Goal: Task Accomplishment & Management: Use online tool/utility

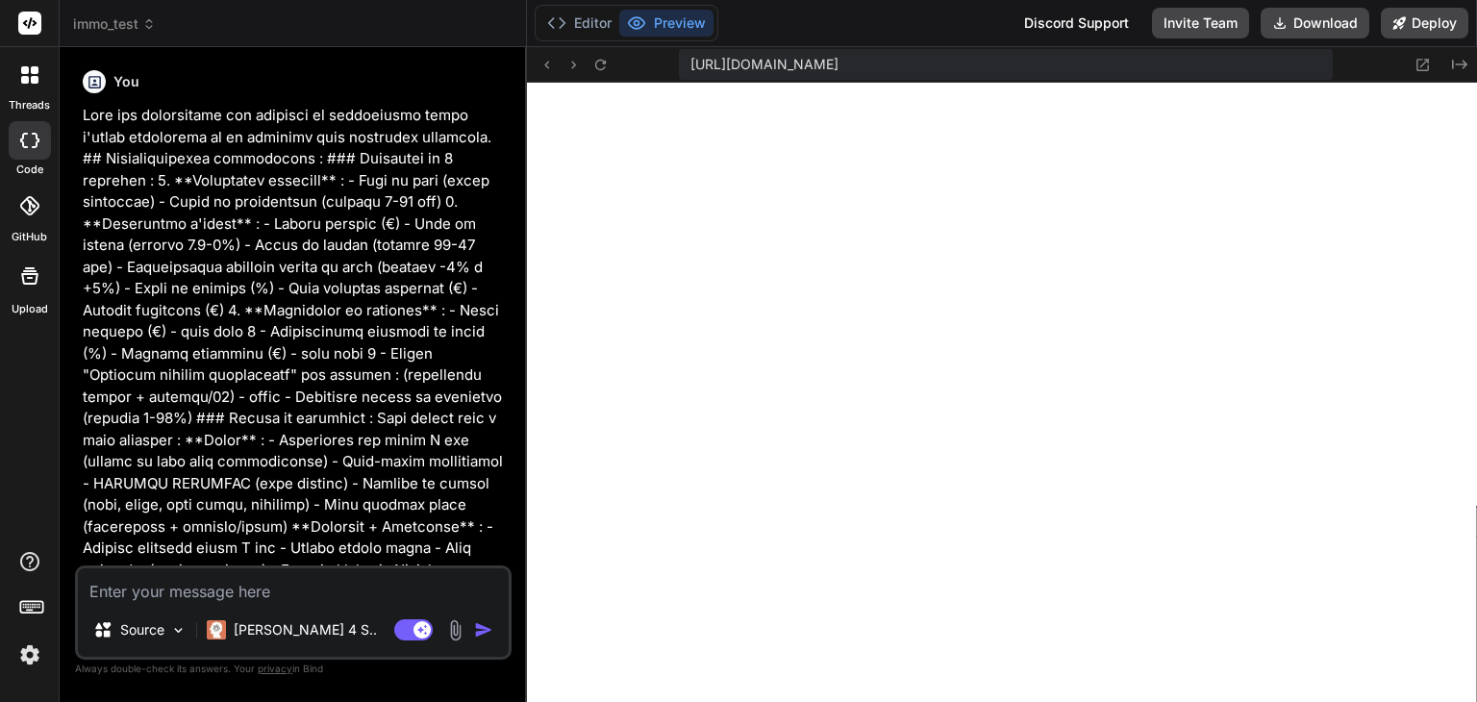
scroll to position [1920, 0]
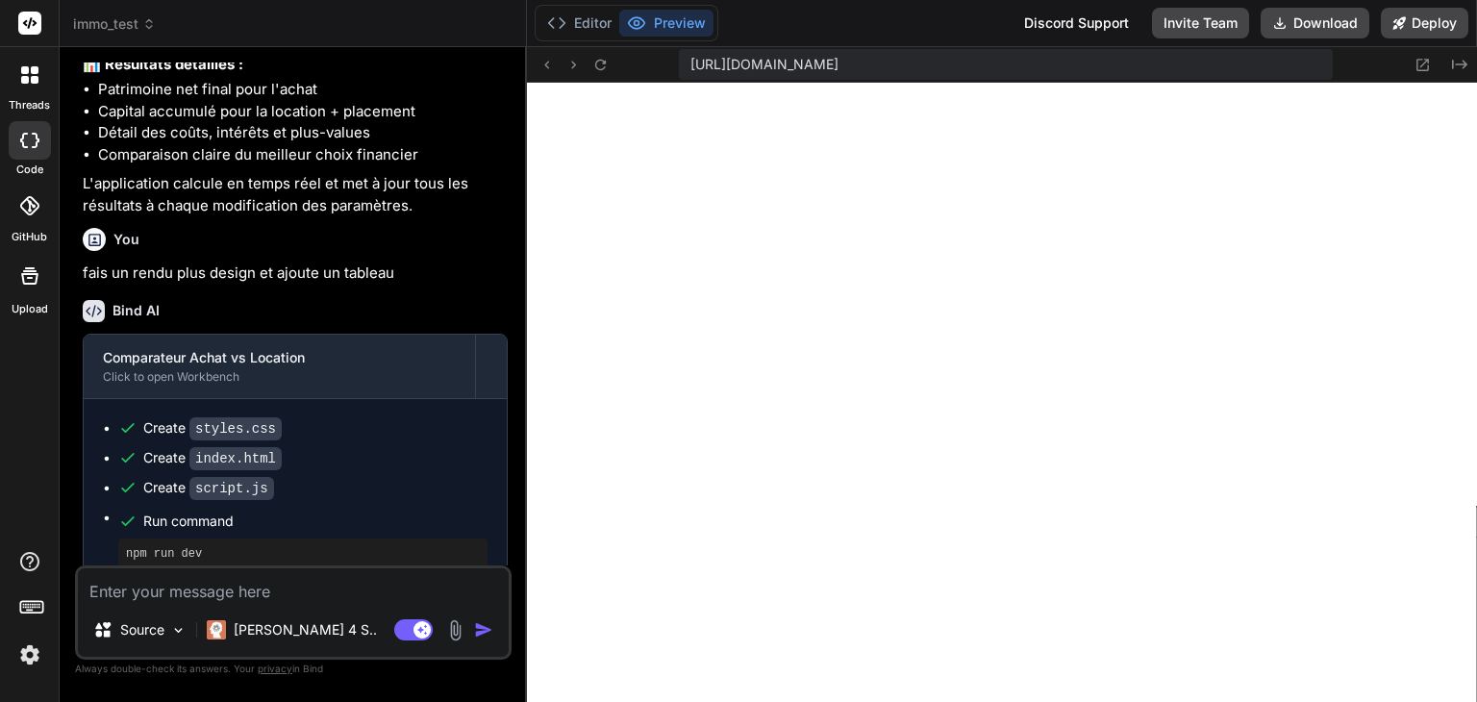
click at [31, 659] on img at bounding box center [29, 655] width 33 height 33
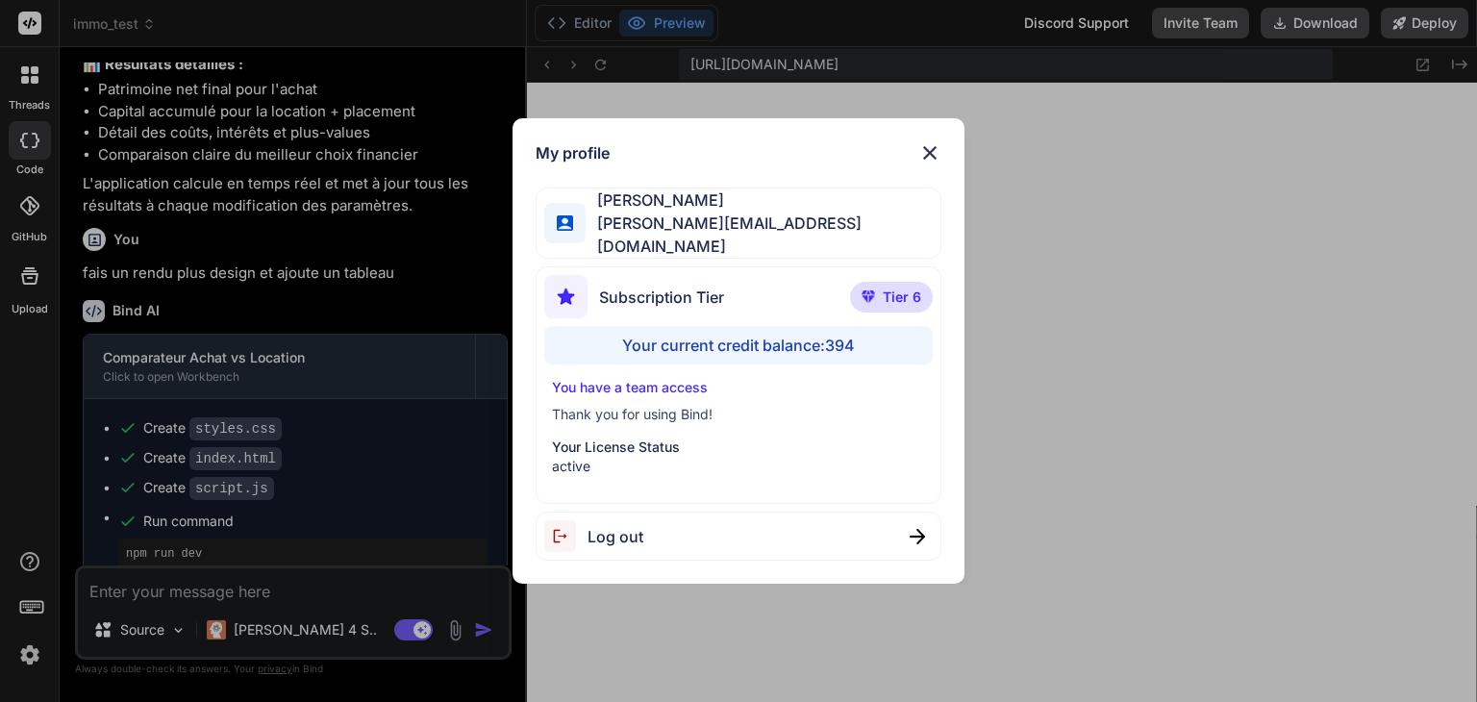
click at [27, 659] on div "My profile [PERSON_NAME] [PERSON_NAME][EMAIL_ADDRESS][DOMAIN_NAME] Subscription…" at bounding box center [738, 351] width 1477 height 702
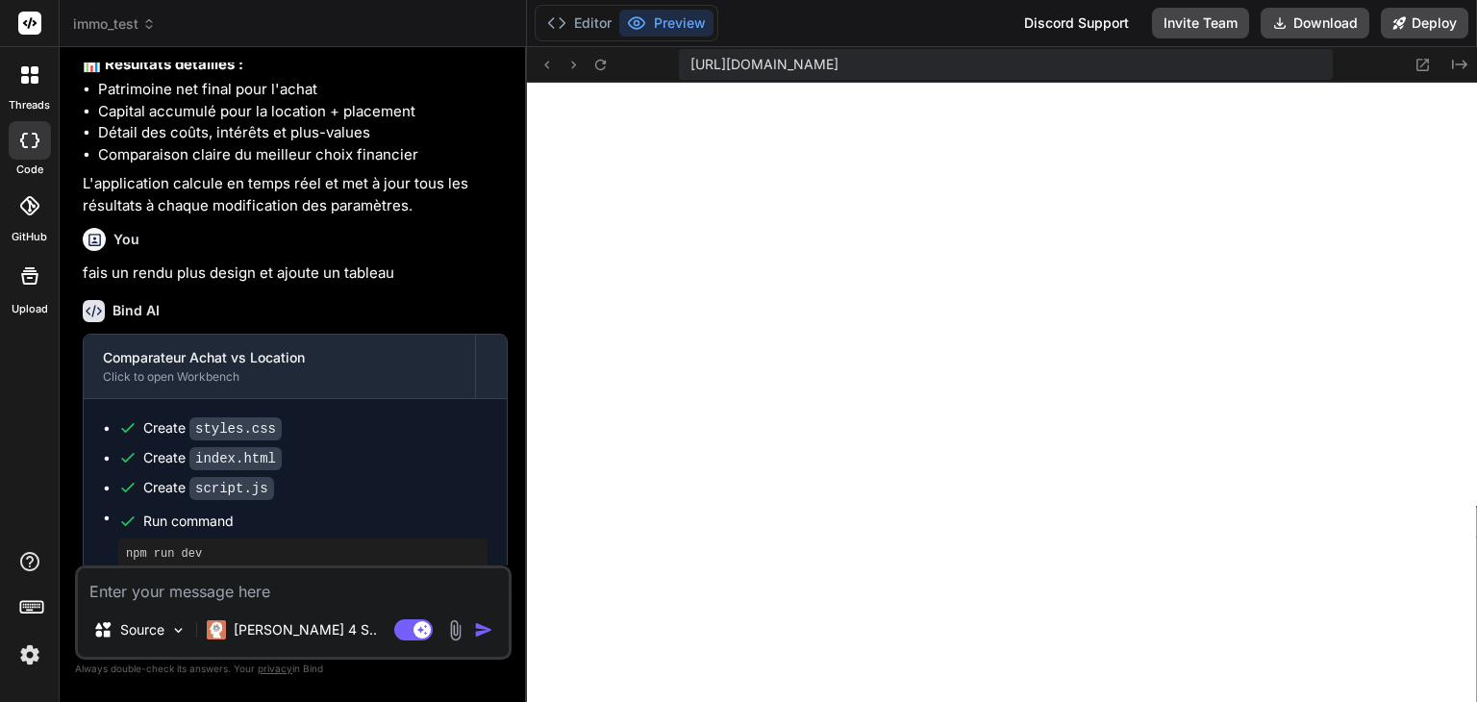
drag, startPoint x: 357, startPoint y: 597, endPoint x: 367, endPoint y: 583, distance: 17.9
click at [358, 597] on textarea at bounding box center [293, 585] width 431 height 35
type textarea "t"
type textarea "x"
type textarea "tu"
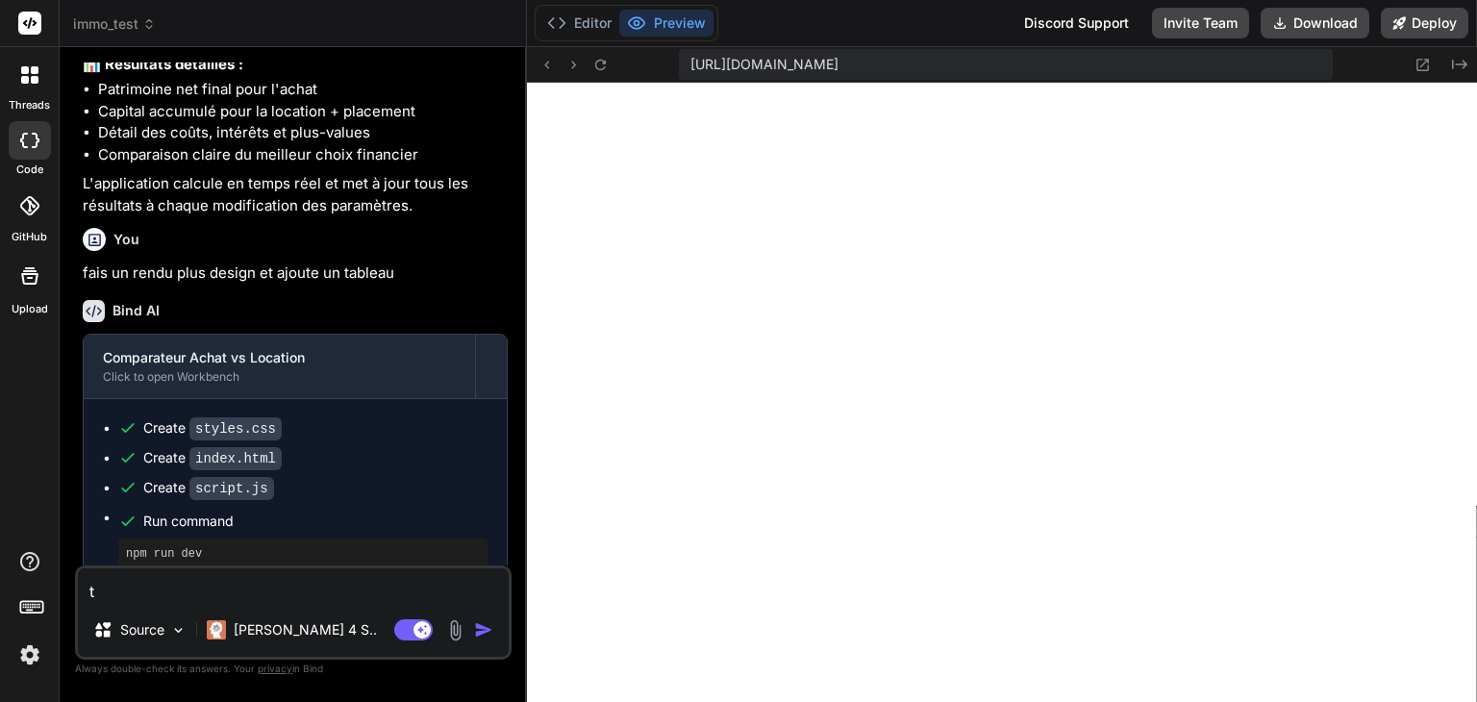
type textarea "x"
type textarea "tu"
type textarea "x"
type textarea "tu p"
type textarea "x"
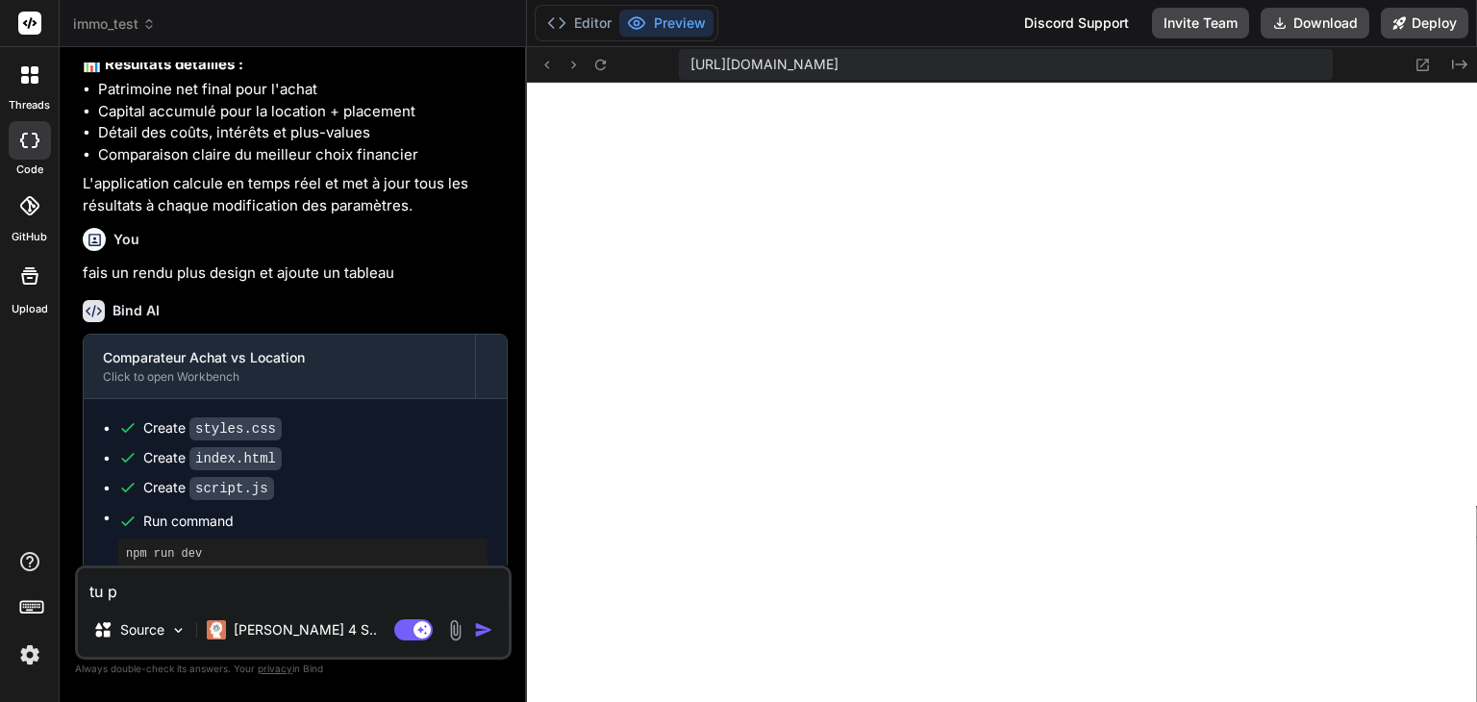
type textarea "tu pe"
type textarea "x"
type textarea "tu peu"
type textarea "x"
type textarea "tu peux"
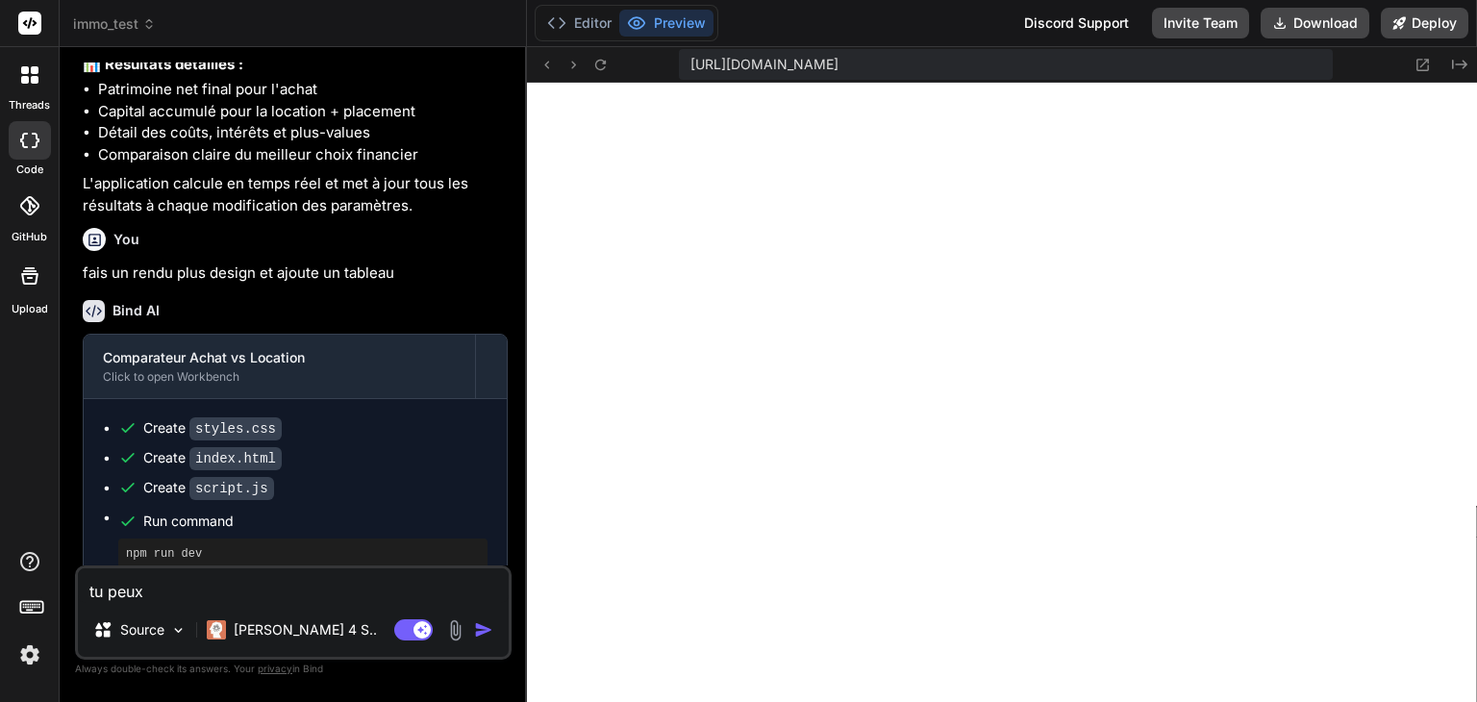
type textarea "x"
type textarea "tu peux"
type textarea "x"
type textarea "tu peux f"
type textarea "x"
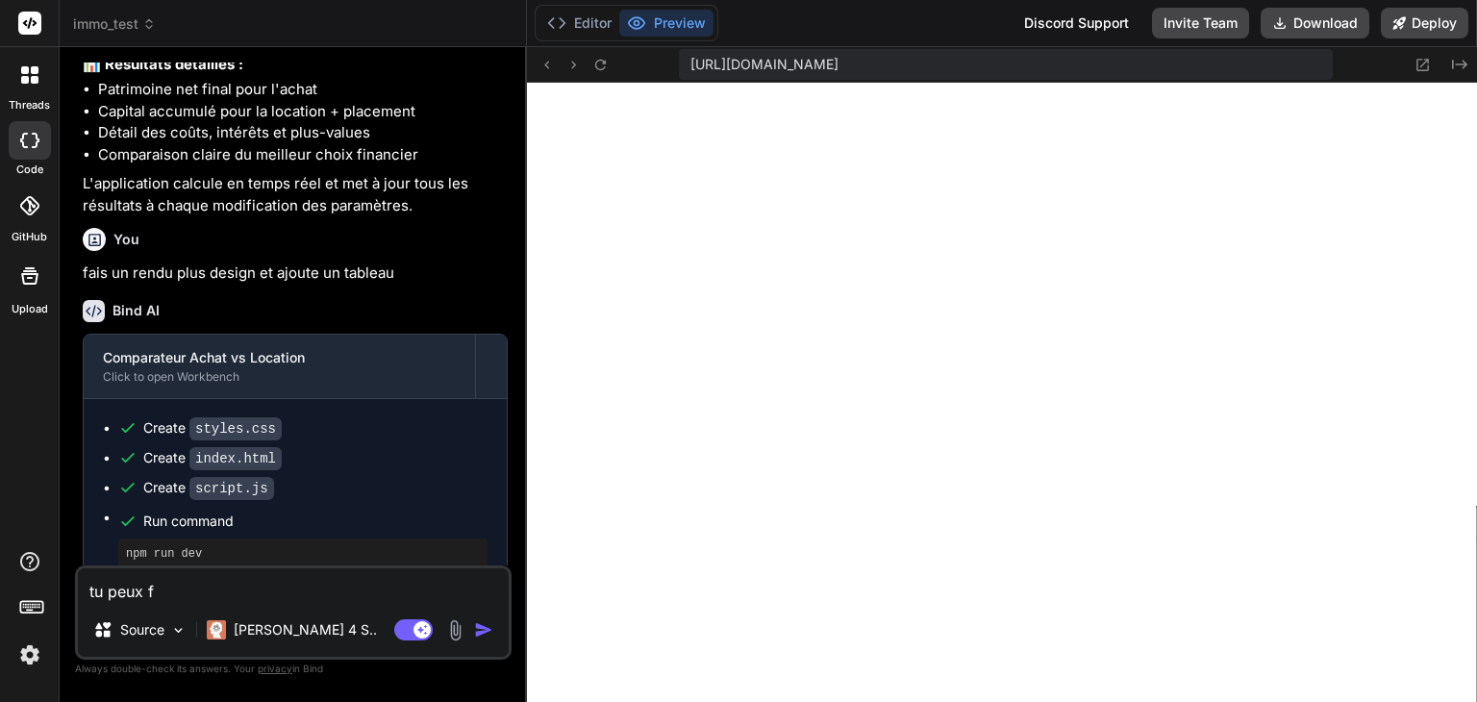
type textarea "tu peux fa"
type textarea "x"
type textarea "tu peux fai"
type textarea "x"
type textarea "tu peux fair"
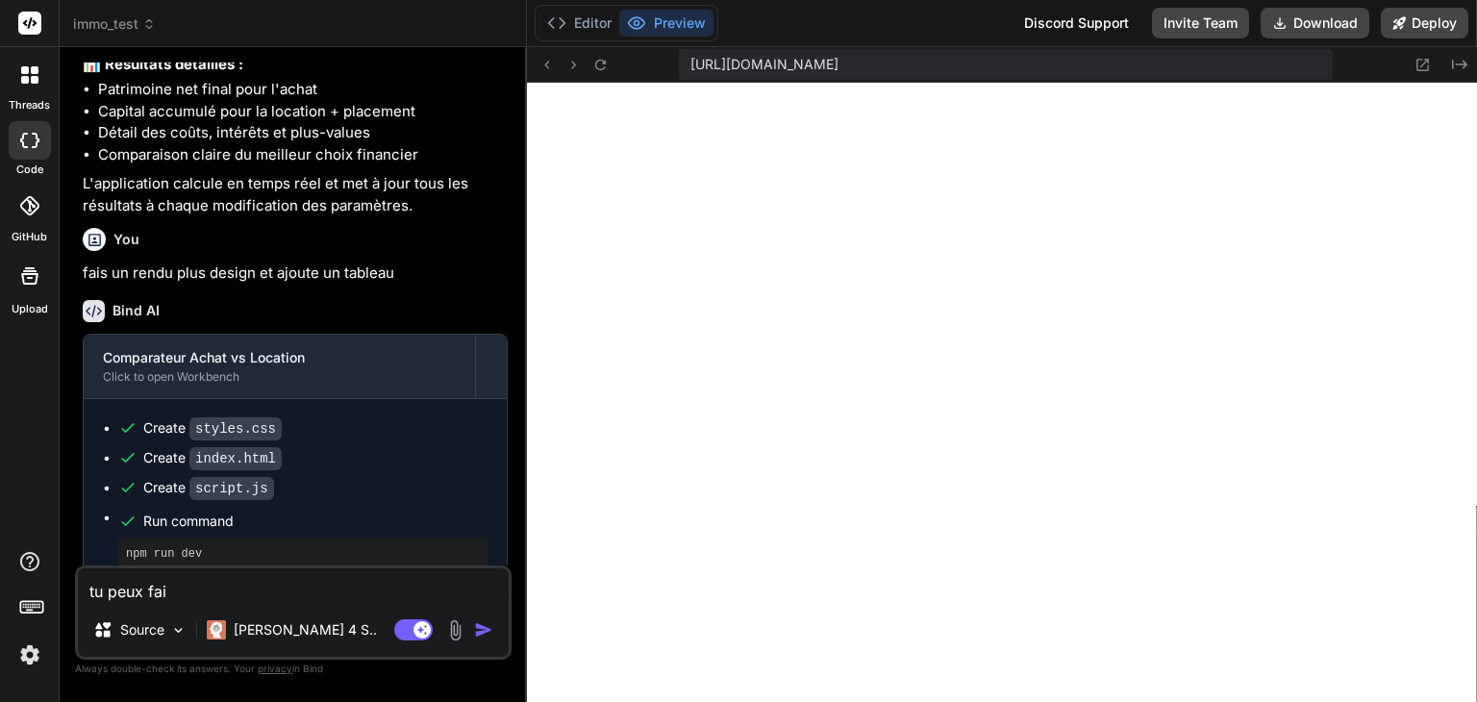
type textarea "x"
type textarea "tu peux faire"
type textarea "x"
type textarea "tu peux faire"
type textarea "x"
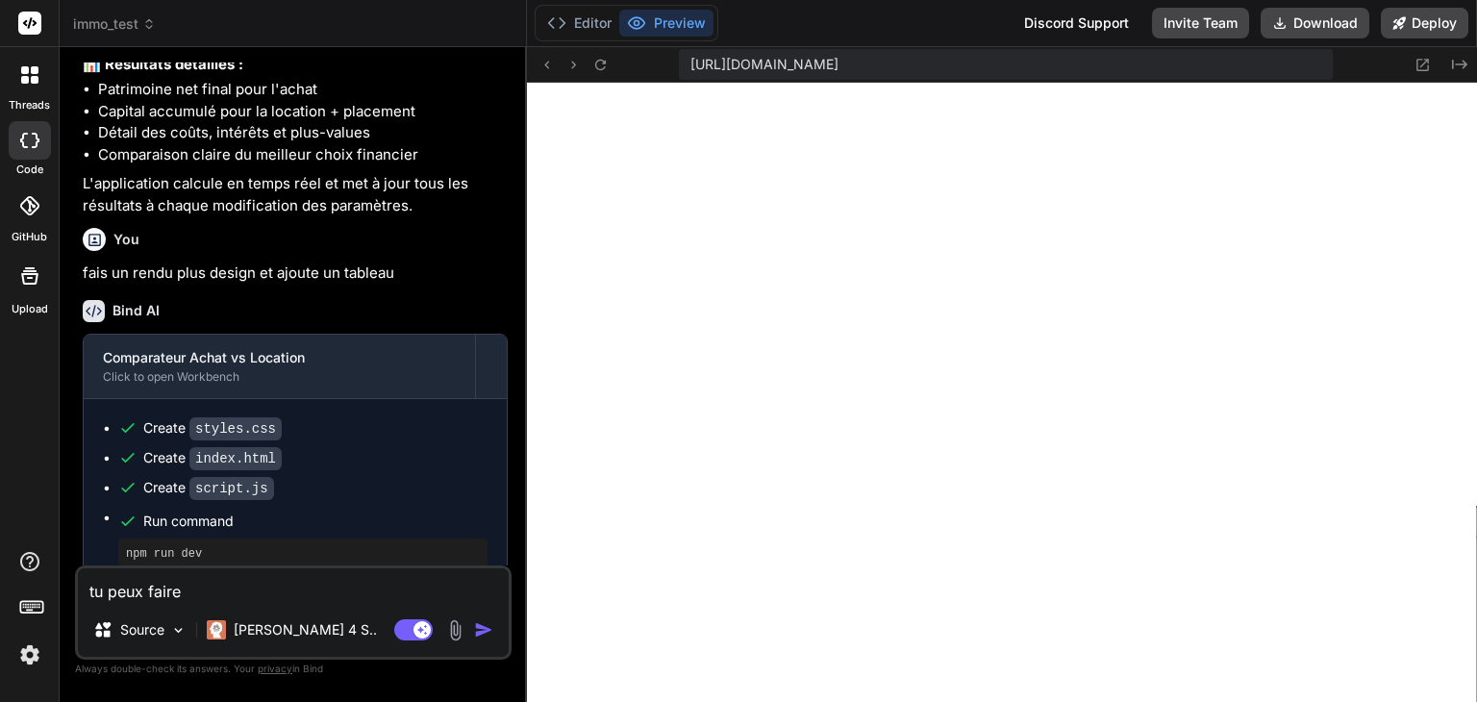
type textarea "tu peux faire q"
type textarea "x"
type textarea "tu peux faire qu"
type textarea "x"
type textarea "tu peux faire que"
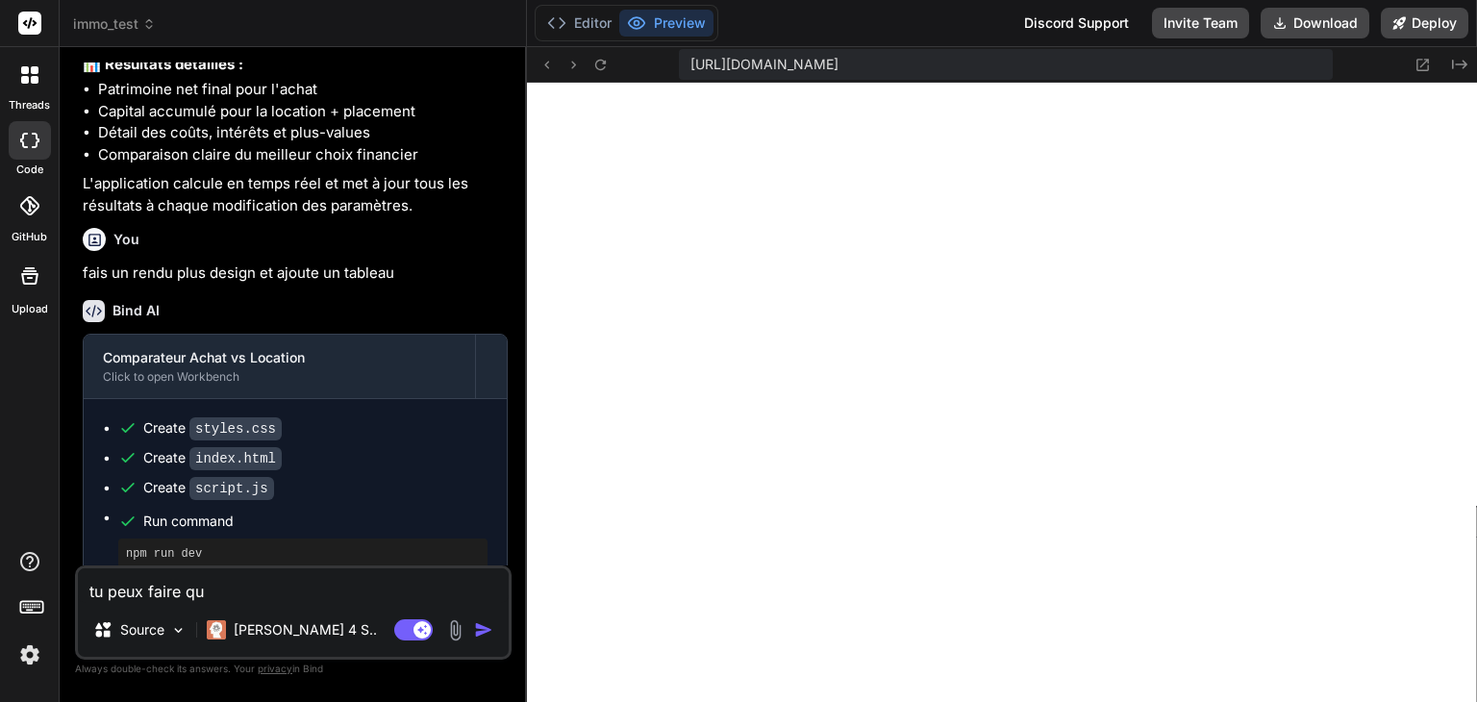
type textarea "x"
type textarea "tu peux faire quel"
type textarea "x"
type textarea "tu peux faire quelq"
type textarea "x"
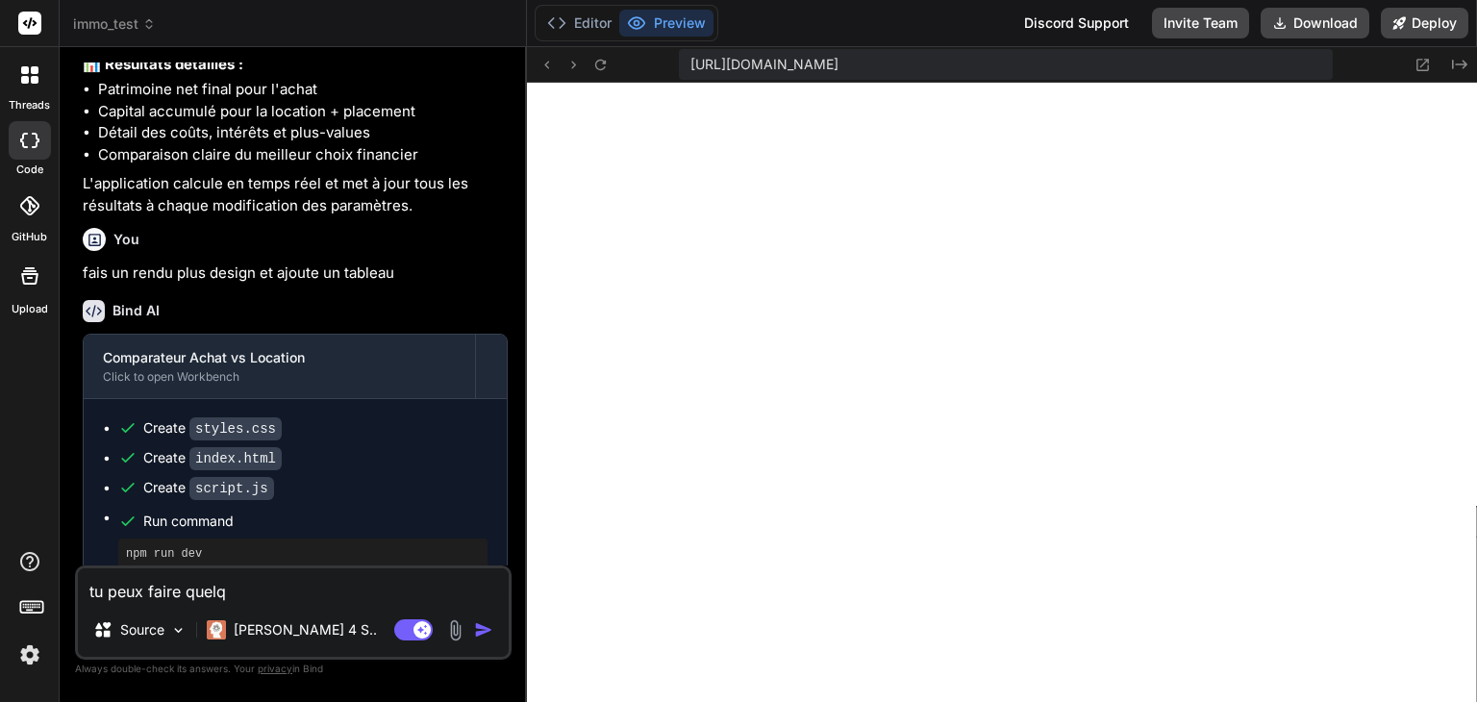
type textarea "tu peux faire quelqu"
type textarea "x"
type textarea "tu peux faire quelque"
type textarea "x"
type textarea "tu peux faire quelque"
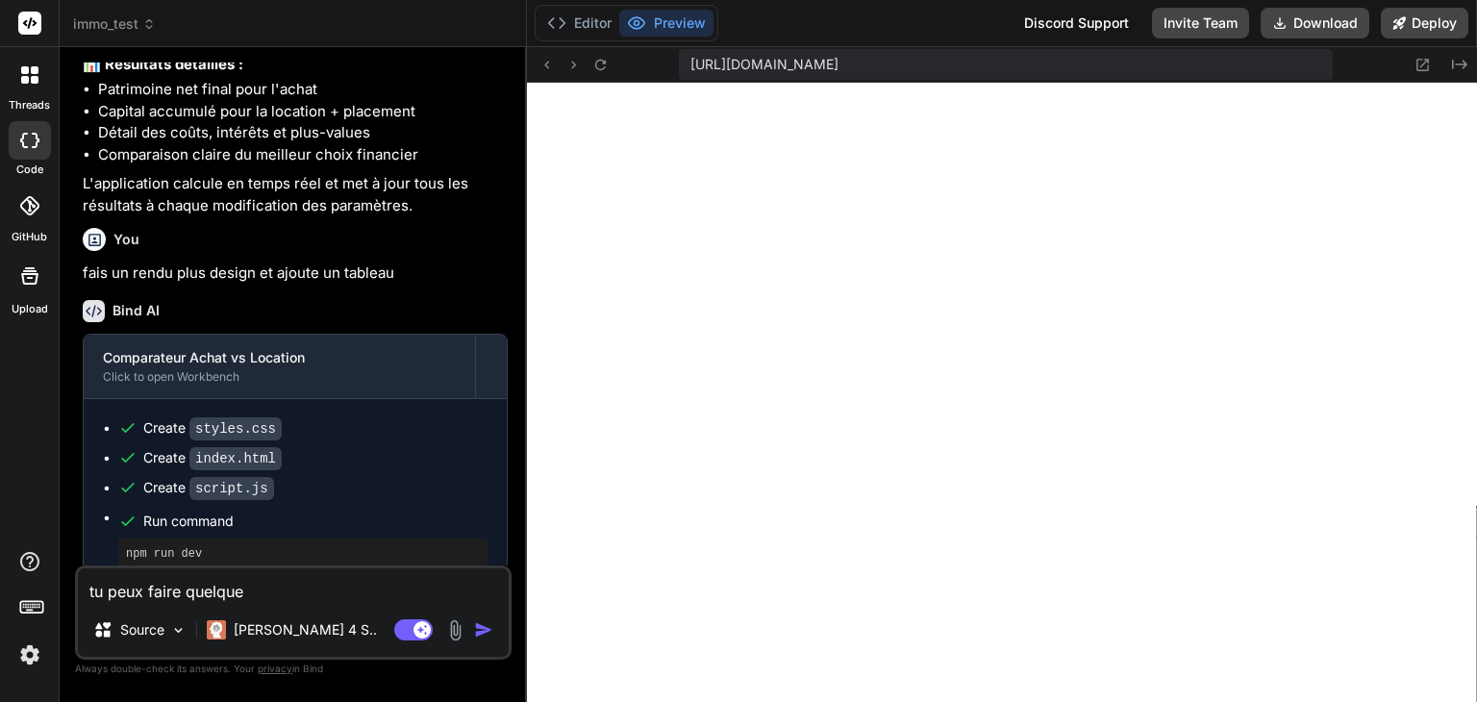
type textarea "x"
type textarea "tu peux faire quelque c"
type textarea "x"
type textarea "tu peux faire quelque ch"
type textarea "x"
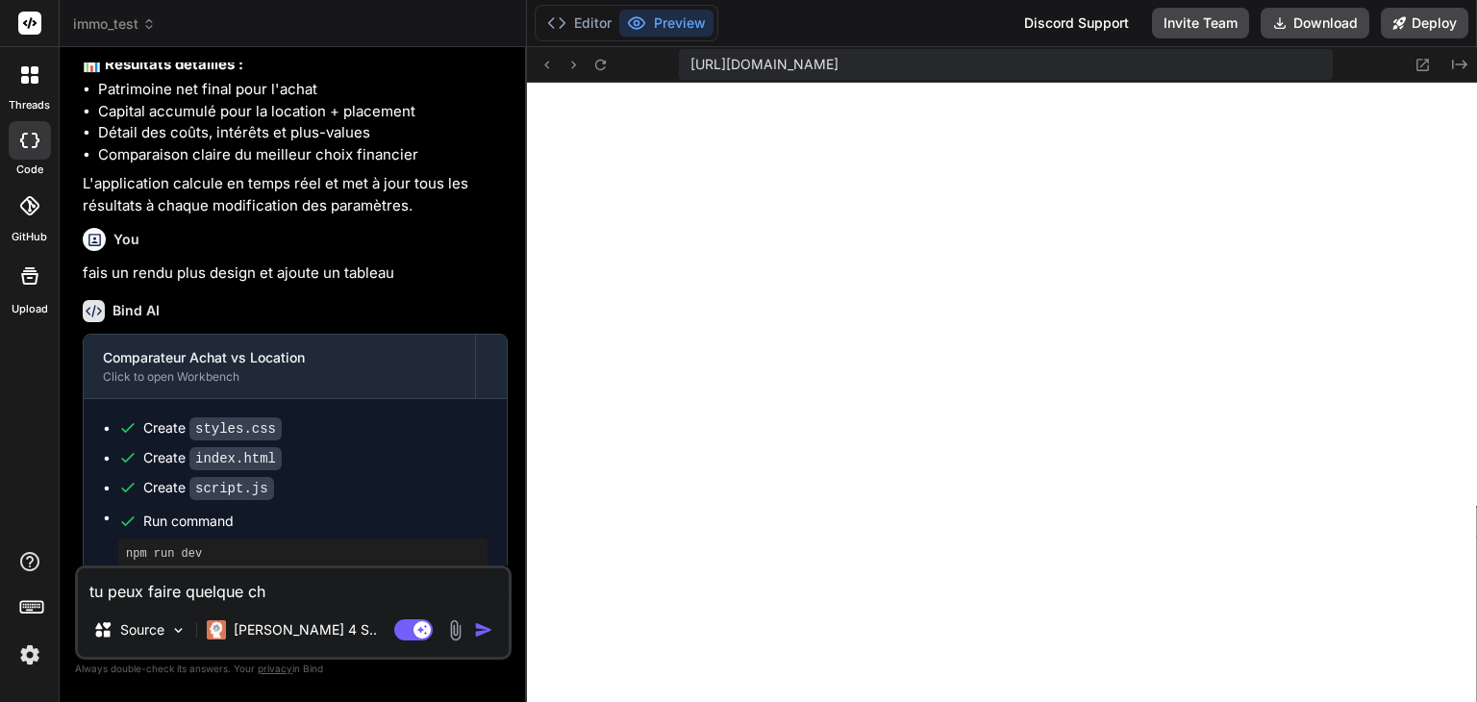
type textarea "tu peux faire quelque cho"
type textarea "x"
type textarea "tu peux faire quelque chos"
type textarea "x"
type textarea "tu peux faire quelque chose"
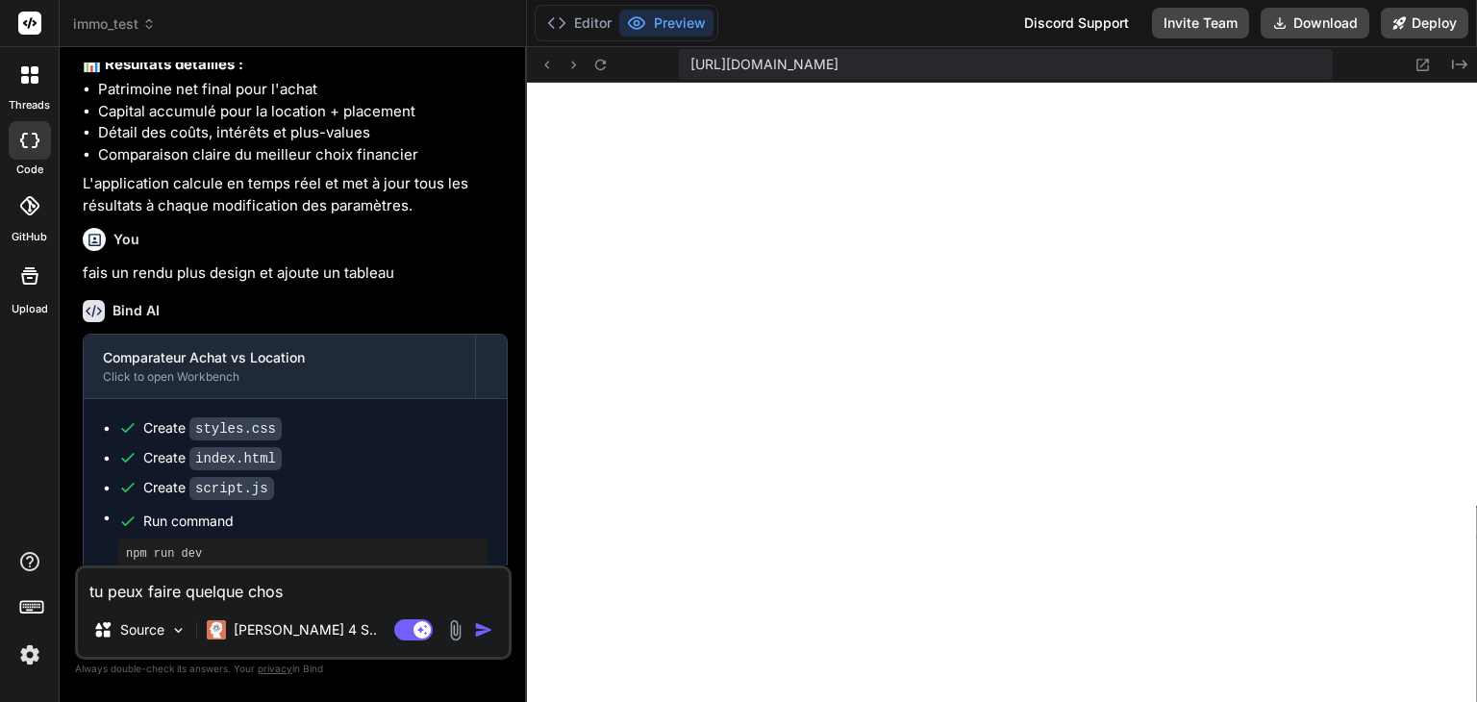
type textarea "x"
type textarea "tu peux faire quelque chose"
type textarea "x"
type textarea "tu peux faire quelque chose d"
type textarea "x"
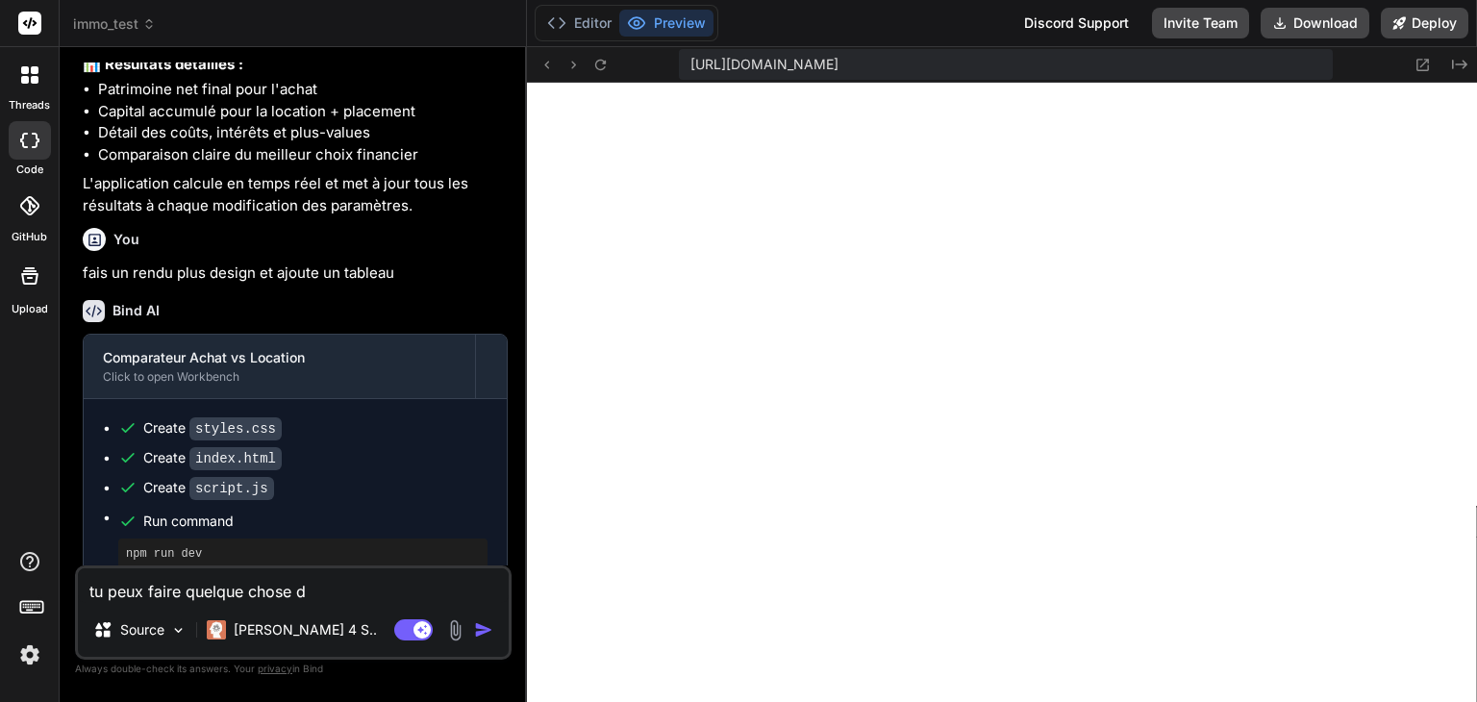
type textarea "tu peux faire quelque chose de"
type textarea "x"
type textarea "tu peux faire quelque chose de"
type textarea "x"
type textarea "tu peux faire quelque chose de p"
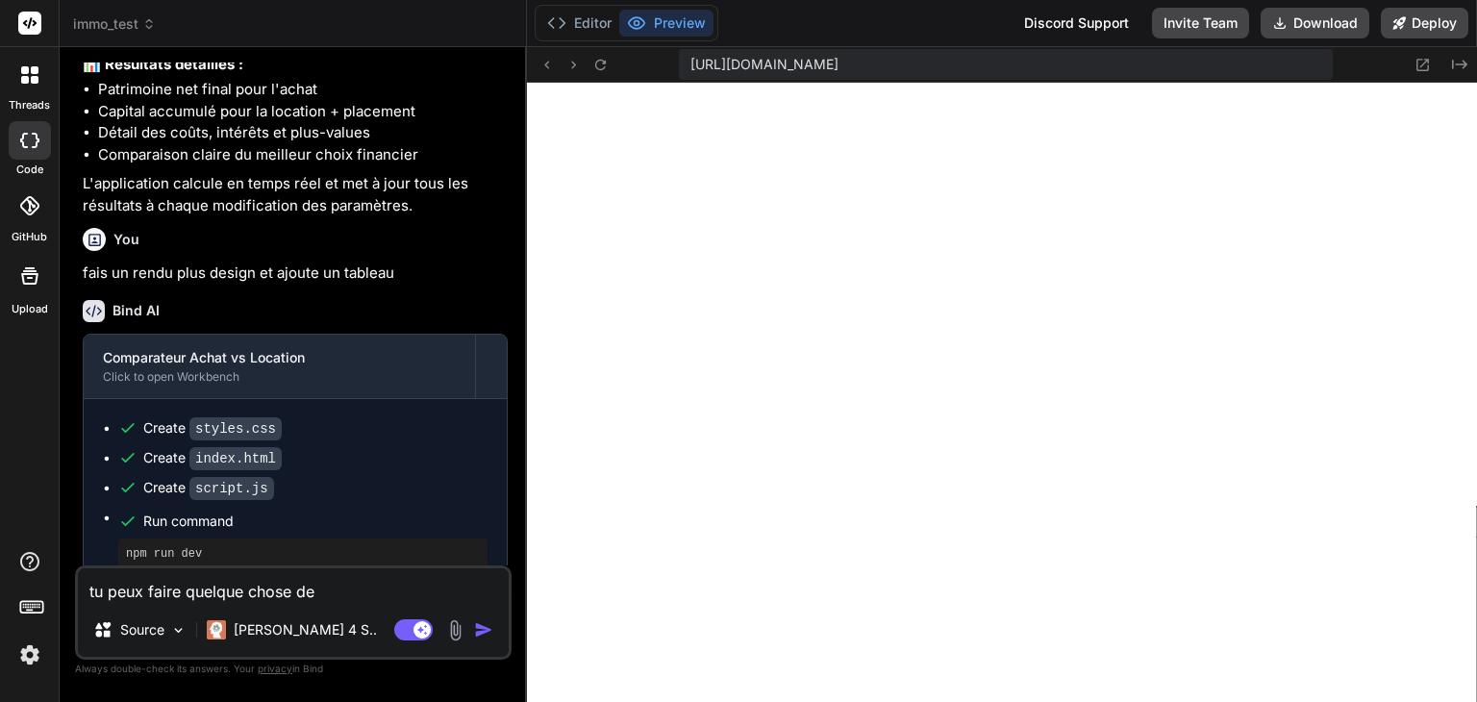
type textarea "x"
type textarea "tu peux faire quelque chose de pl"
type textarea "x"
type textarea "tu peux faire quelque chose de plu"
type textarea "x"
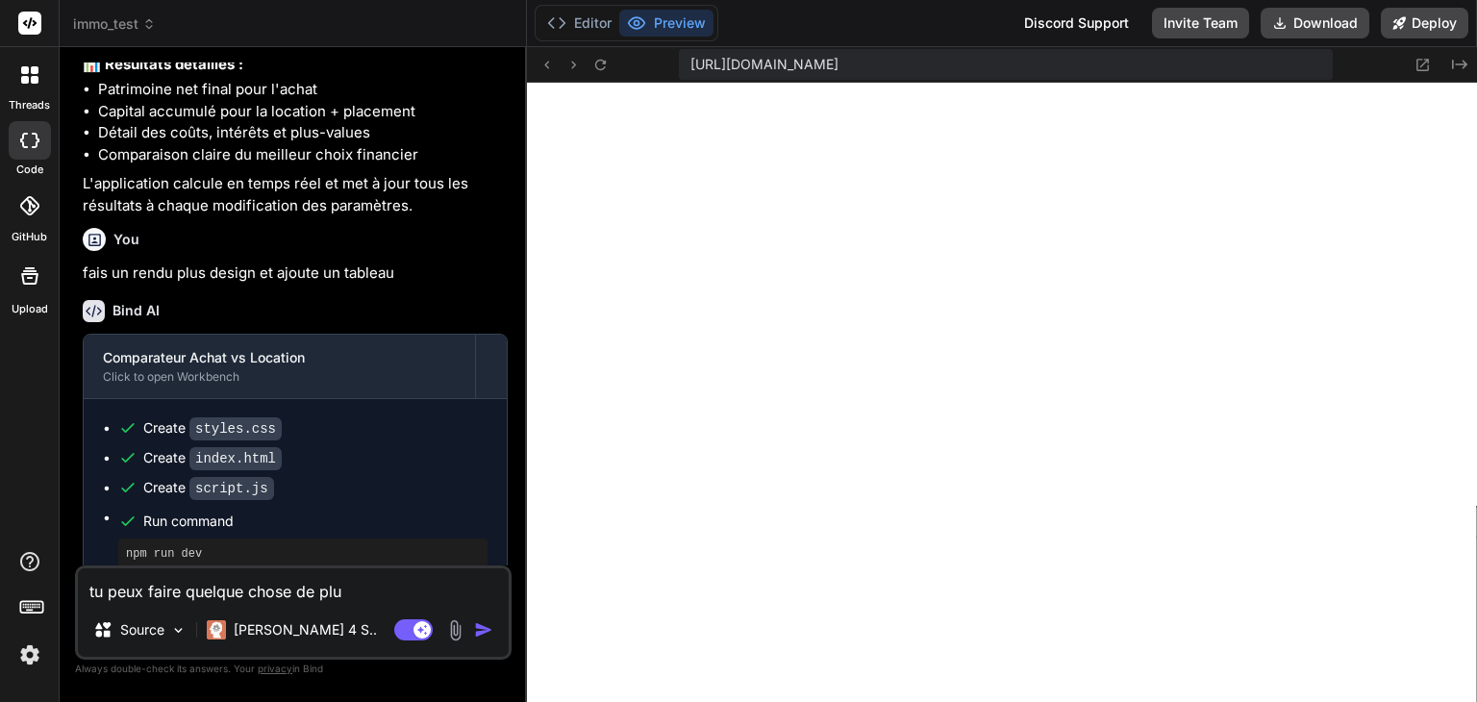
type textarea "tu peux faire quelque chose de plus"
type textarea "x"
type textarea "tu peux faire quelque chose de plus"
type textarea "x"
type textarea "tu peux faire quelque chose de plus s"
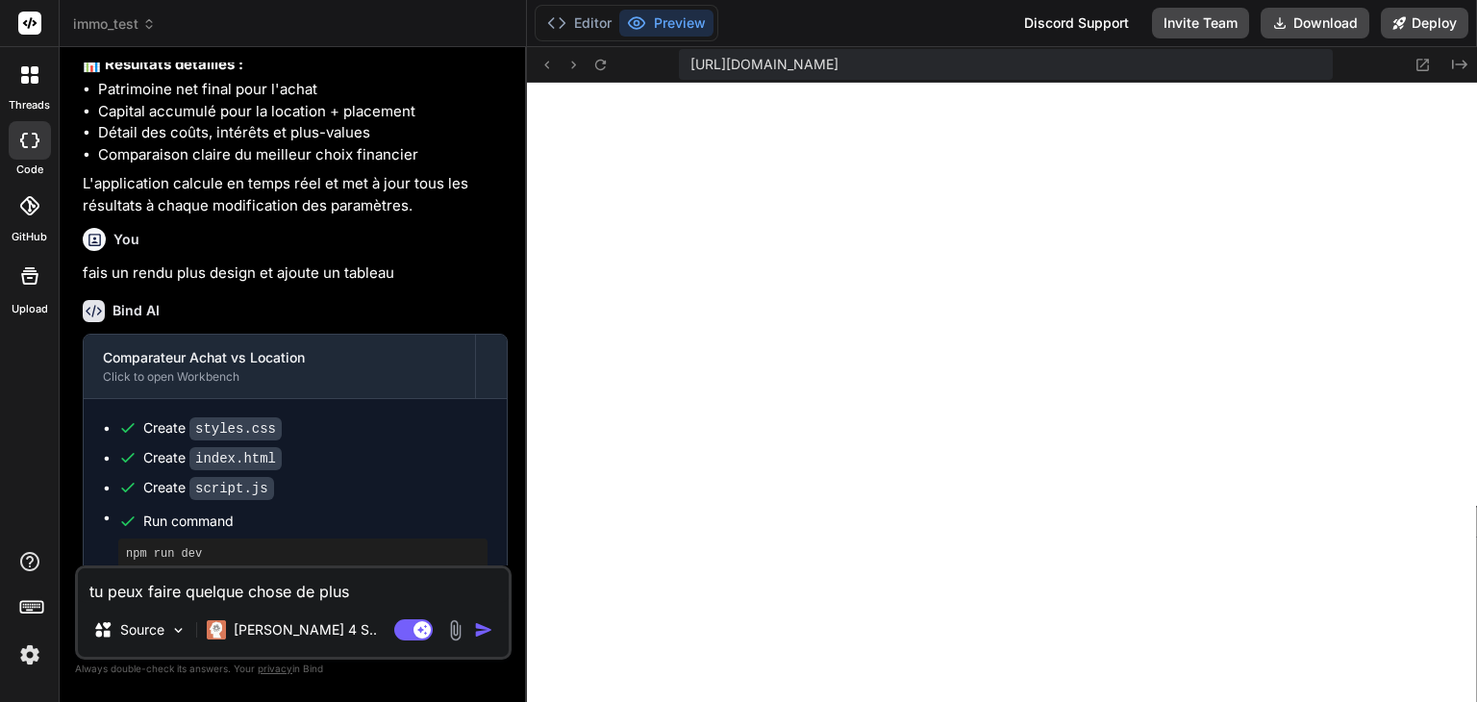
type textarea "x"
type textarea "tu peux faire quelque chose de plus so"
type textarea "x"
type textarea "tu peux faire quelque chose de plus sob"
type textarea "x"
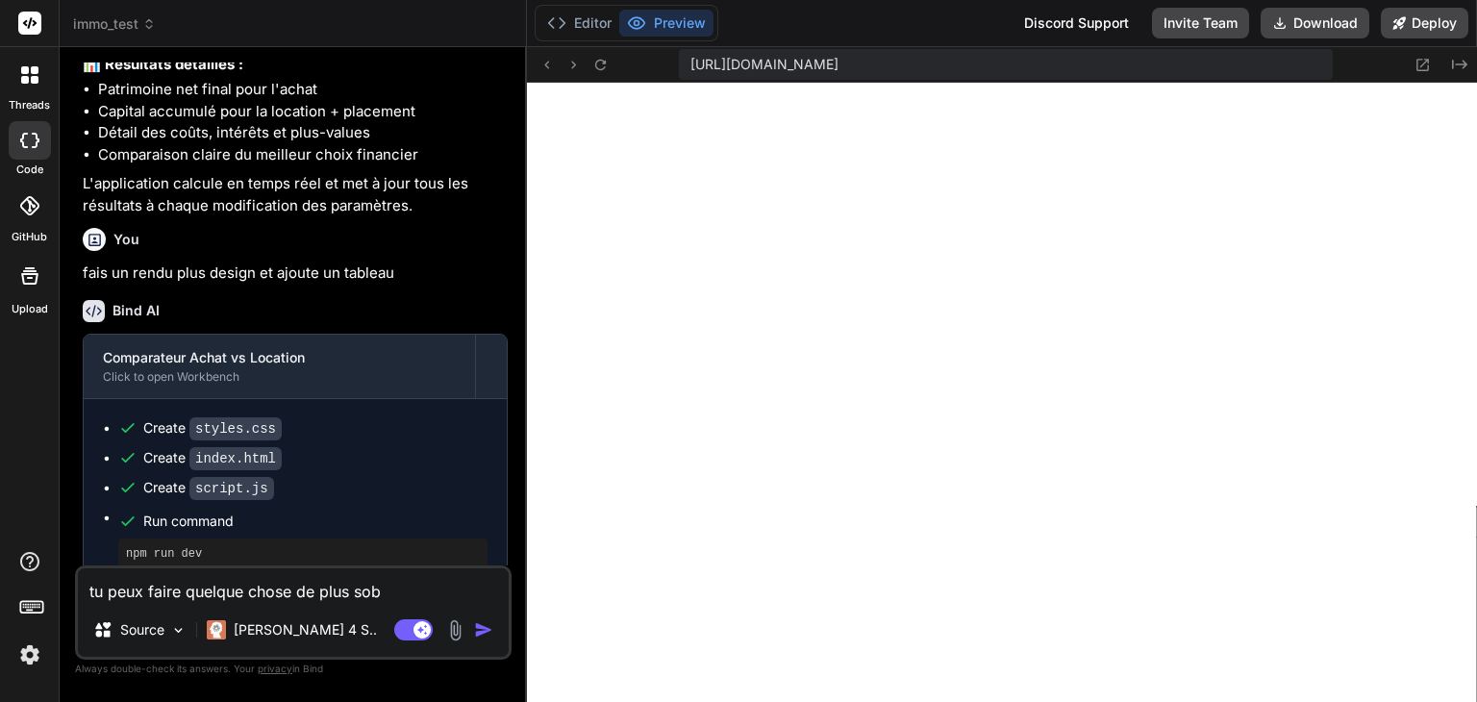
type textarea "tu peux faire quelque chose de plus sobr"
type textarea "x"
type textarea "tu peux faire quelque chose de plus sobre"
type textarea "x"
type textarea "tu peux faire quelque chose de plus sobre"
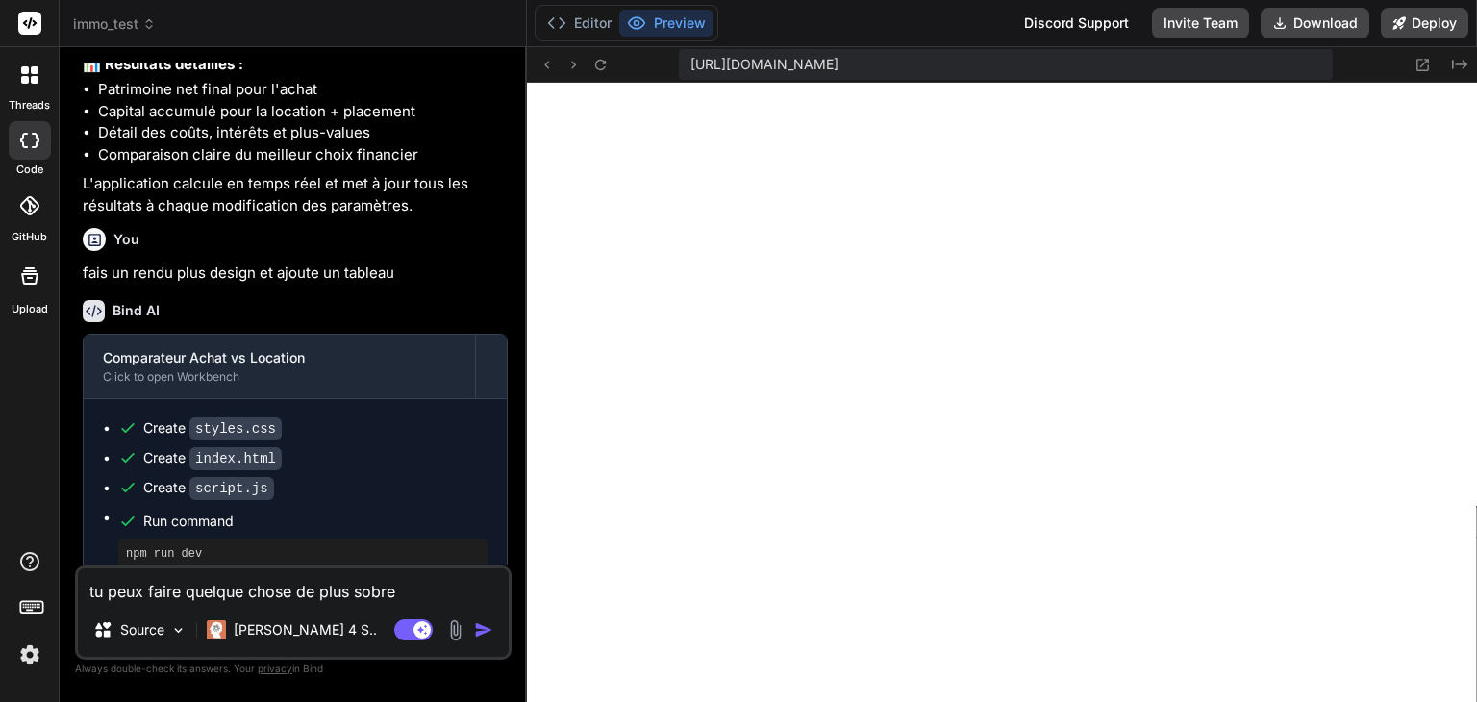
type textarea "x"
type textarea "tu peux faire quelque chose de plus sobre e"
type textarea "x"
type textarea "tu peux faire quelque chose de plus sobre en"
type textarea "x"
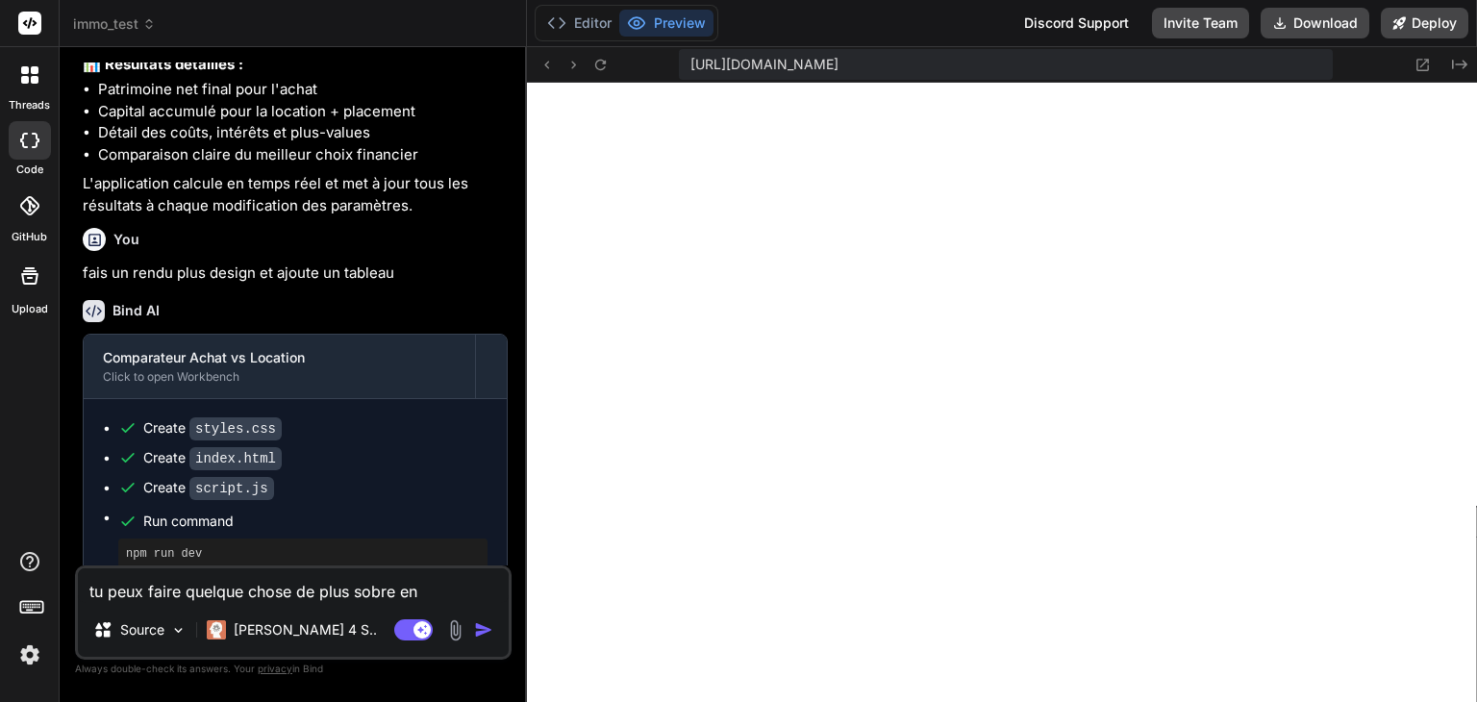
type textarea "tu peux faire quelque chose de plus sobre en"
type textarea "x"
type textarea "tu peux faire quelque chose de plus sobre en n"
type textarea "x"
type textarea "tu peux faire quelque chose de plus sobre en no"
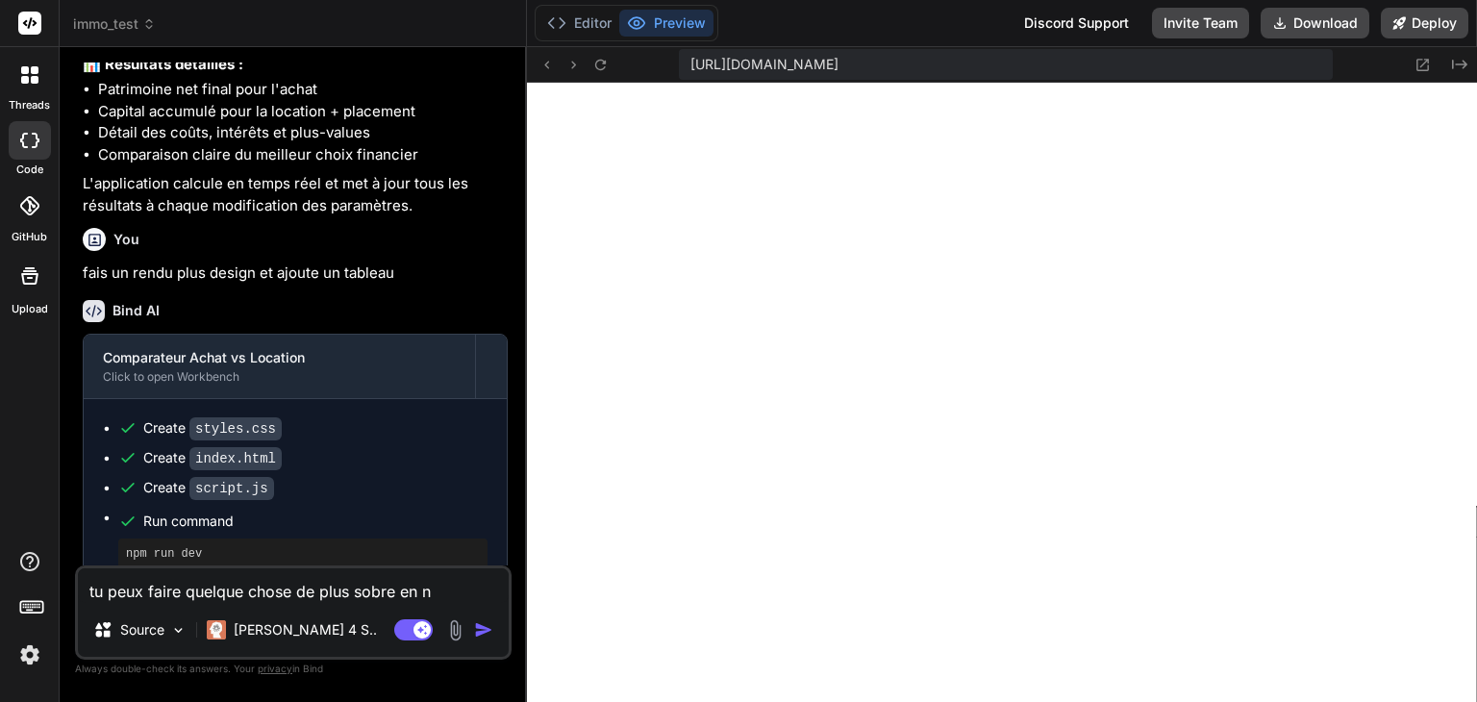
type textarea "x"
type textarea "tu peux faire quelque chose de plus sobre en noi"
type textarea "x"
type textarea "tu peux faire quelque chose de plus sobre en noir"
type textarea "x"
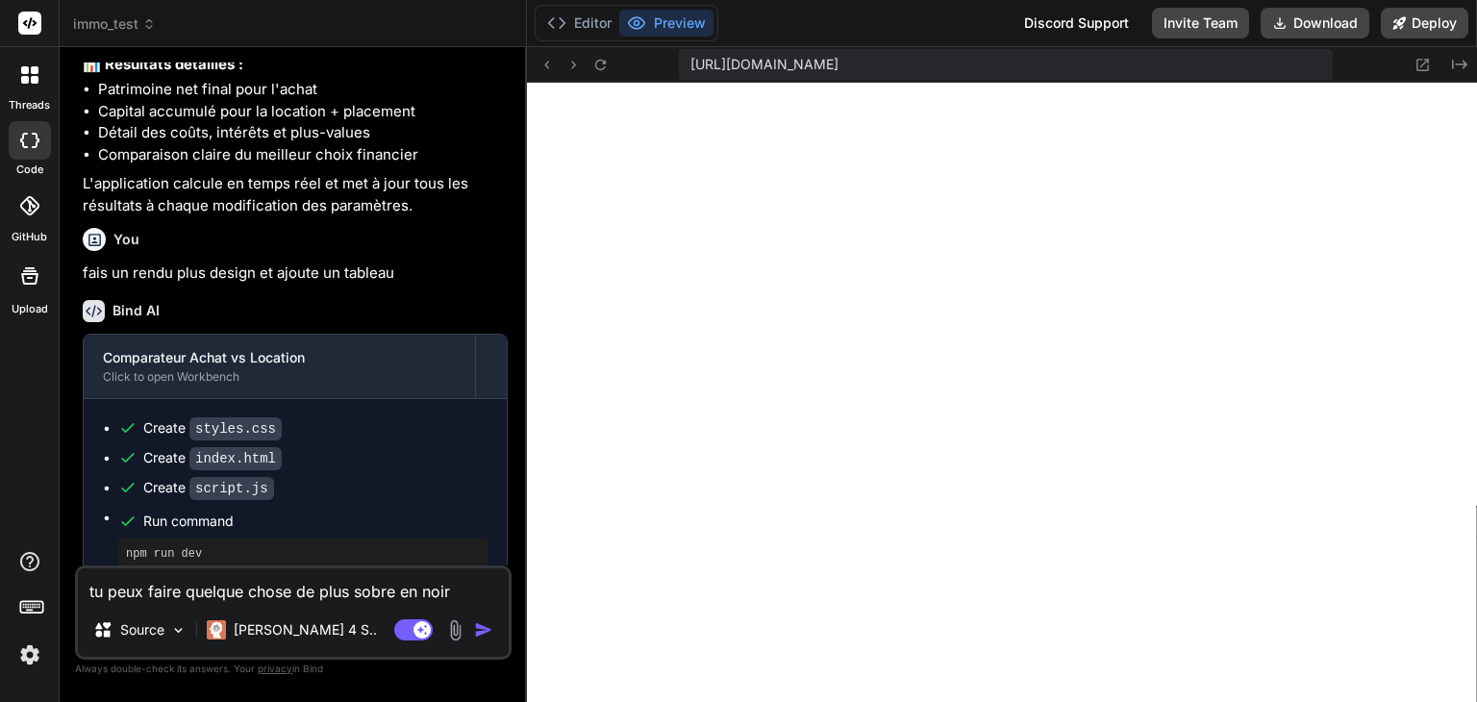
type textarea "tu peux faire quelque chose de plus sobre en noir"
type textarea "x"
type textarea "tu peux faire quelque chose de plus sobre en noir e"
type textarea "x"
type textarea "tu peux faire quelque chose de plus sobre en noir et"
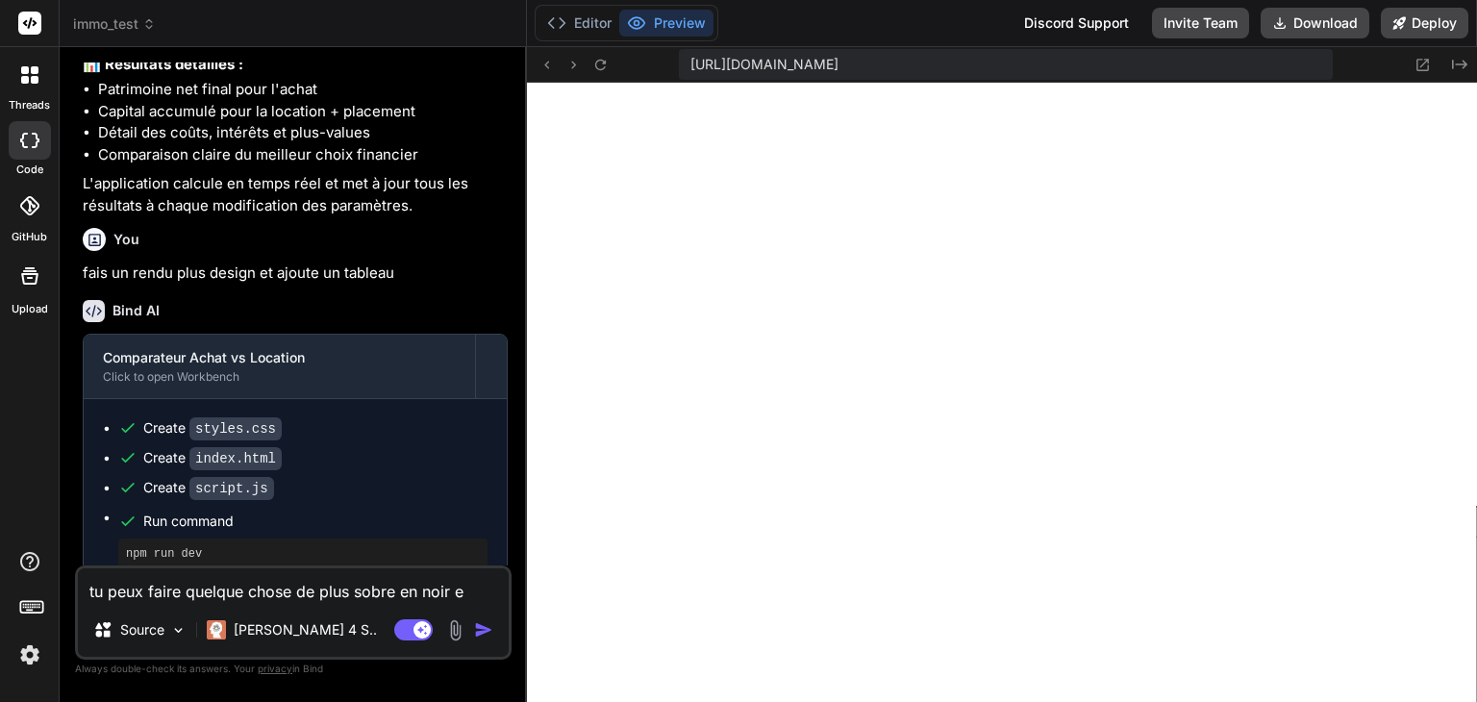
type textarea "x"
type textarea "tu peux faire quelque chose de plus sobre en noir e"
type textarea "x"
type textarea "tu peux faire quelque chose de plus sobre en noir"
type textarea "x"
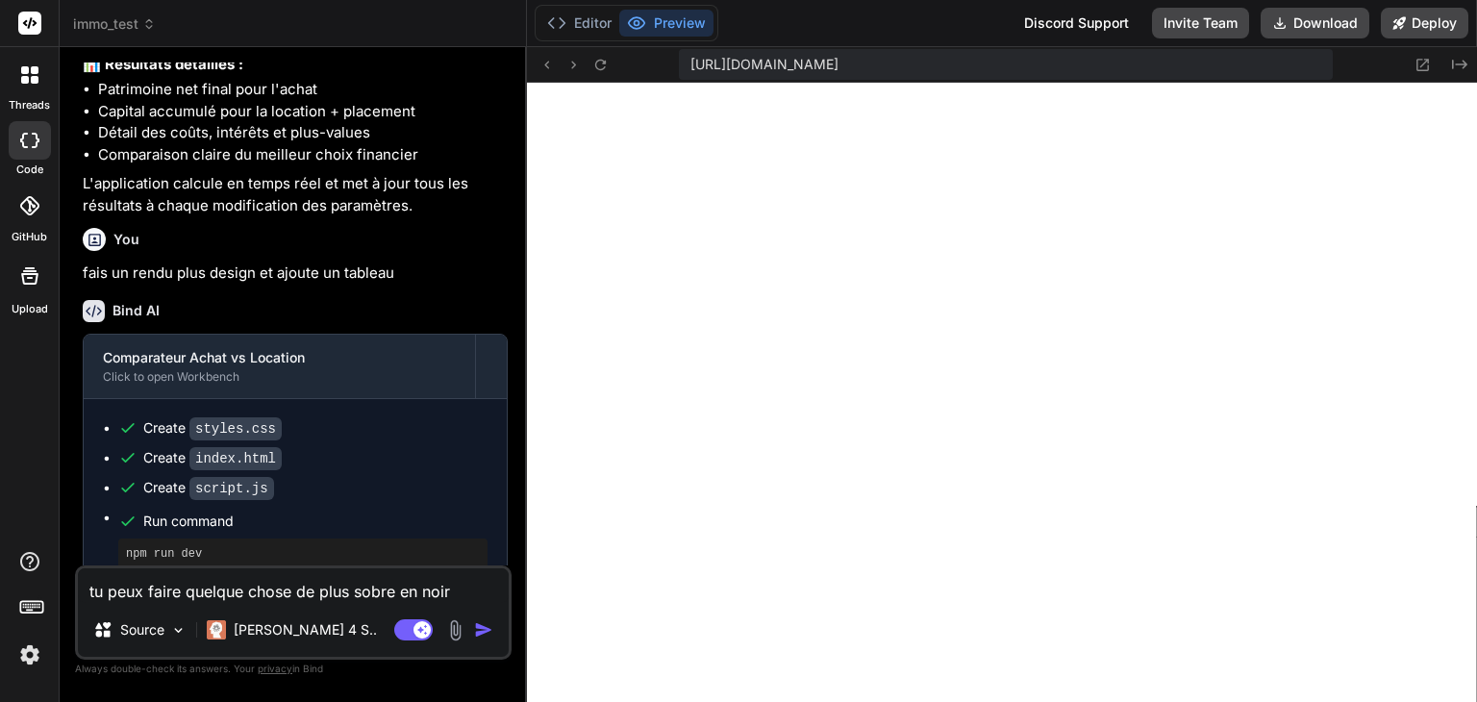
type textarea "tu peux faire quelque chose de plus sobre en noir"
type textarea "x"
type textarea "tu peux faire quelque chose de plus sobre en noi"
type textarea "x"
type textarea "tu peux faire quelque chose de plus sobre en no"
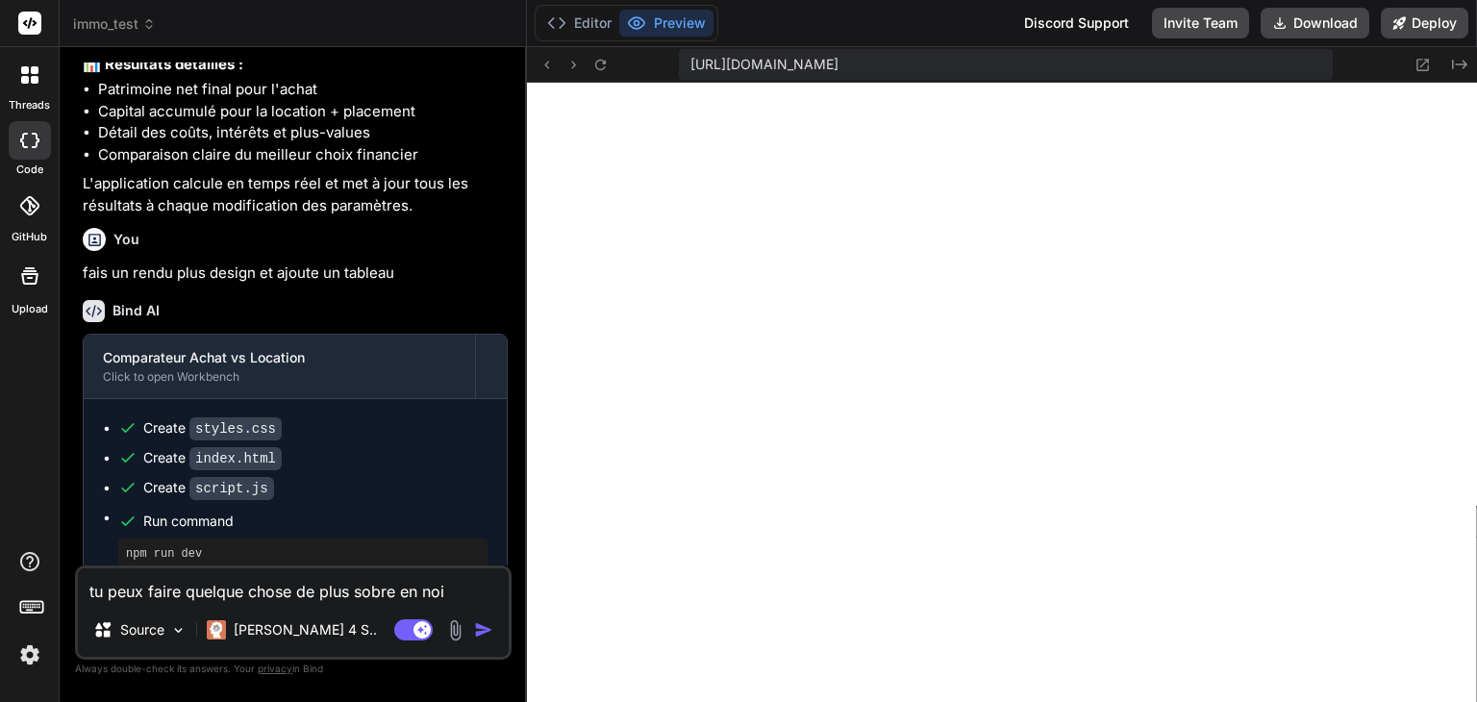
type textarea "x"
type textarea "tu peux faire quelque chose de plus sobre en n"
type textarea "x"
type textarea "tu peux faire quelque chose de plus sobre en"
type textarea "x"
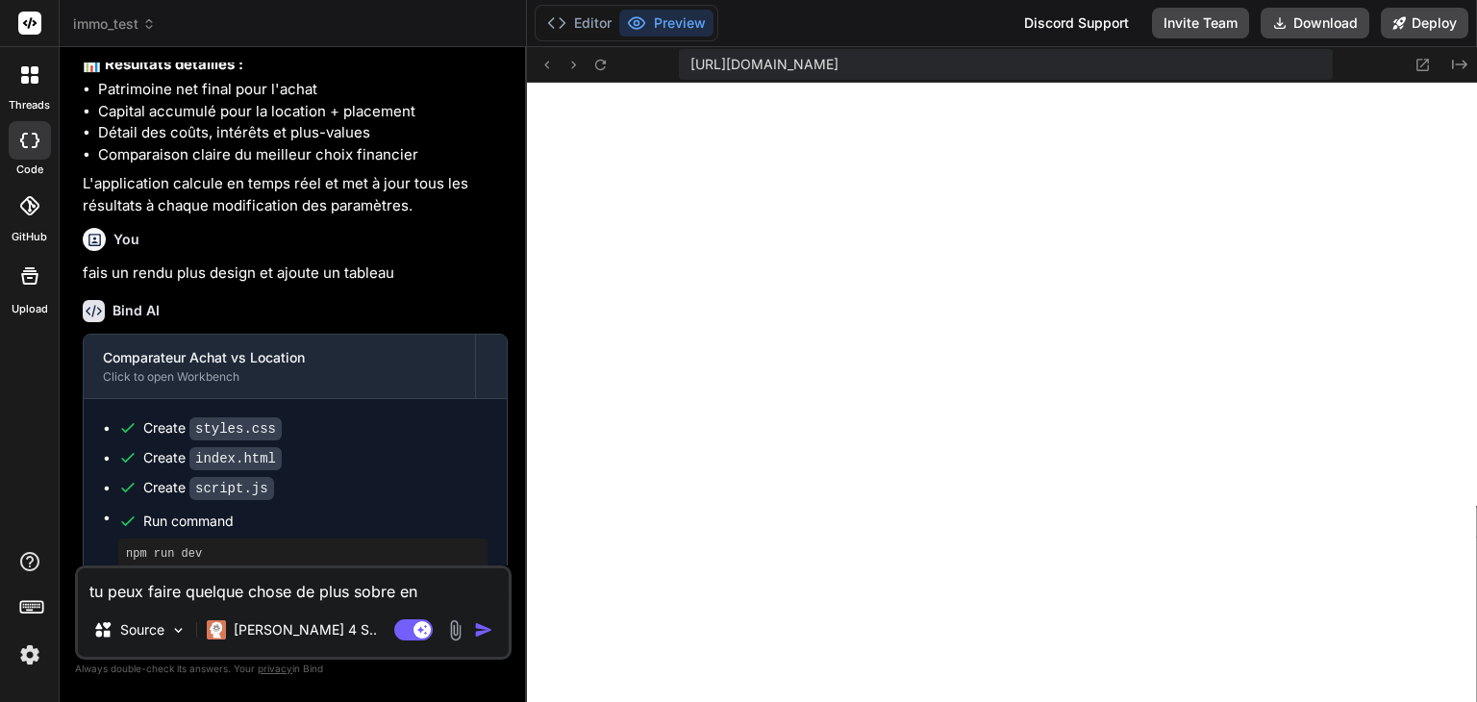
type textarea "tu peux faire quelque chose de plus sobre en"
type textarea "x"
type textarea "tu peux faire quelque chose de plus sobre e"
type textarea "x"
type textarea "tu peux faire quelque chose de plus sobre"
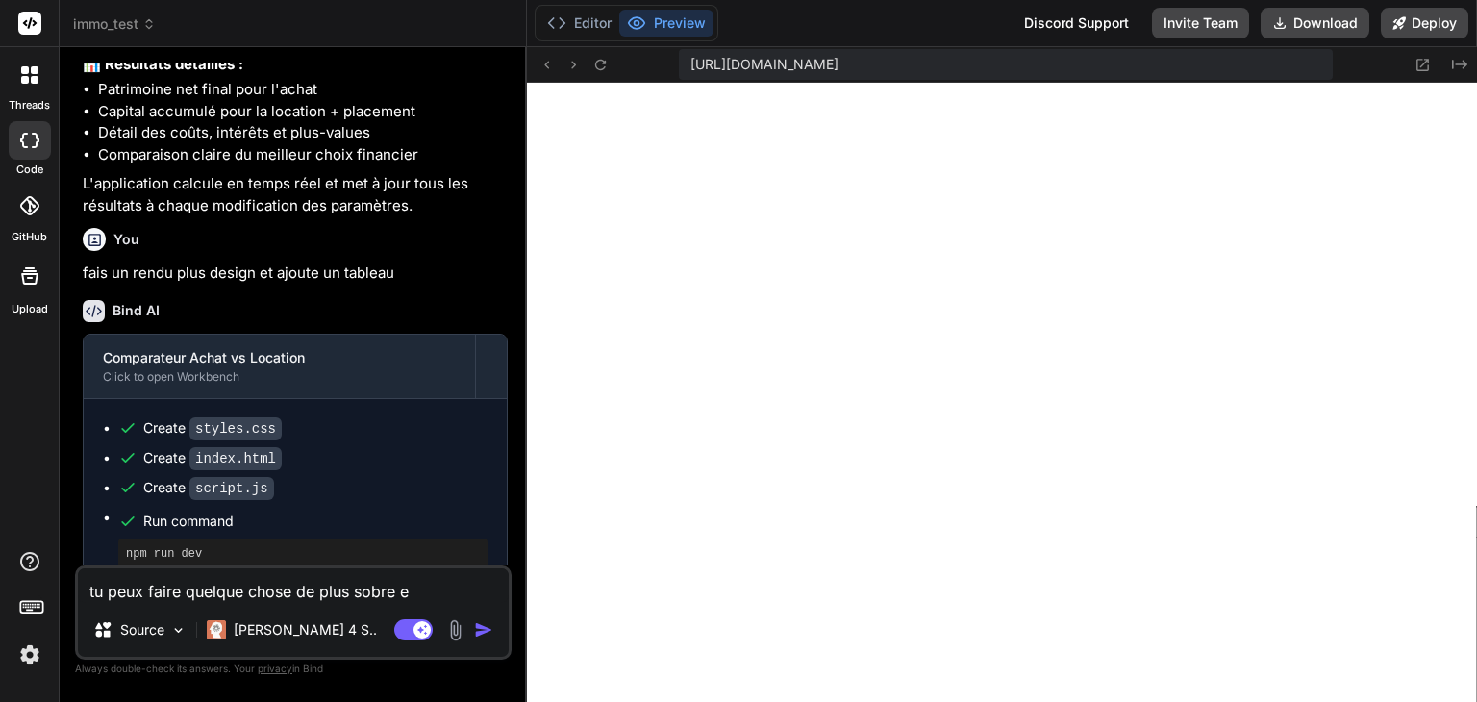
type textarea "x"
type textarea "tu peux faire quelque chose de plus sobre e"
type textarea "x"
type textarea "tu peux faire quelque chose de plus sobre et"
type textarea "x"
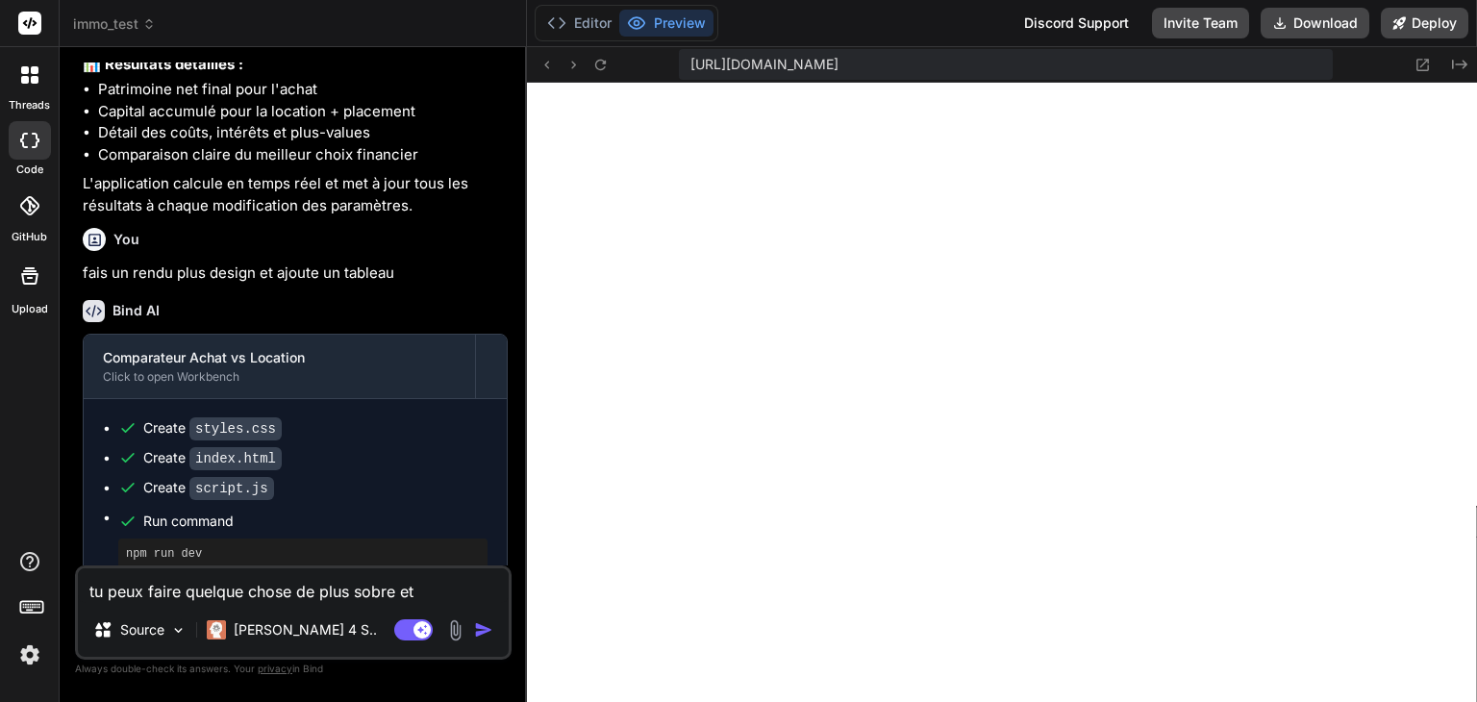
type textarea "tu peux faire quelque chose de plus sobre et"
type textarea "x"
type textarea "tu peux faire quelque chose de plus sobre et f"
type textarea "x"
type textarea "tu peux faire quelque chose de plus sobre et fa"
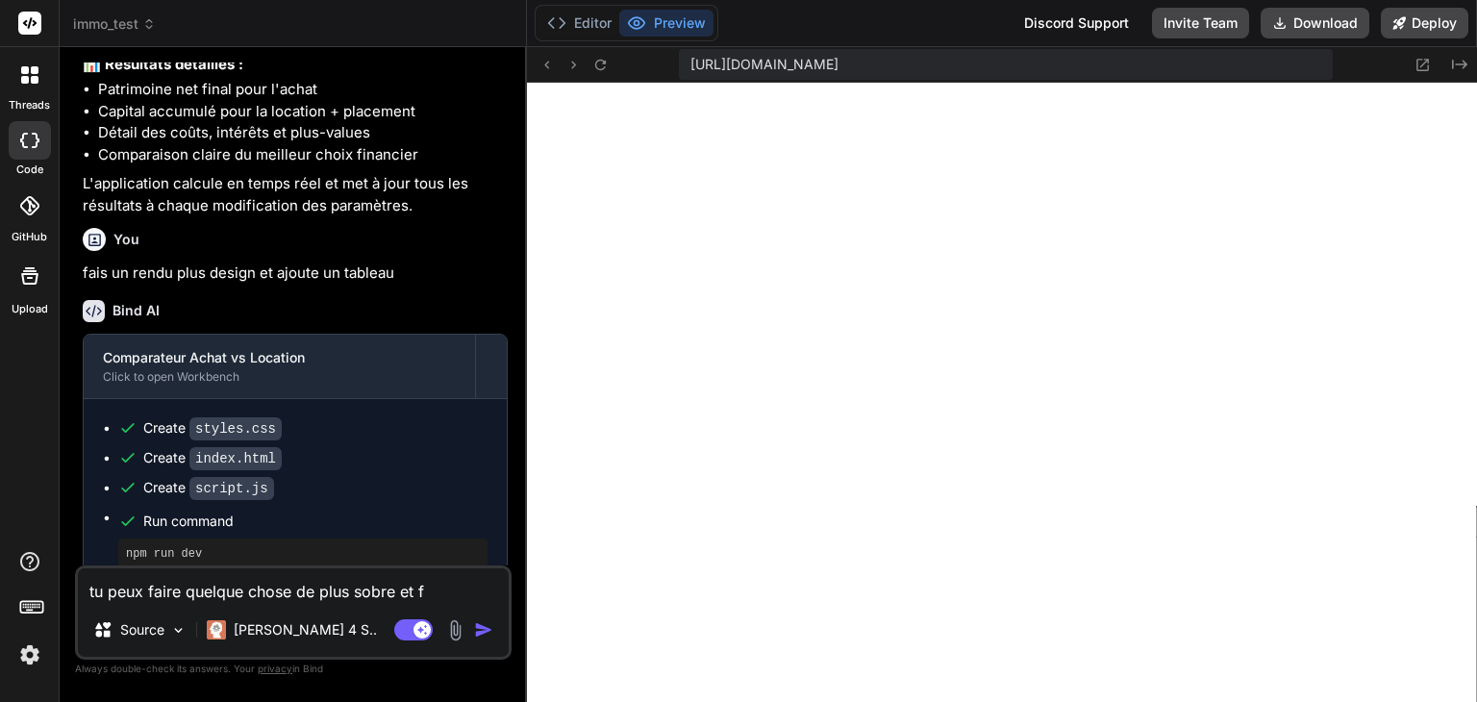
type textarea "x"
type textarea "tu peux faire quelque chose de plus sobre et fai"
type textarea "x"
type textarea "tu peux faire quelque chose de plus sobre et fair"
type textarea "x"
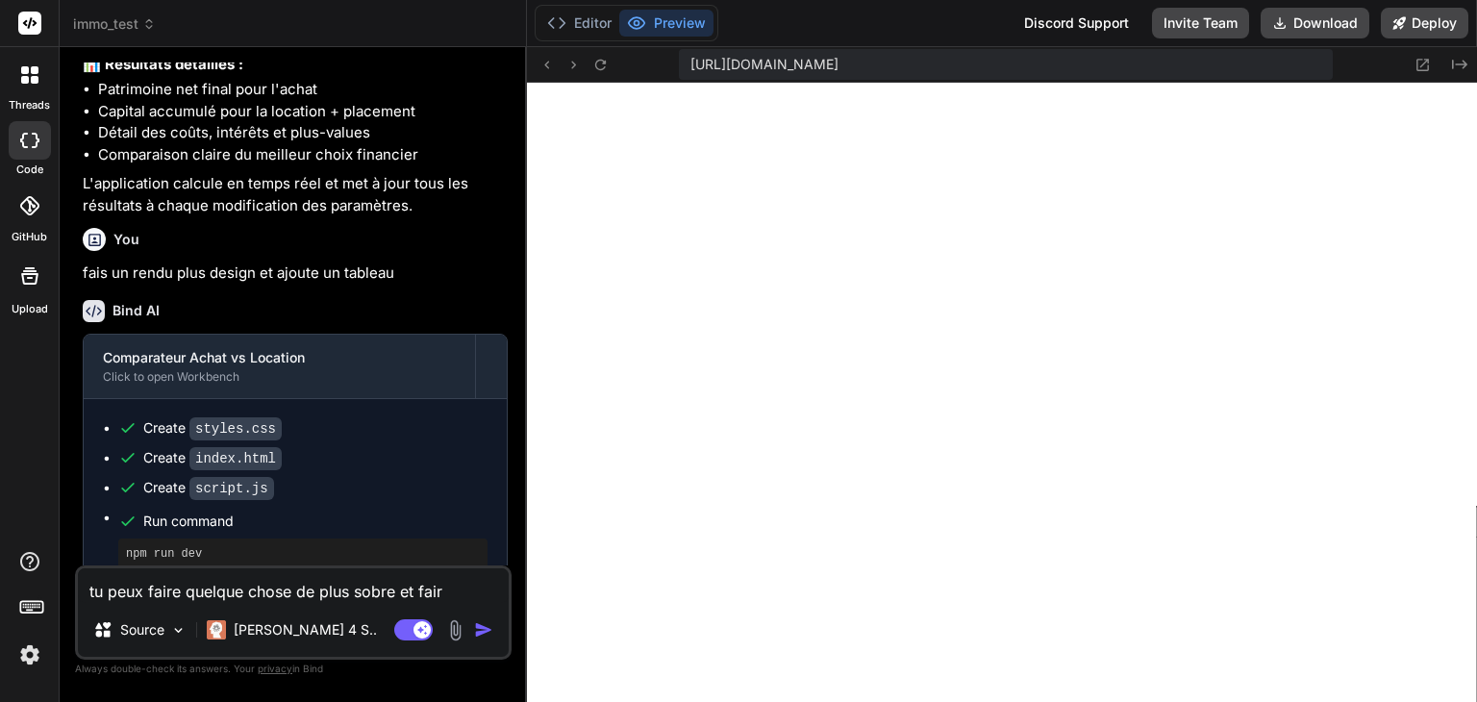
type textarea "tu peux faire quelque chose de plus sobre et faire"
type textarea "x"
type textarea "tu peux faire quelque chose de plus sobre et faire"
type textarea "x"
type textarea "tu peux faire quelque chose de plus sobre et faire u"
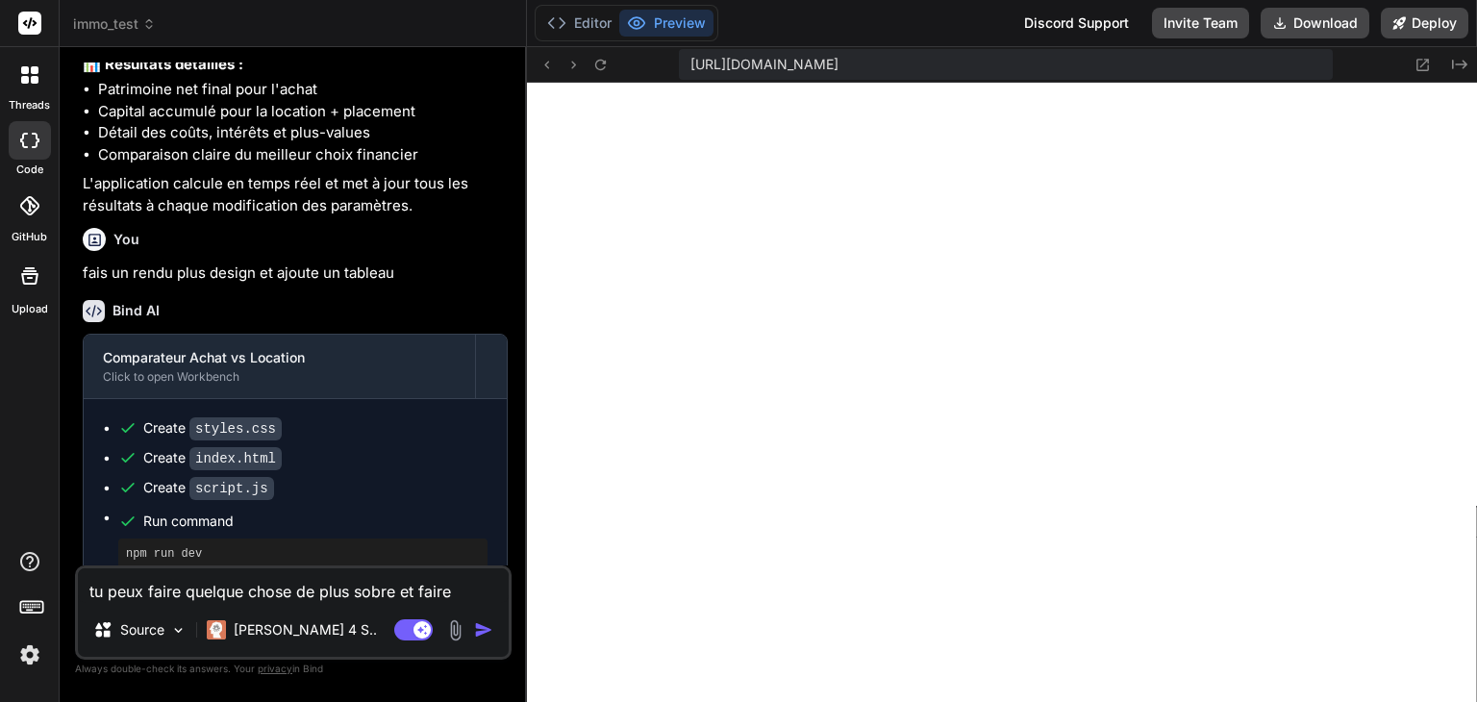
type textarea "x"
type textarea "tu peux faire quelque chose de plus sobre et faire un"
type textarea "x"
type textarea "tu peux faire quelque chose de plus sobre et faire un"
type textarea "x"
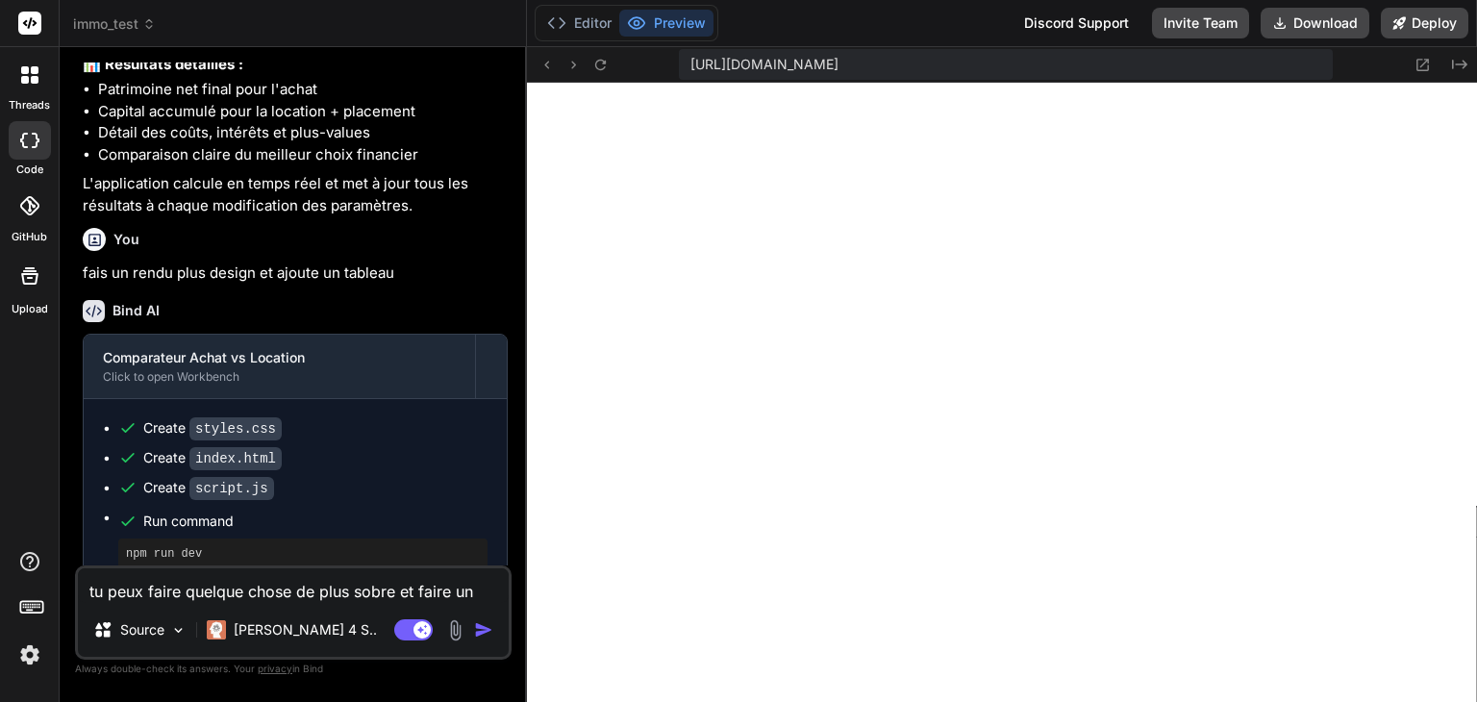
type textarea "tu peux faire quelque chose de plus sobre et faire un g"
type textarea "x"
type textarea "tu peux faire quelque chose de plus sobre et faire un ga"
type textarea "x"
type textarea "tu peux faire quelque chose de plus sobre et faire un gar"
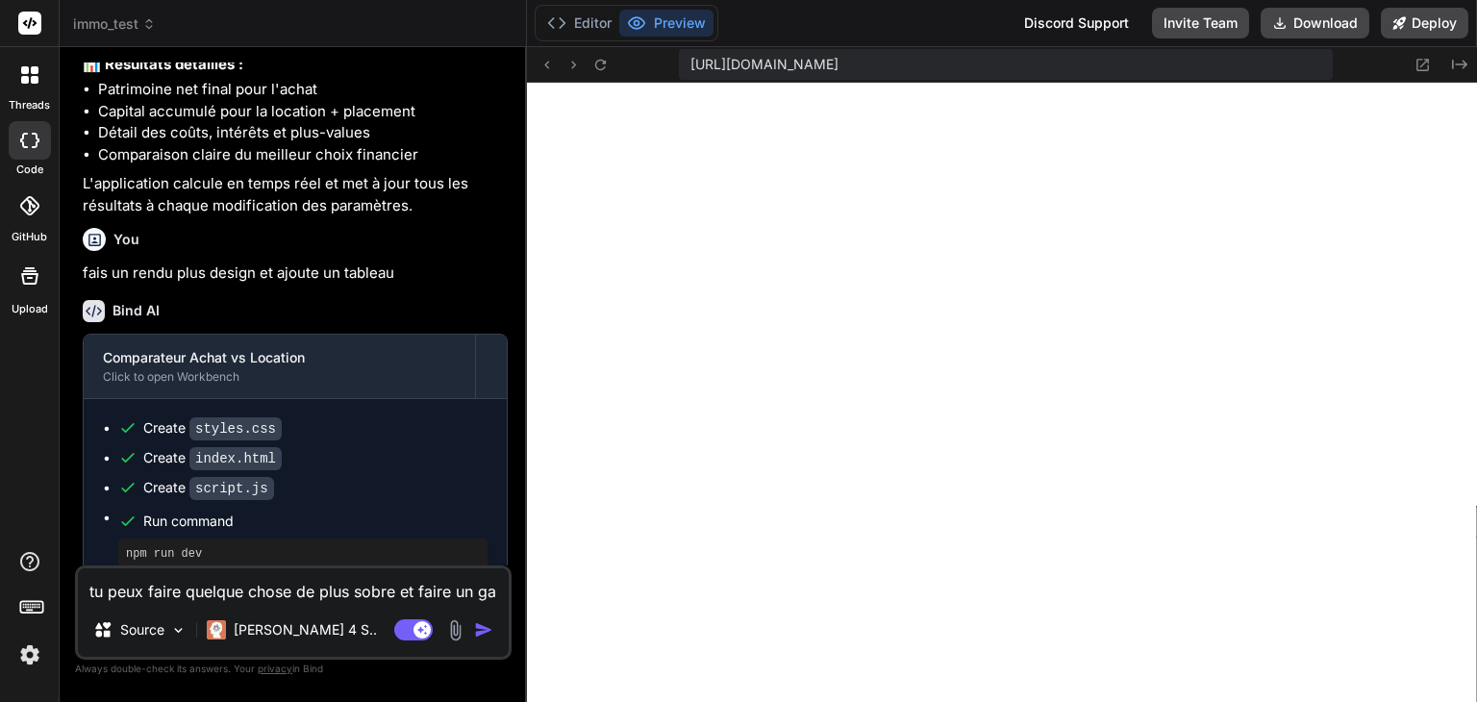
type textarea "x"
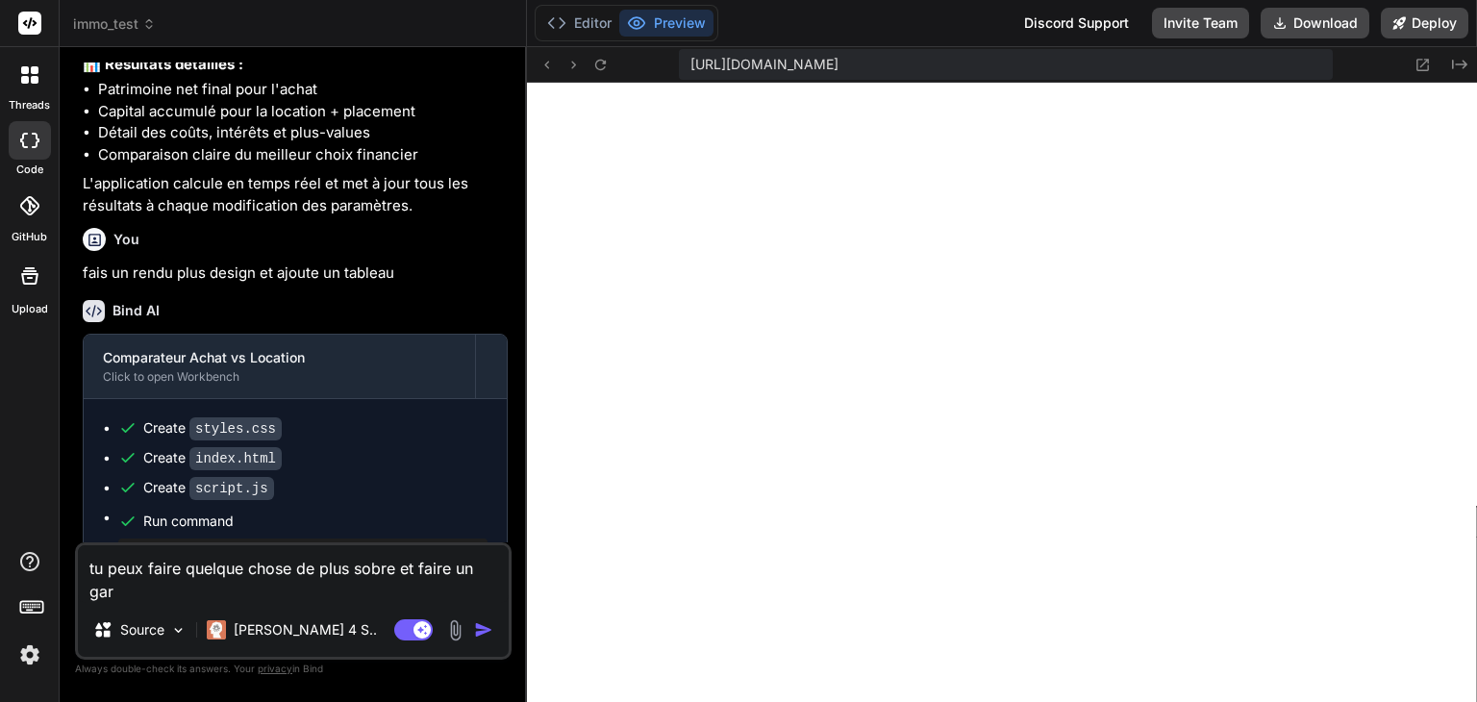
type textarea "tu peux faire quelque chose de plus sobre et faire un garp"
type textarea "x"
type textarea "tu peux faire quelque chose de plus sobre et faire un garph"
type textarea "x"
type textarea "tu peux faire quelque chose de plus sobre et faire un garphi"
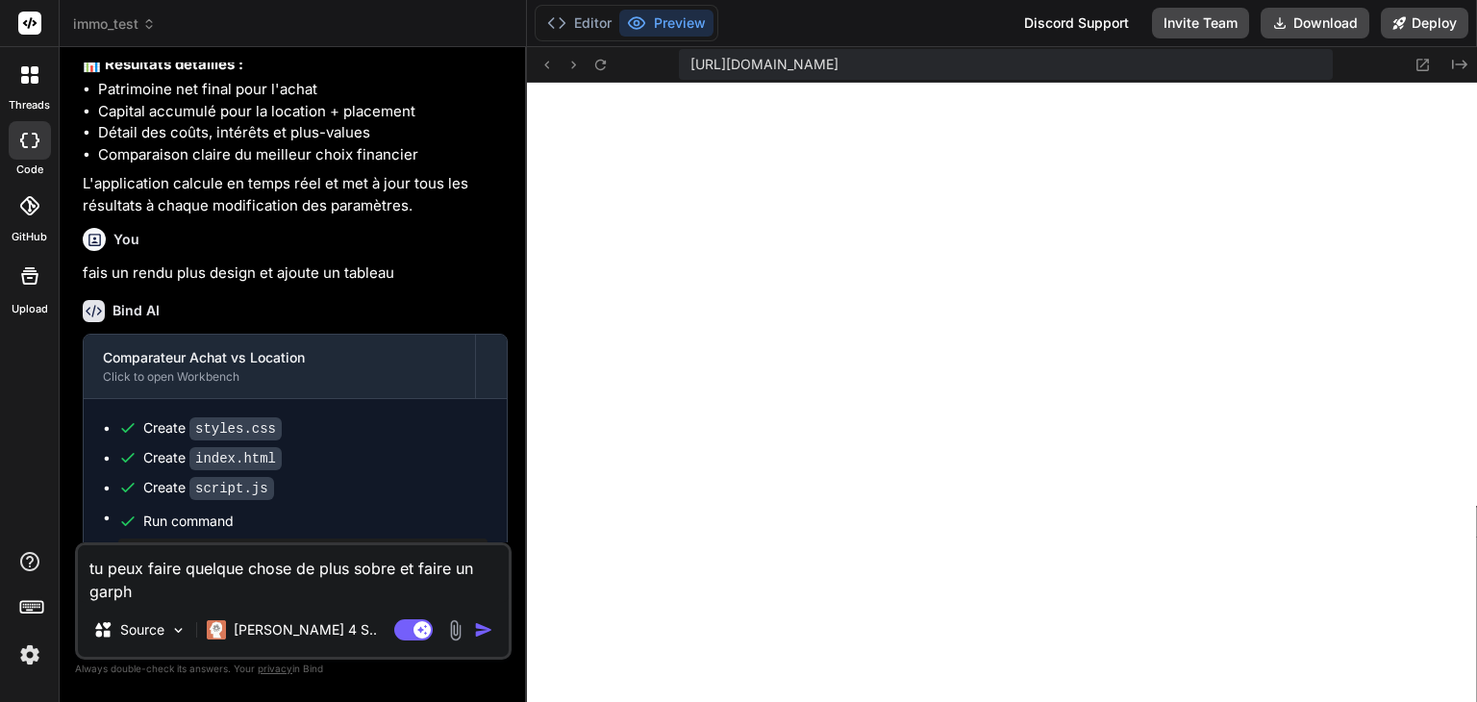
type textarea "x"
type textarea "tu peux faire quelque chose de plus sobre et faire un garphiq"
type textarea "x"
type textarea "tu peux faire quelque chose de plus sobre et faire un garphiqu"
type textarea "x"
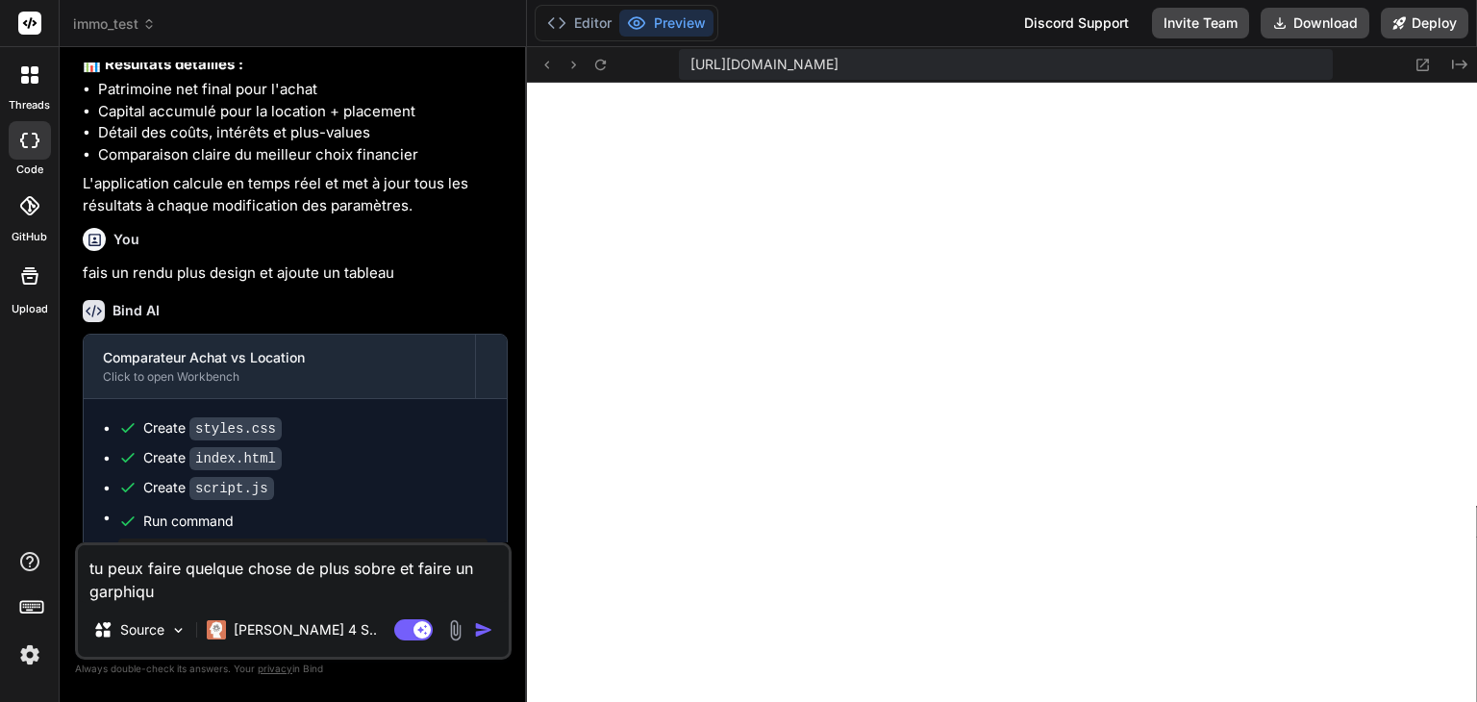
type textarea "tu peux faire quelque chose de plus sobre et faire un garphique"
type textarea "x"
type textarea "tu peux faire quelque chose de plus sobre et faire un garphique"
type textarea "x"
type textarea "tu peux faire quelque chose de plus sobre et faire un garphique i"
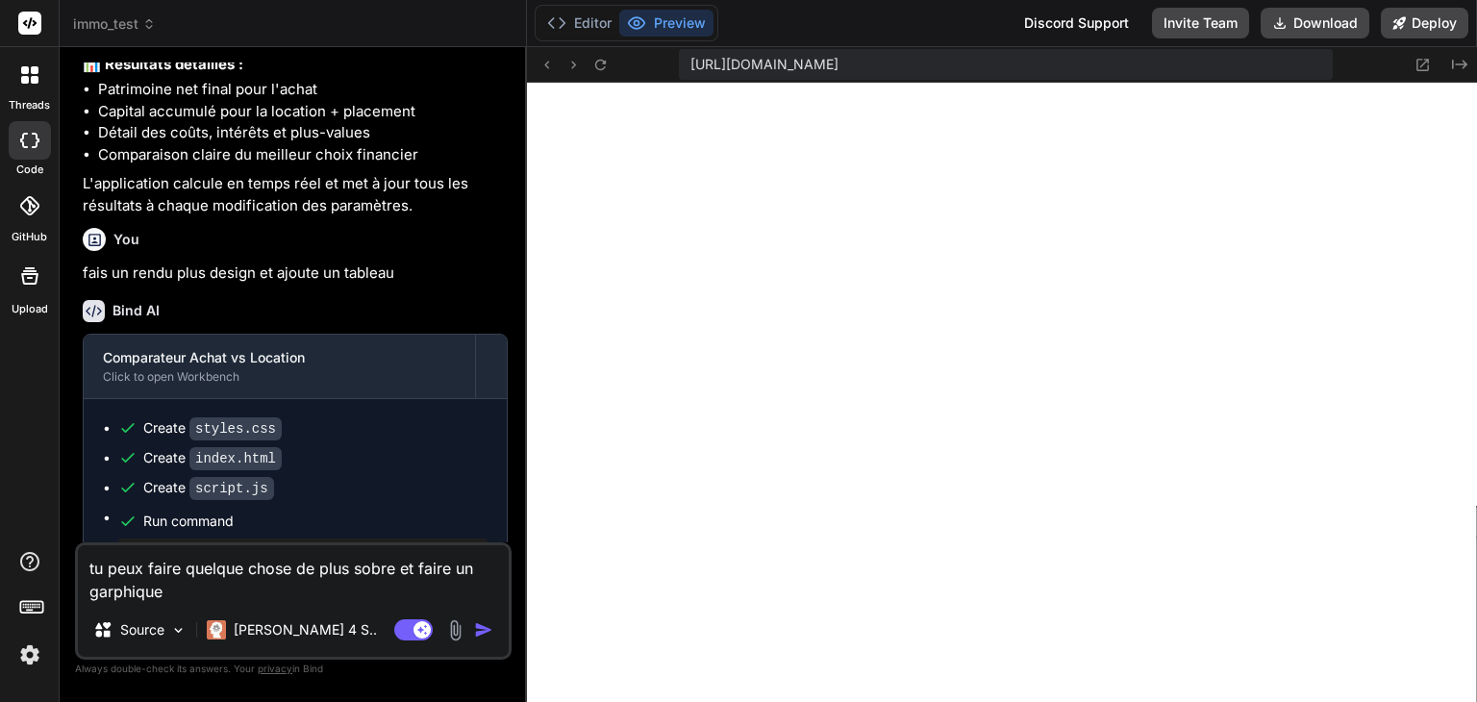
type textarea "x"
type textarea "tu peux faire quelque chose de plus sobre et faire un garphique in"
type textarea "x"
type textarea "tu peux faire quelque chose de plus sobre et faire un garphique int"
type textarea "x"
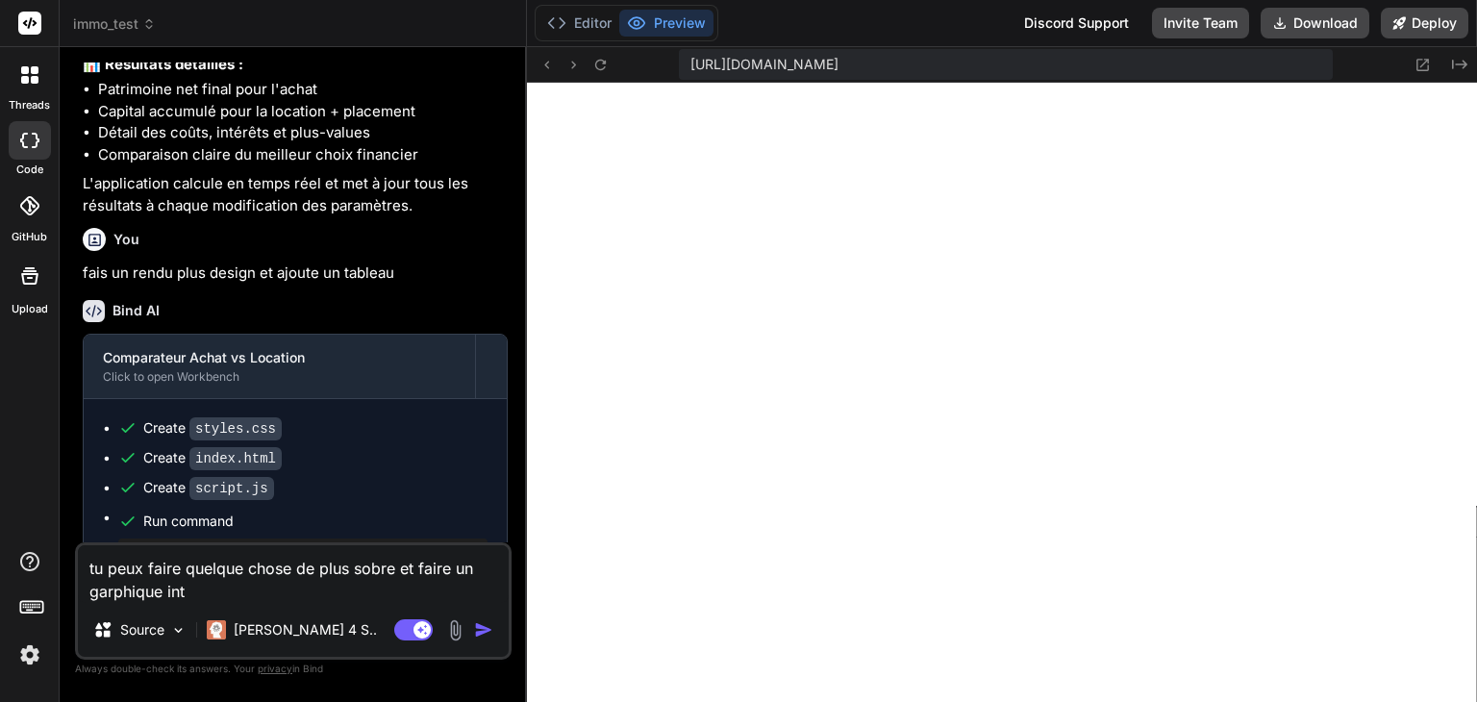
type textarea "tu peux faire quelque chose de plus sobre et faire un garphique inté"
type textarea "x"
type textarea "tu peux faire quelque chose de plus sobre et faire un garphique intér"
type textarea "x"
type textarea "tu peux faire quelque chose de plus sobre et faire un garphique intéra"
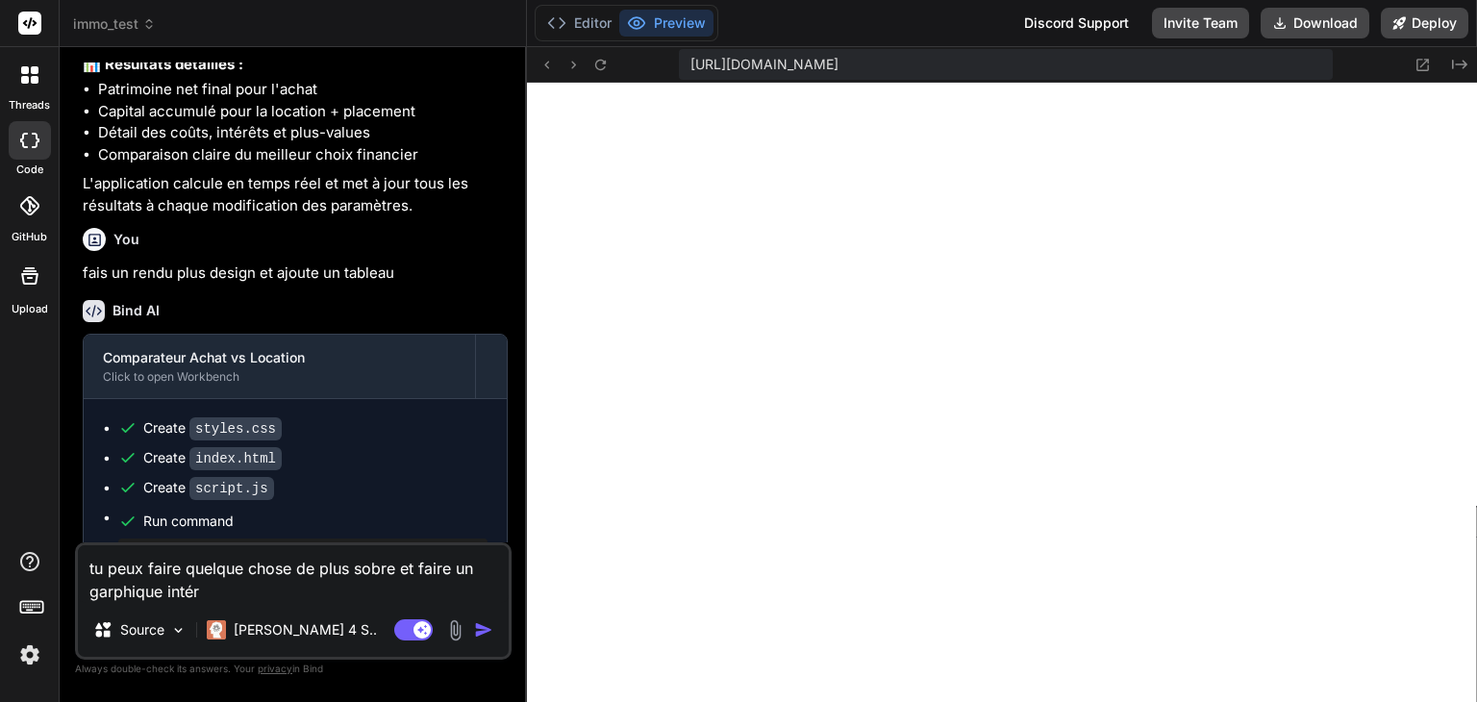
type textarea "x"
type textarea "tu peux faire quelque chose de plus sobre et faire un garphique intérac"
type textarea "x"
type textarea "tu peux faire quelque chose de plus sobre et faire un garphique intéract"
type textarea "x"
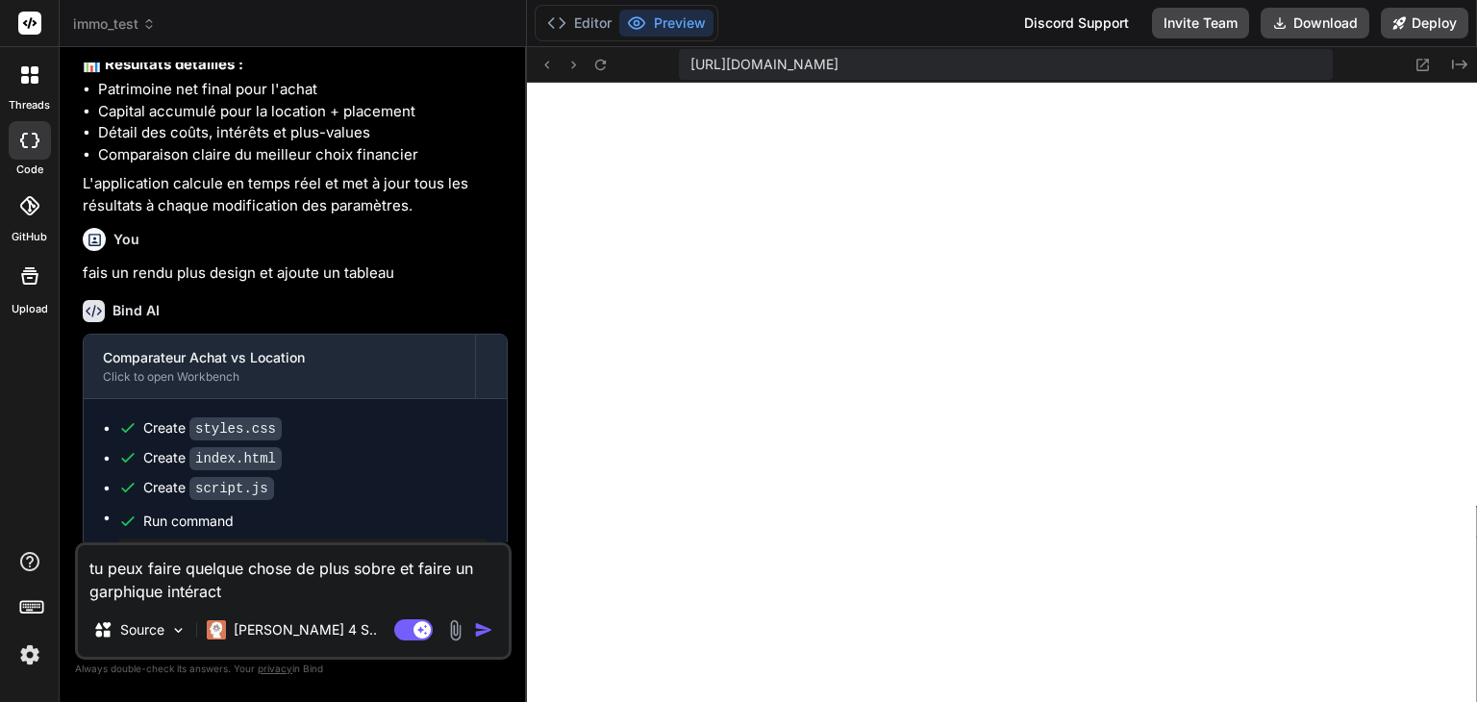
type textarea "tu peux faire quelque chose de plus sobre et faire un garphique intéracti"
type textarea "x"
type textarea "tu peux faire quelque chose de plus sobre et faire un garphique intéractif"
type textarea "x"
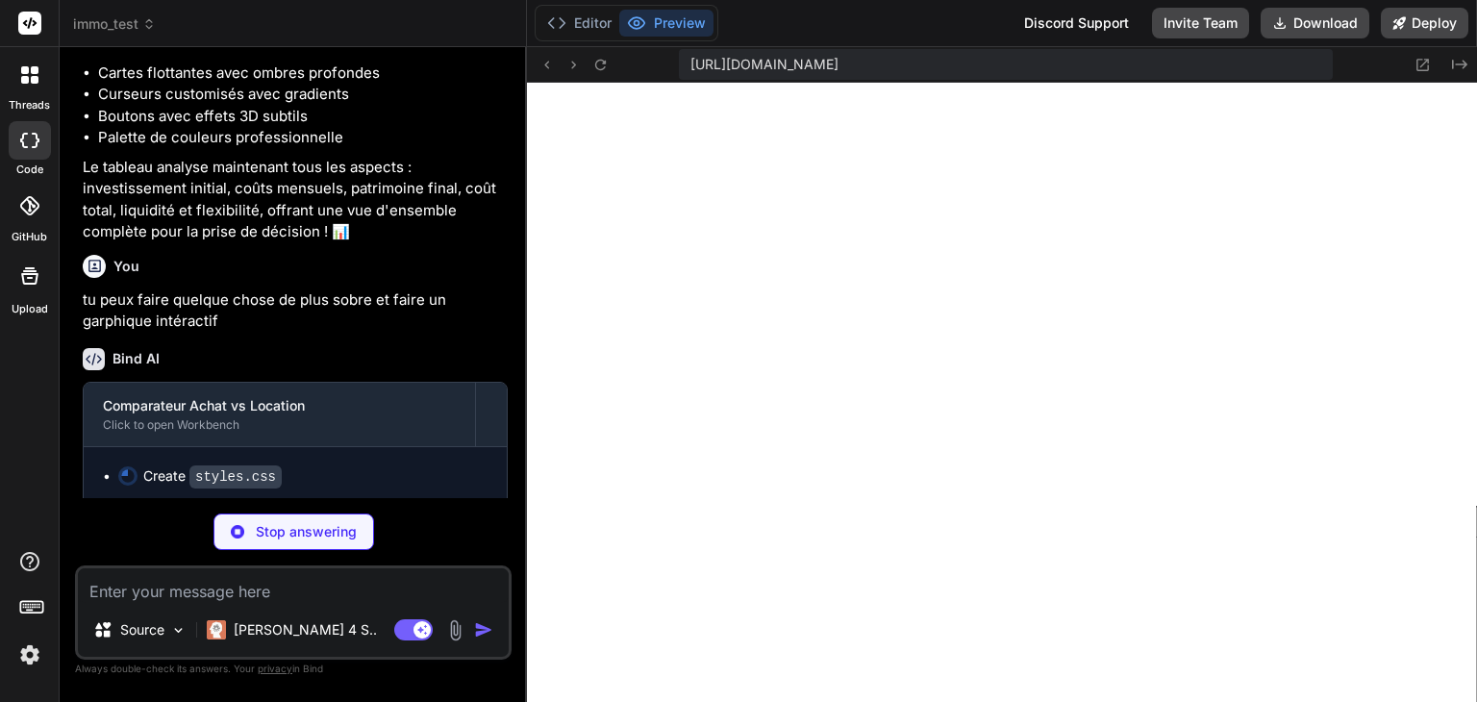
scroll to position [3077, 0]
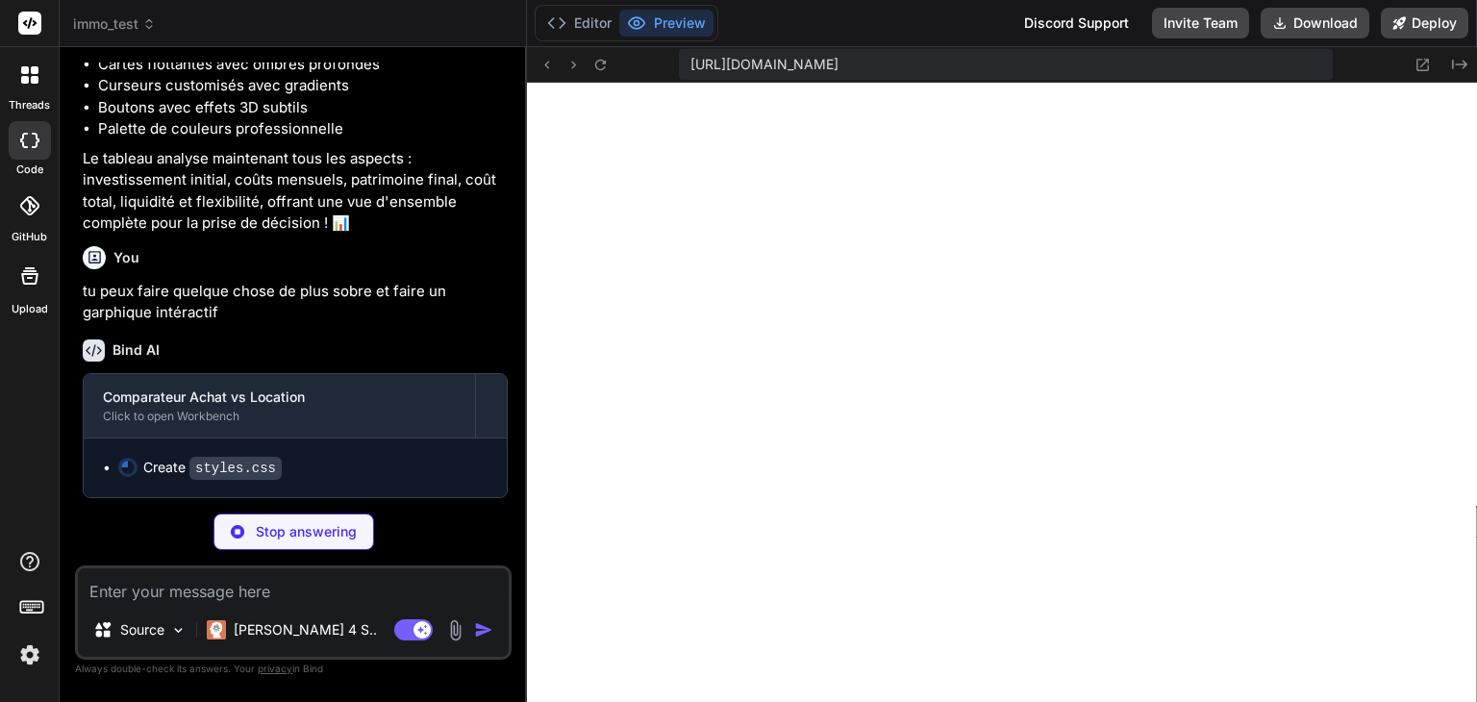
type textarea "x"
type textarea "gap: 8px; } .chart-btn { padding: 6px 12px; font-size: 0.8rem; } }"
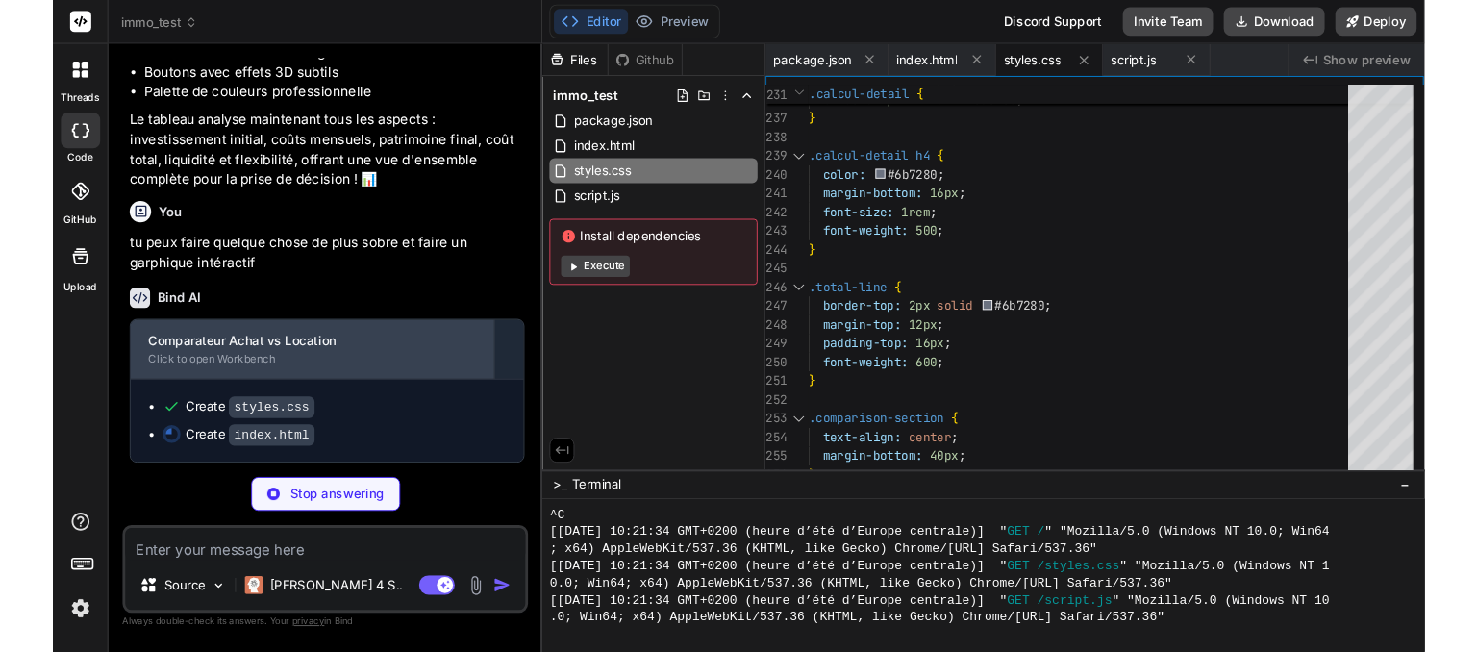
scroll to position [3107, 0]
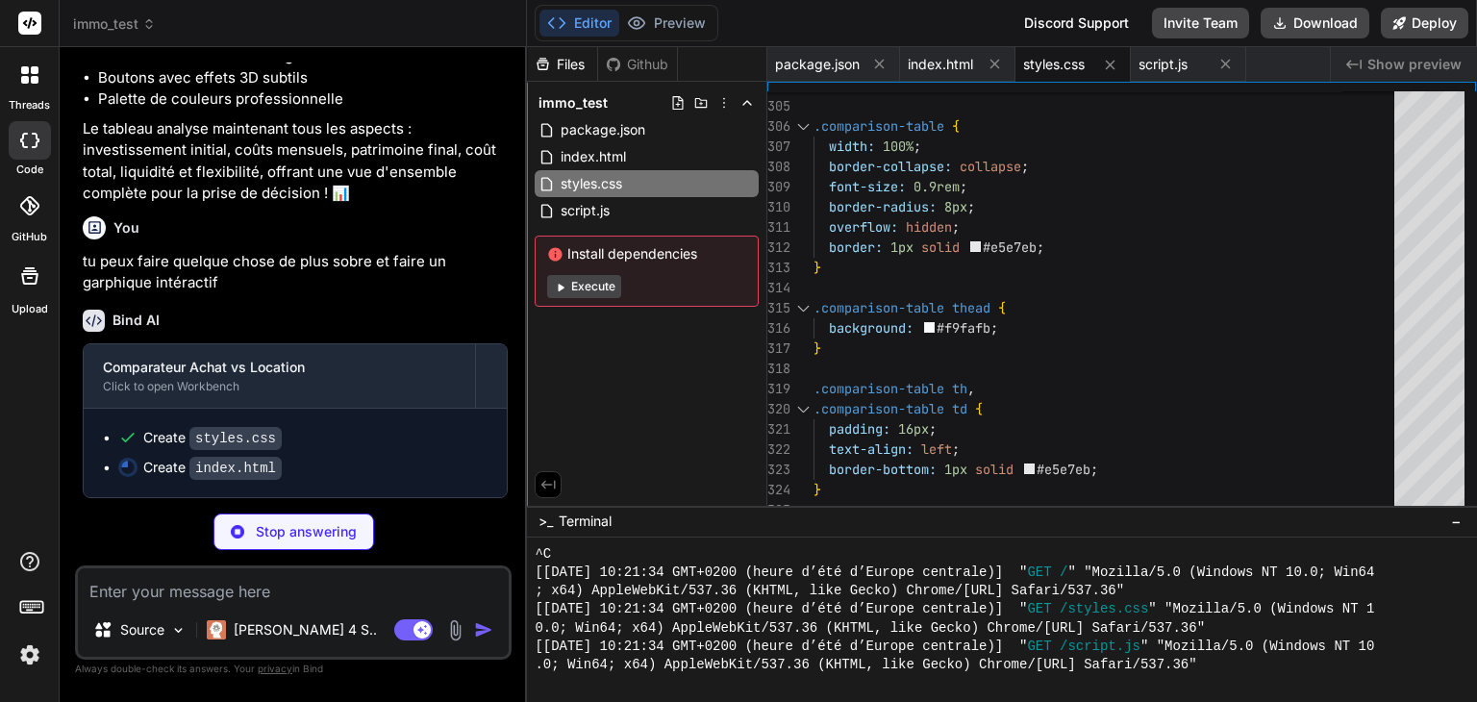
type textarea "x"
type textarea "<script src="script.js"></script> </body> </html>"
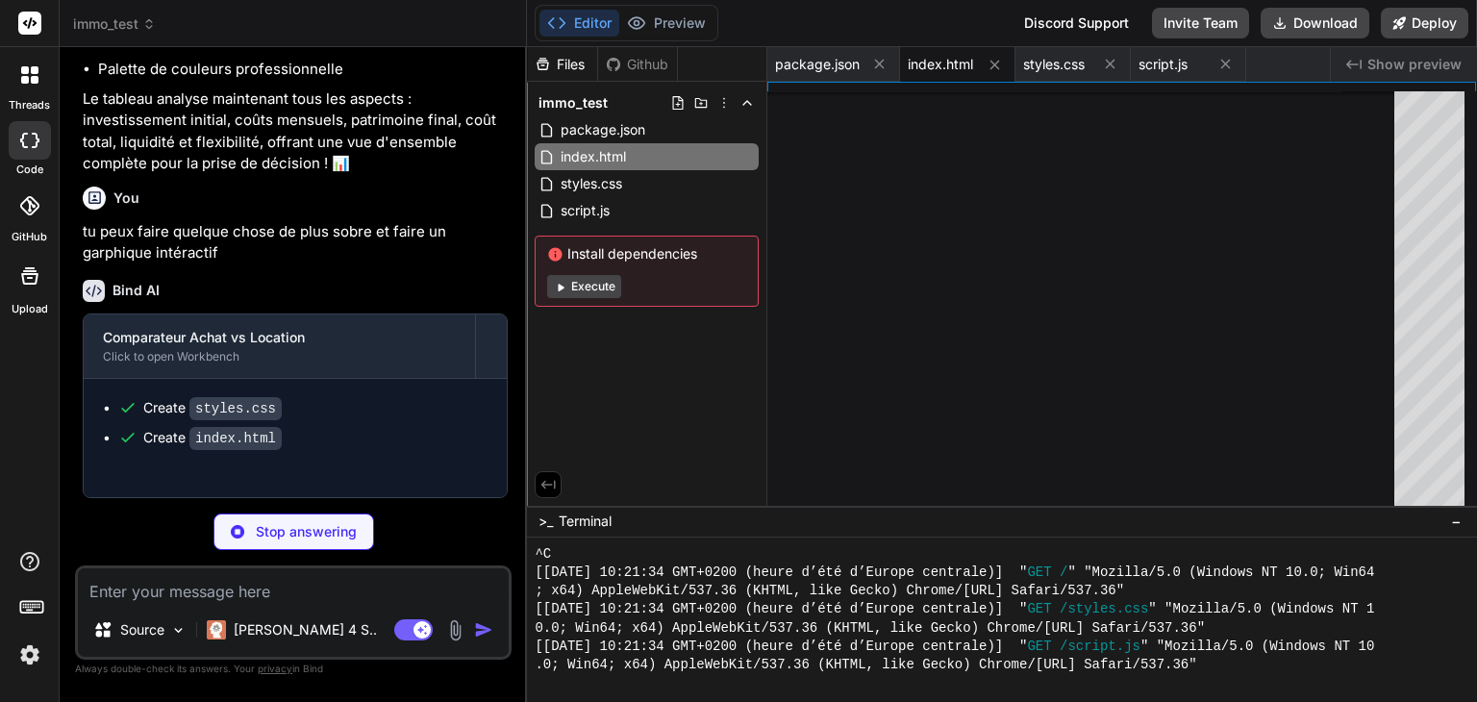
type textarea "x"
type textarea "document.addEventListener('DOMContentLoaded', () => { new ComparateurImmobilier…"
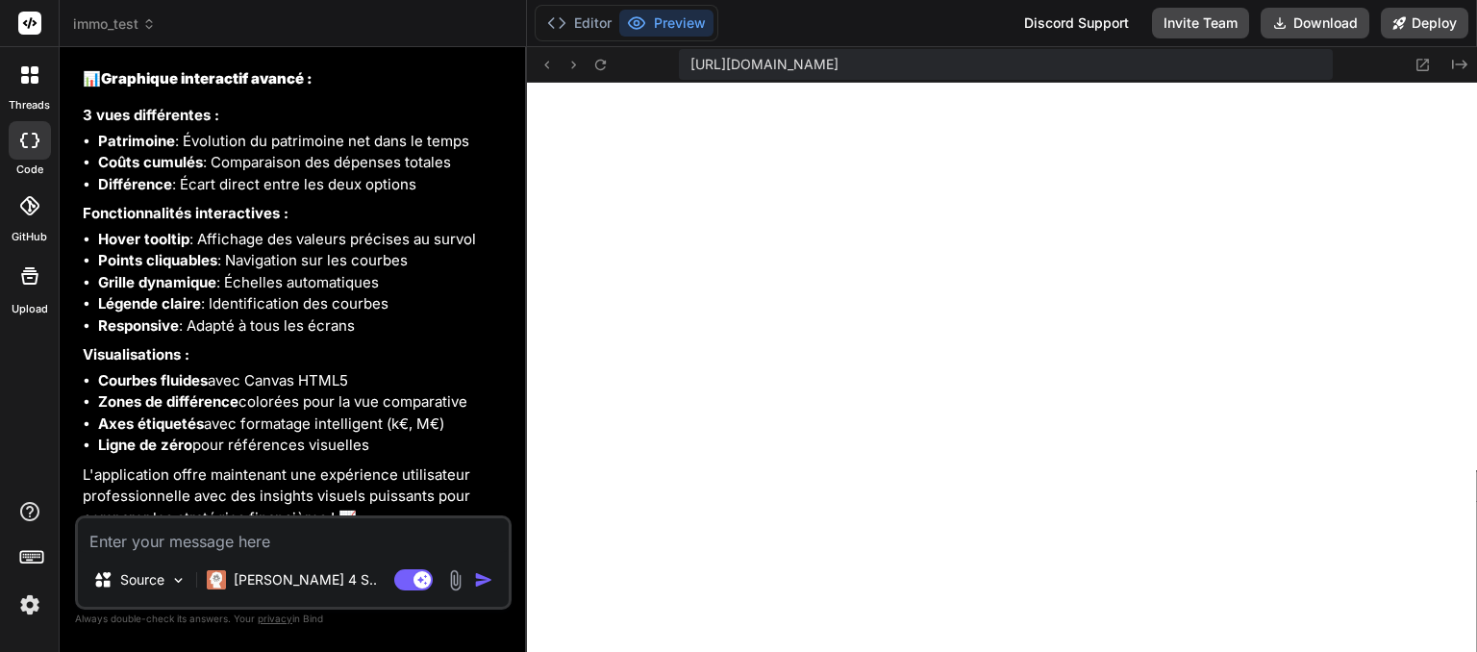
scroll to position [3912, 0]
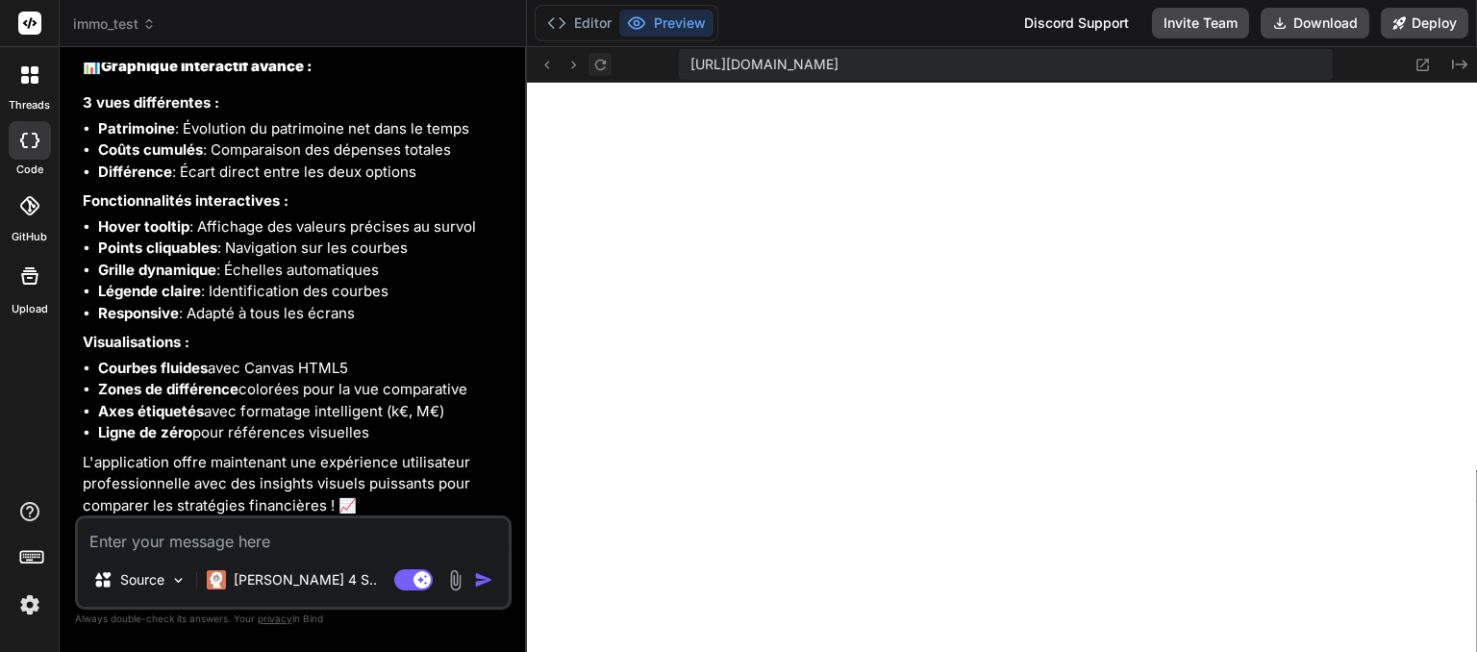
click at [605, 64] on icon at bounding box center [600, 65] width 16 height 16
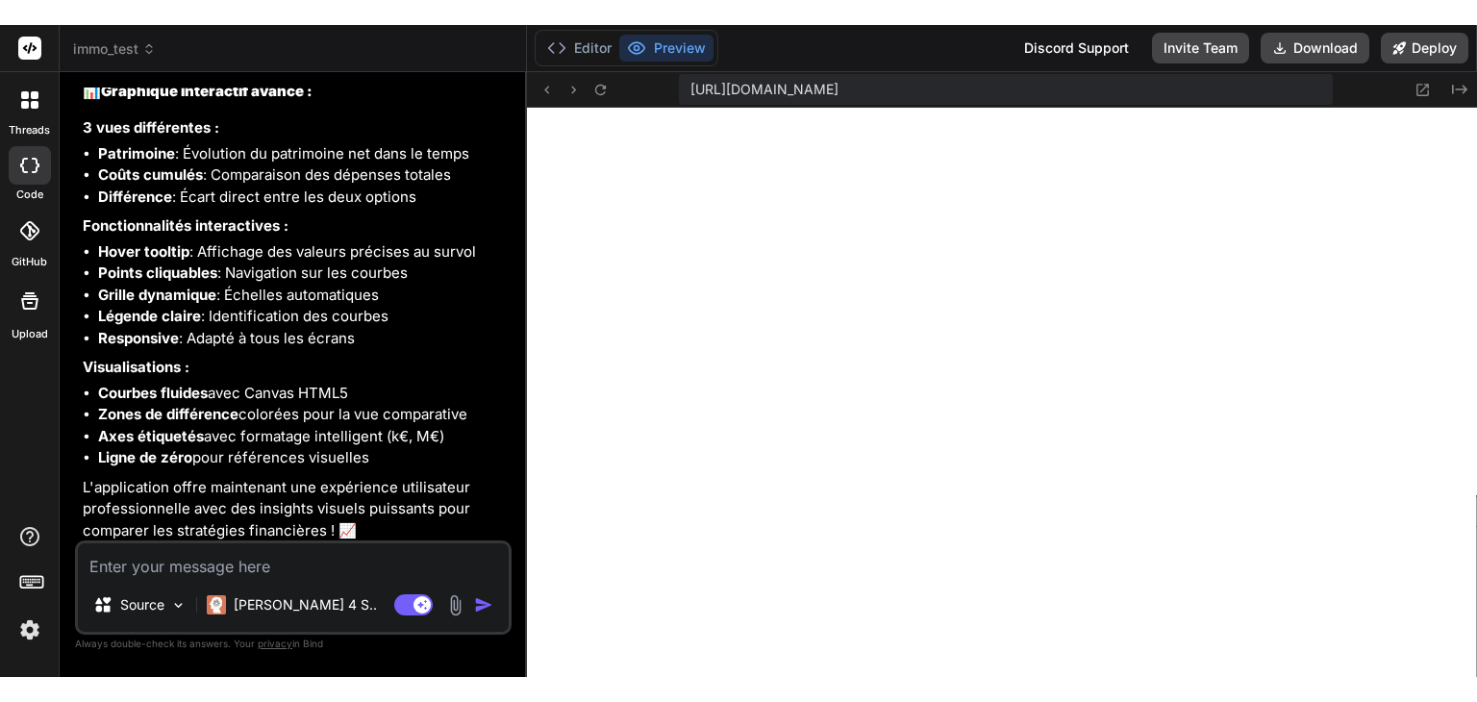
scroll to position [3862, 0]
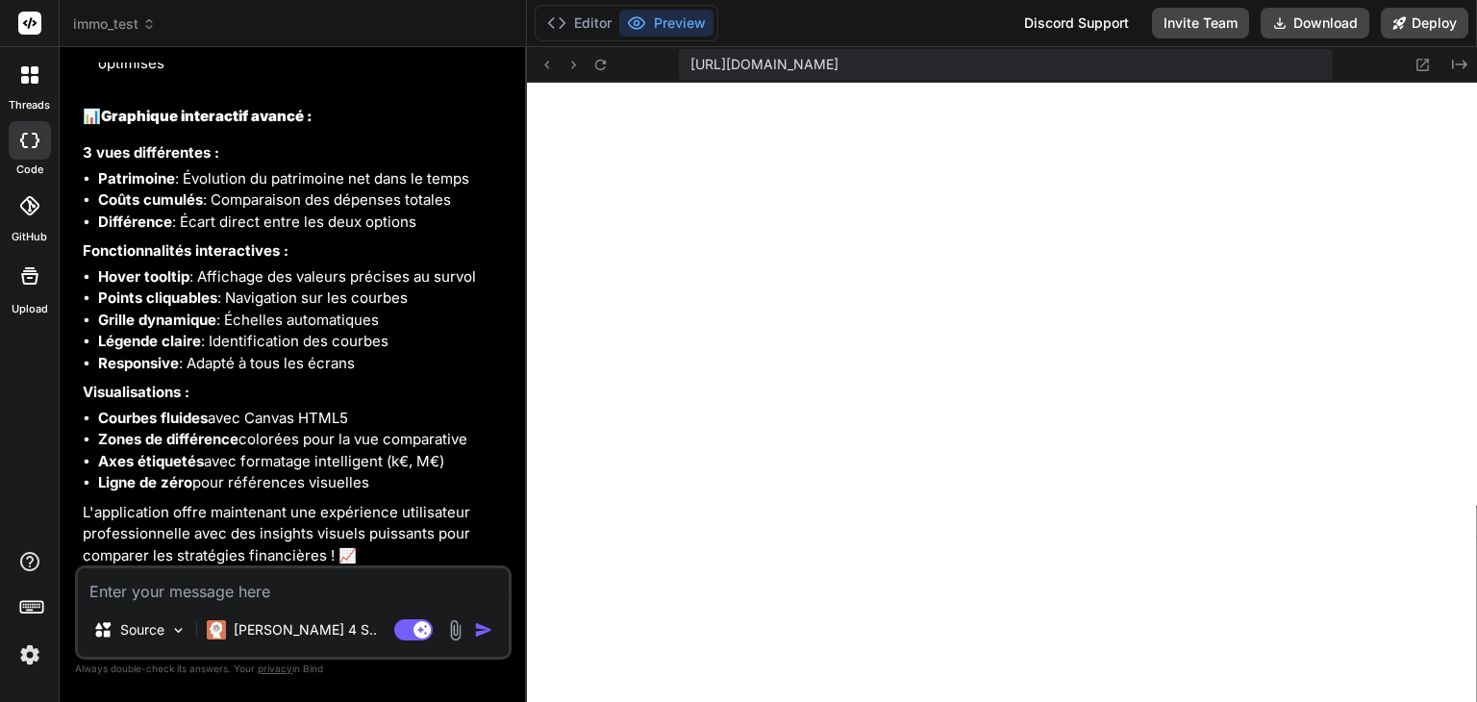
click at [30, 653] on img at bounding box center [29, 655] width 33 height 33
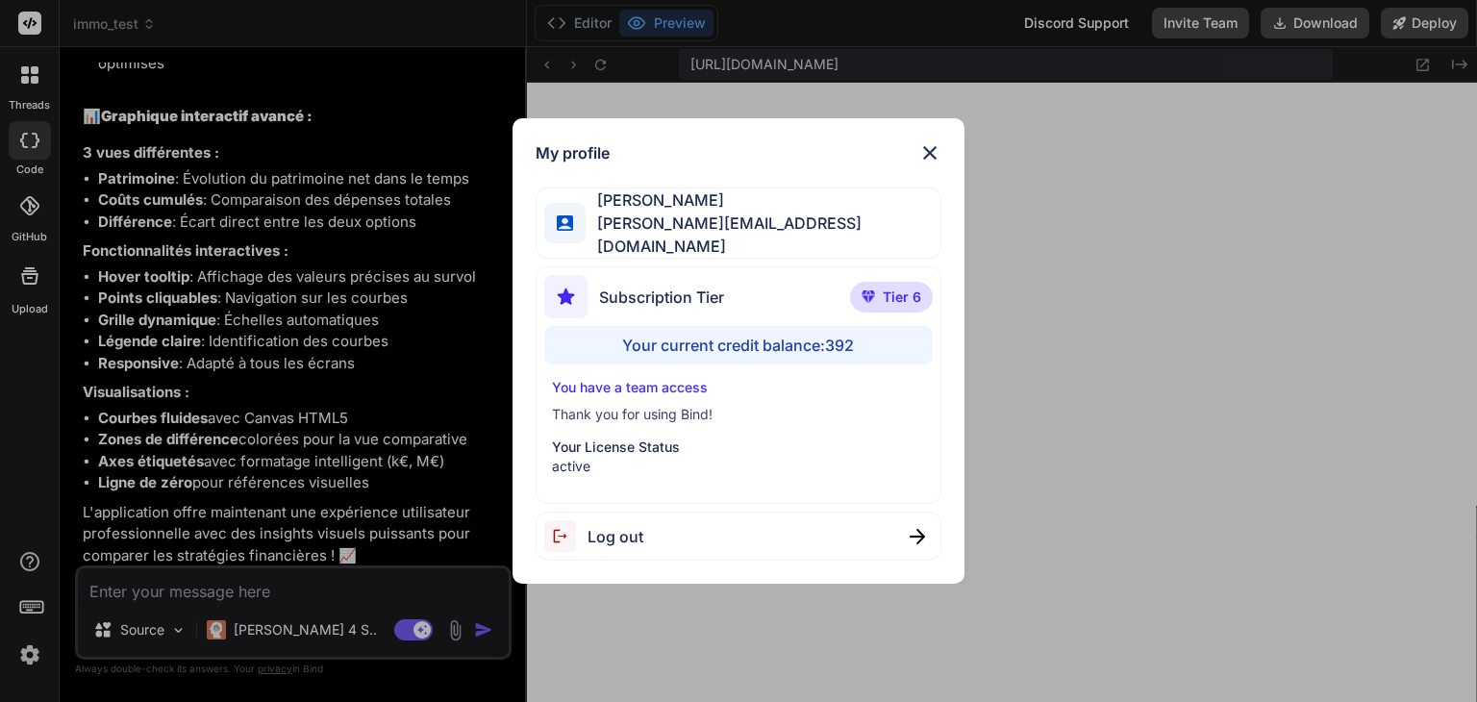
click at [31, 649] on div "My profile Philippe Lecocq philippe@studiocassette.com Subscription Tier Tier 6…" at bounding box center [738, 351] width 1477 height 702
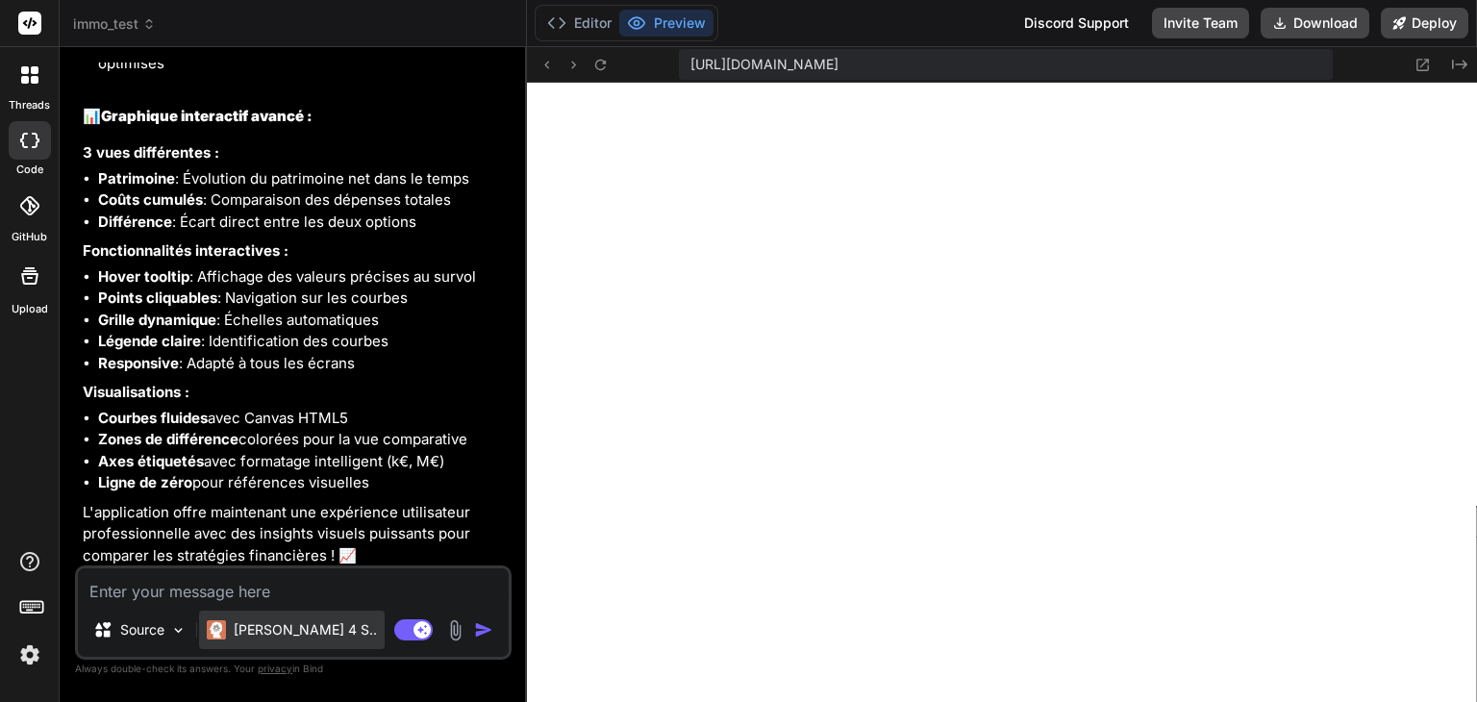
click at [274, 640] on p "Claude 4 S.." at bounding box center [305, 629] width 143 height 19
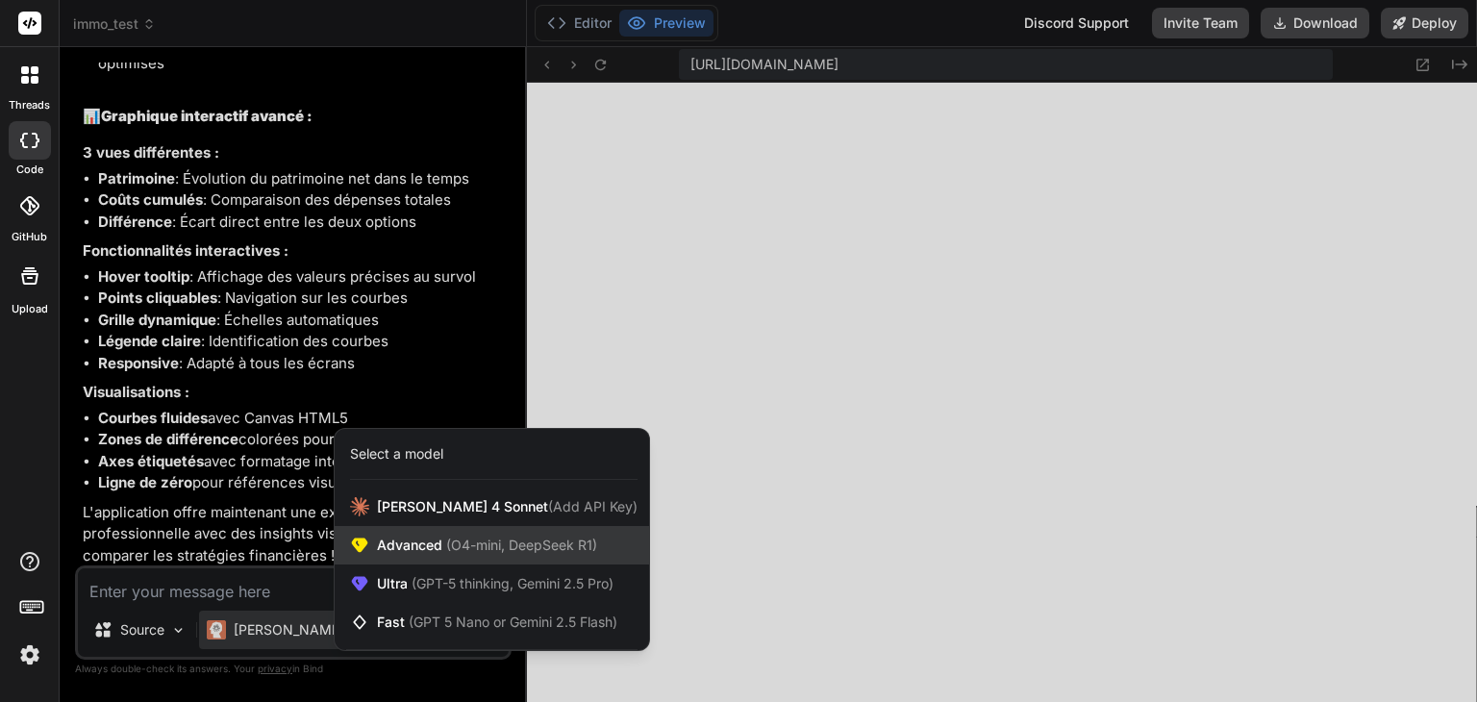
click at [400, 550] on span "Advanced (O4-mini, DeepSeek R1)" at bounding box center [487, 545] width 220 height 19
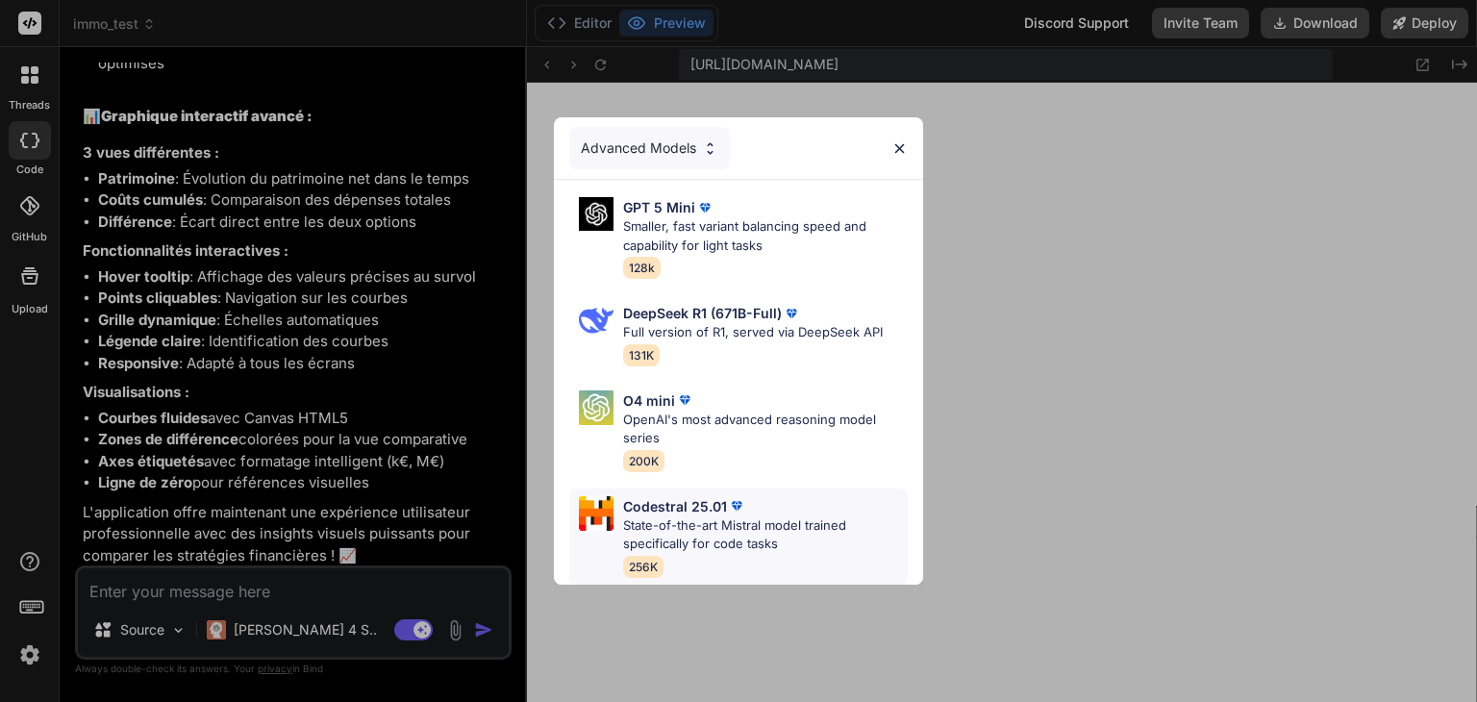
click at [770, 532] on p "State-of-the-art Mistral model trained specifically for code tasks" at bounding box center [765, 535] width 285 height 38
type textarea "x"
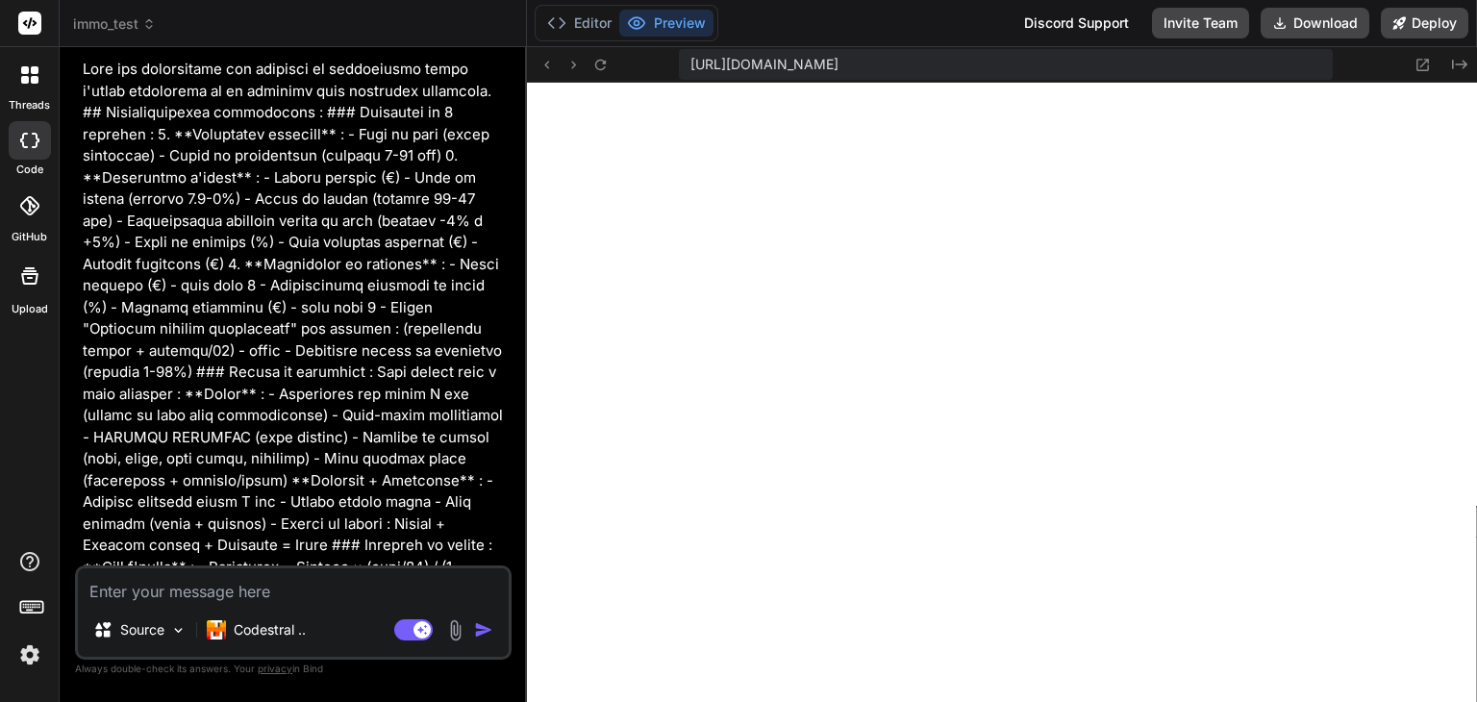
scroll to position [0, 0]
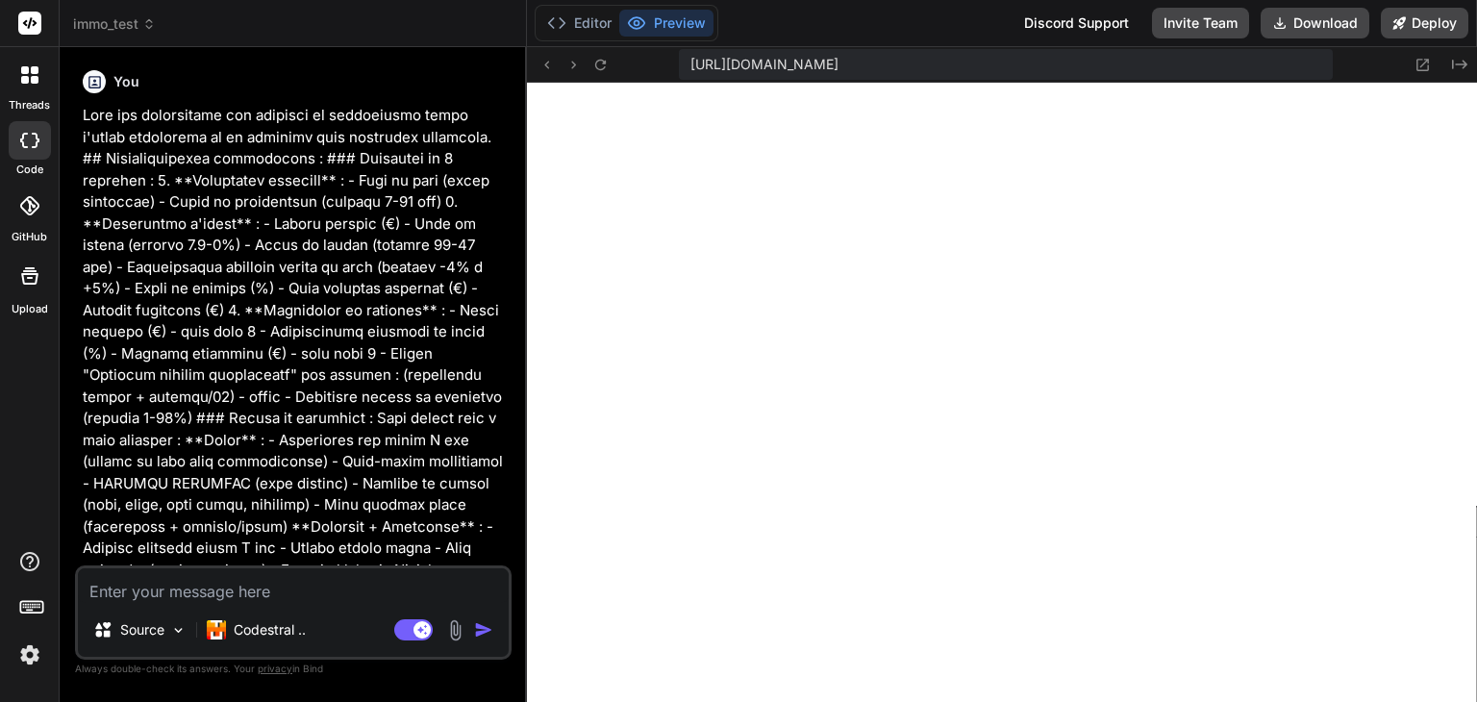
click at [136, 19] on span "immo_test" at bounding box center [114, 23] width 83 height 19
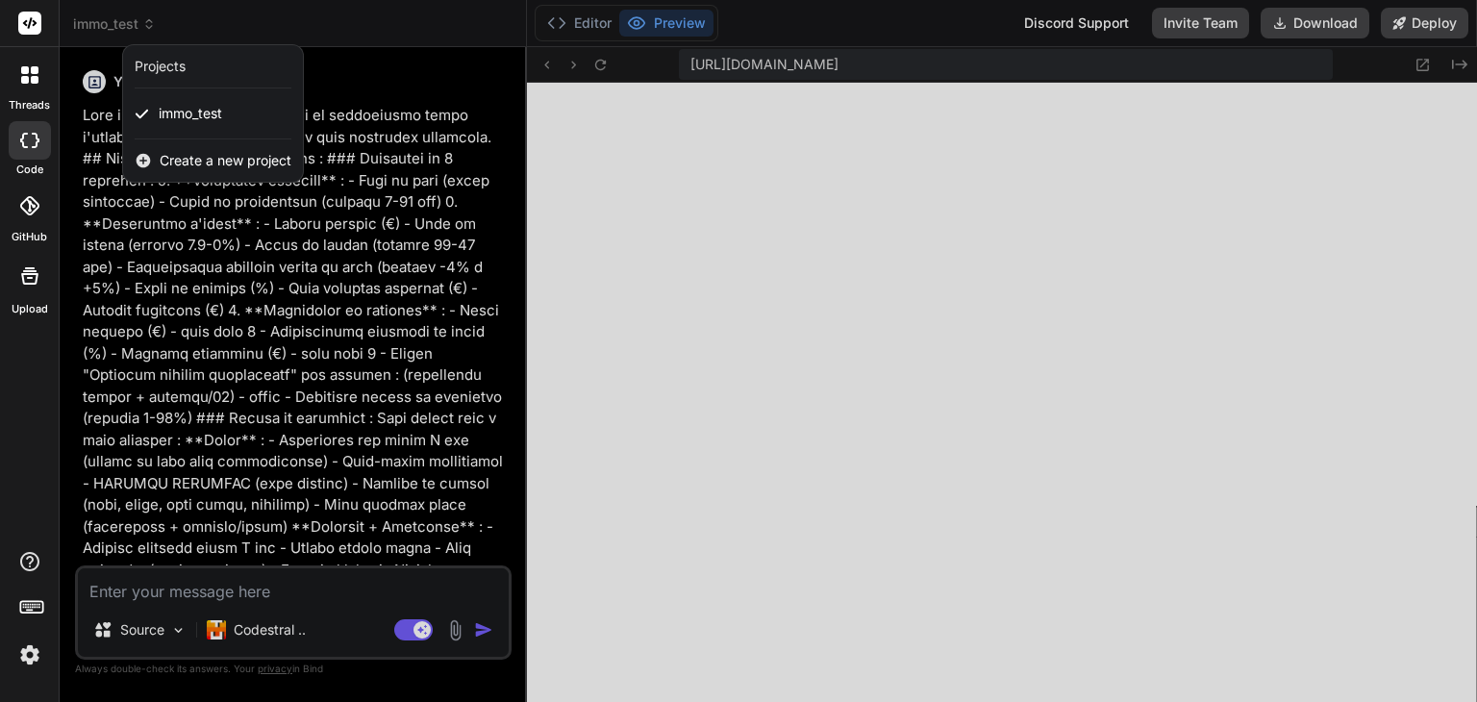
click at [221, 165] on span "Create a new project" at bounding box center [226, 160] width 132 height 19
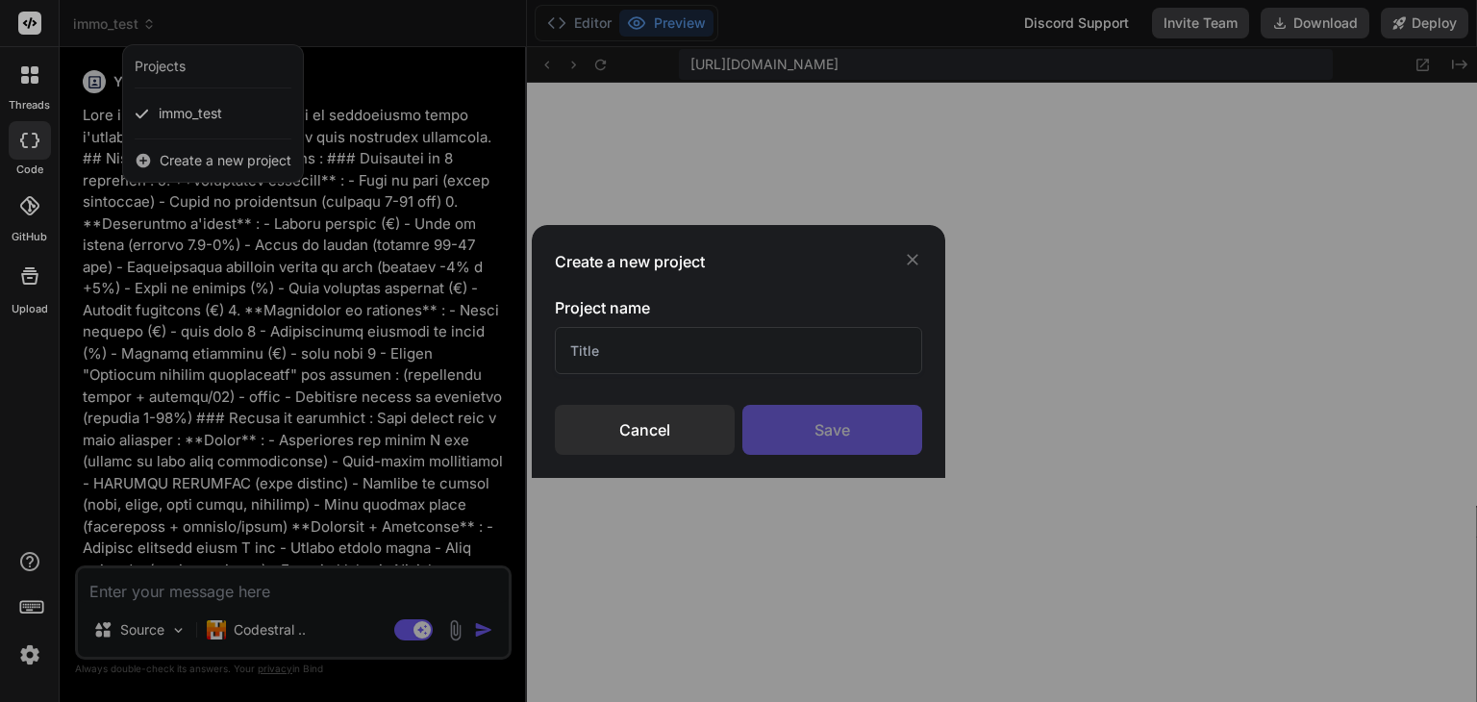
click at [669, 347] on input "text" at bounding box center [738, 350] width 367 height 47
type input "partage livre"
click at [843, 435] on div "Save" at bounding box center [832, 430] width 180 height 50
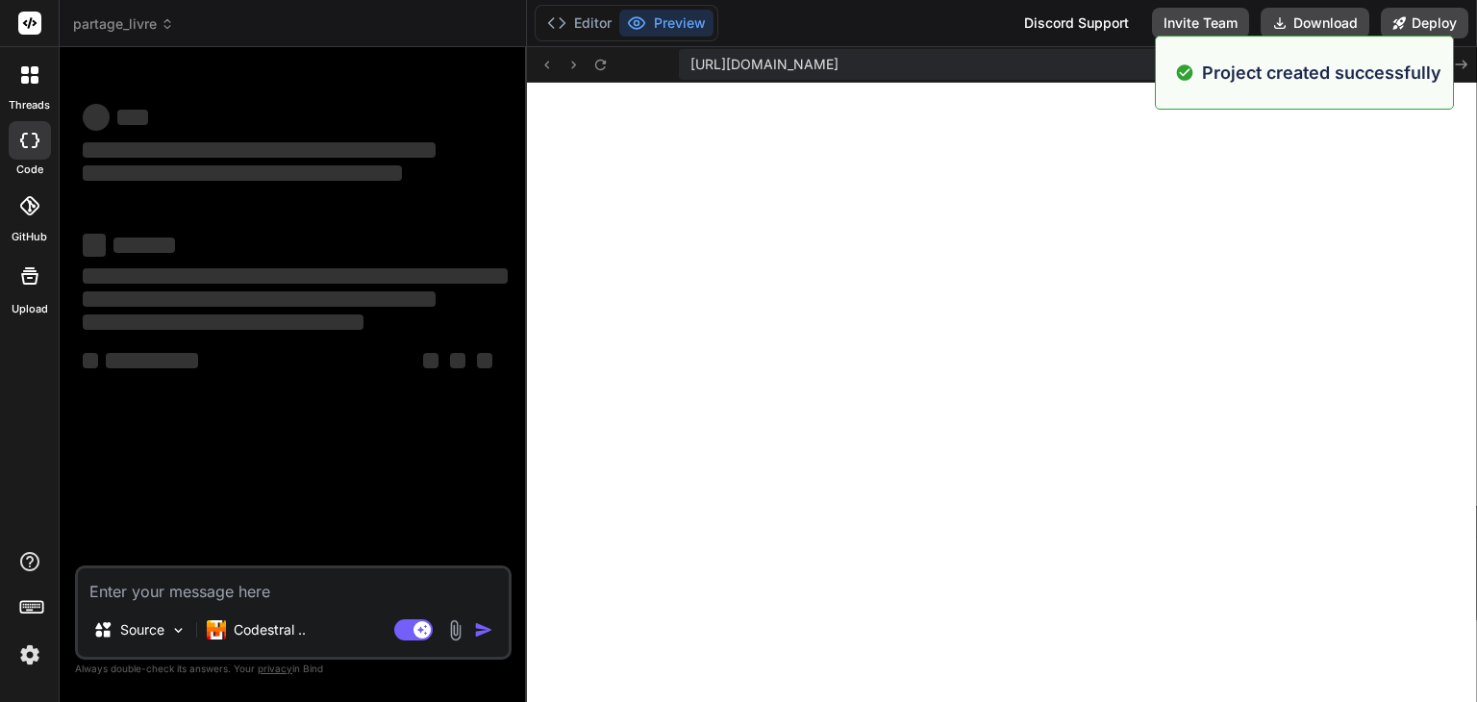
scroll to position [2067, 0]
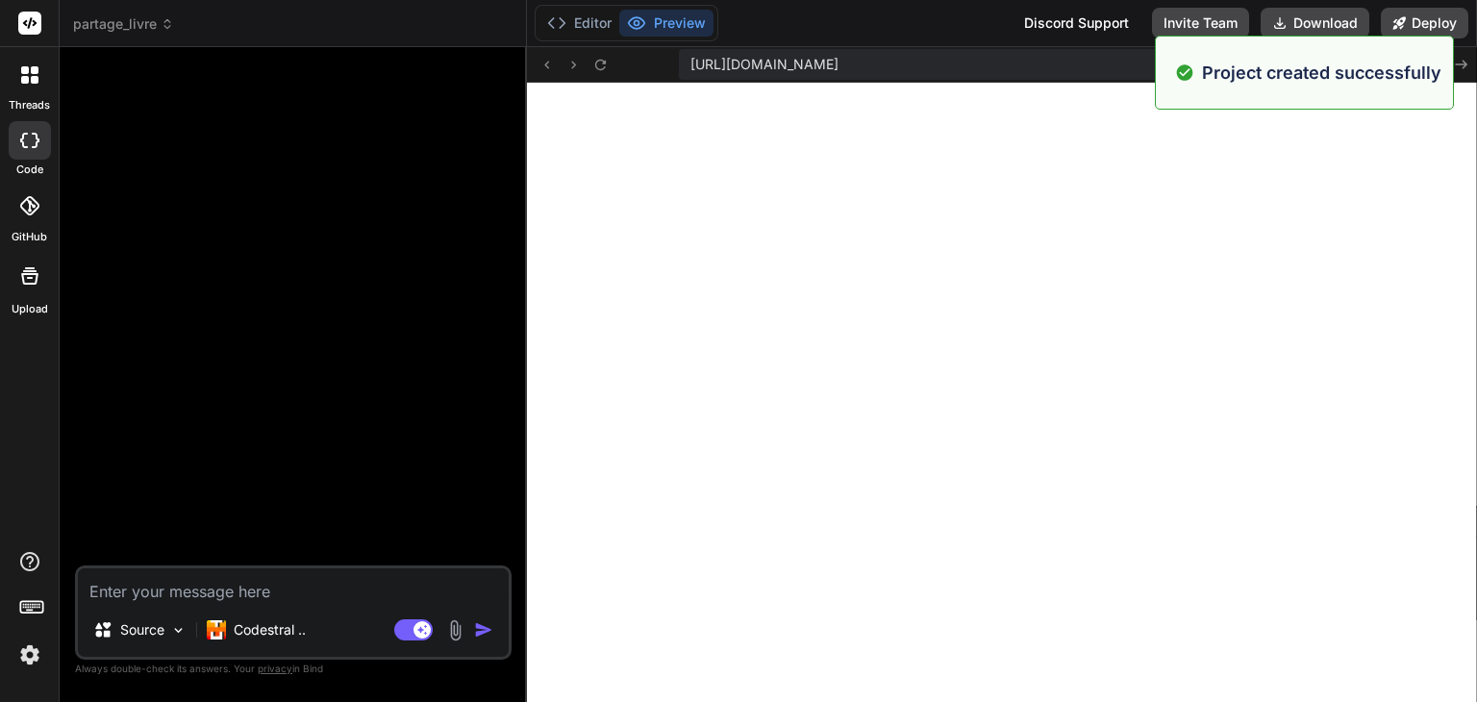
click at [263, 594] on textarea at bounding box center [293, 585] width 431 height 35
type textarea "x"
type textarea "c"
type textarea "x"
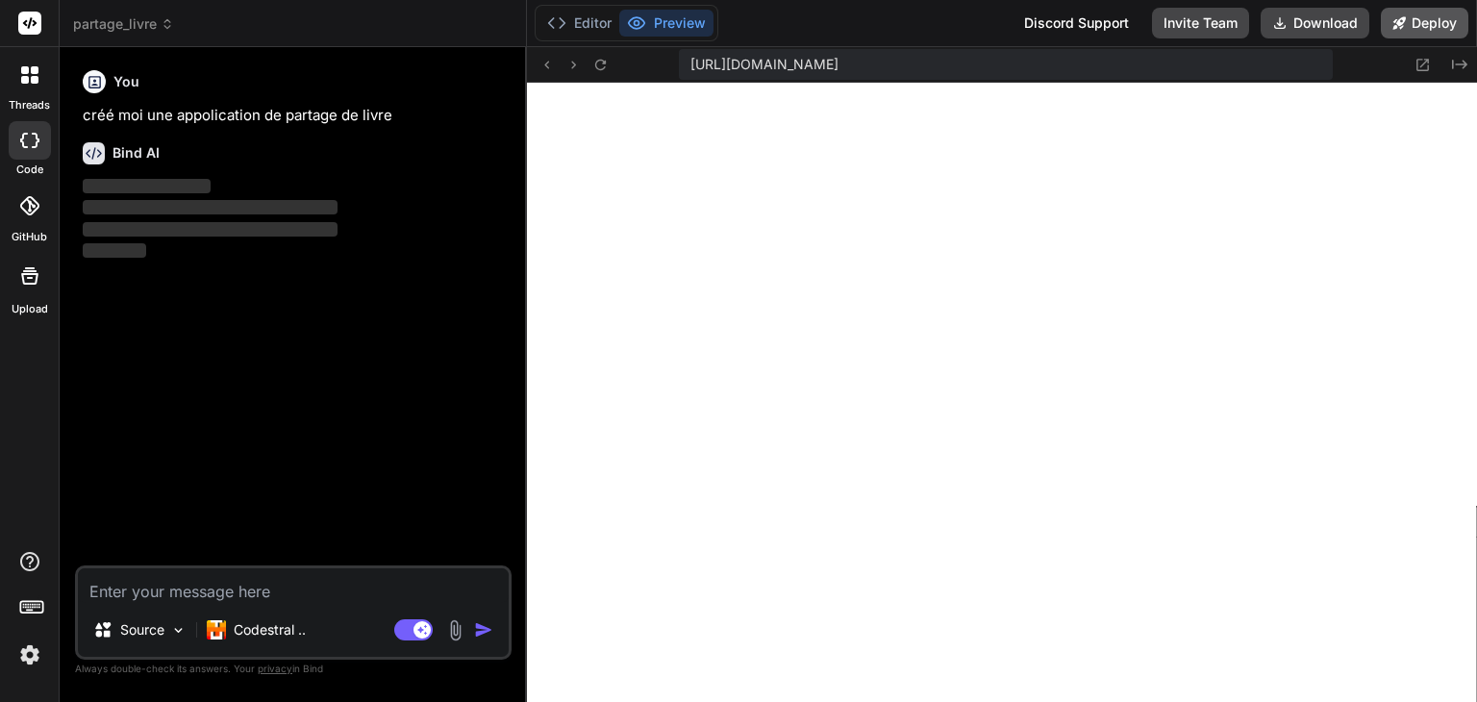
click at [1433, 16] on button "Deploy" at bounding box center [1425, 23] width 88 height 31
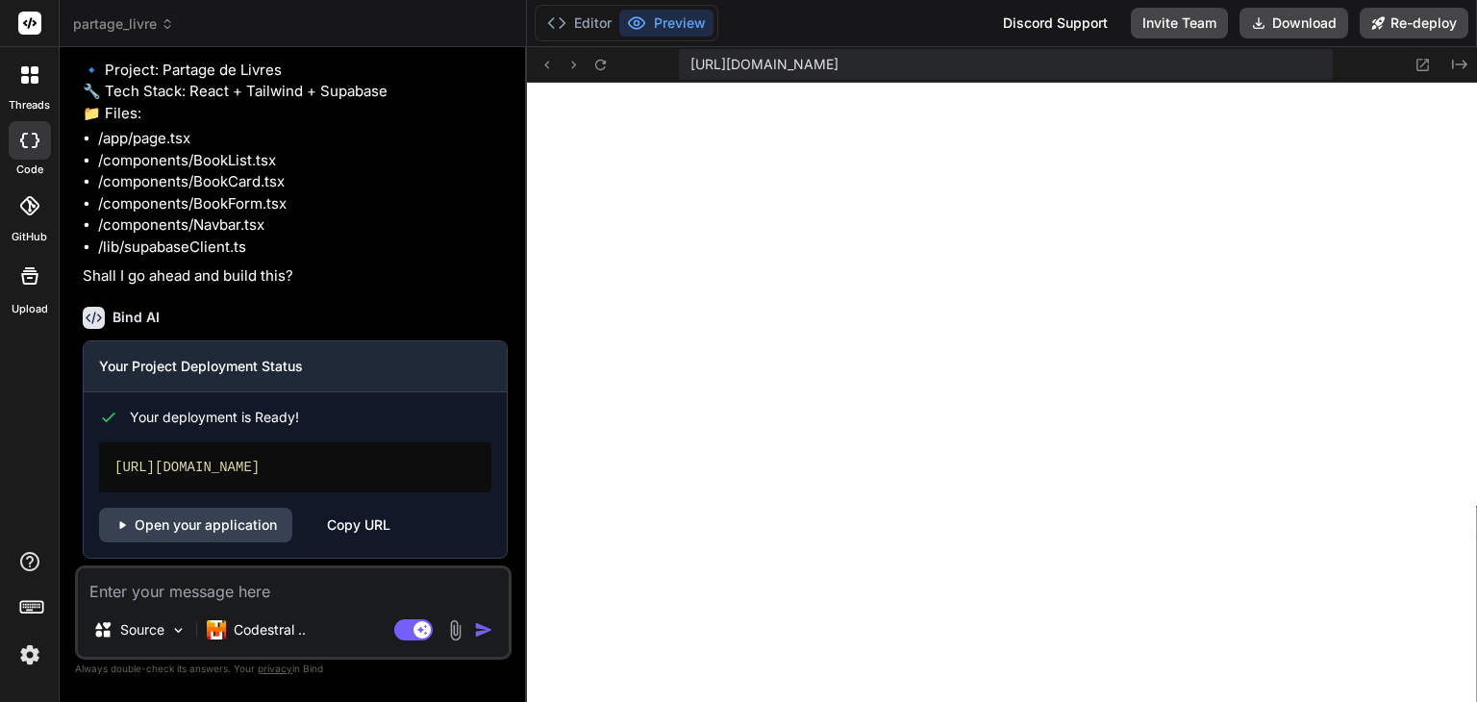
scroll to position [258, 0]
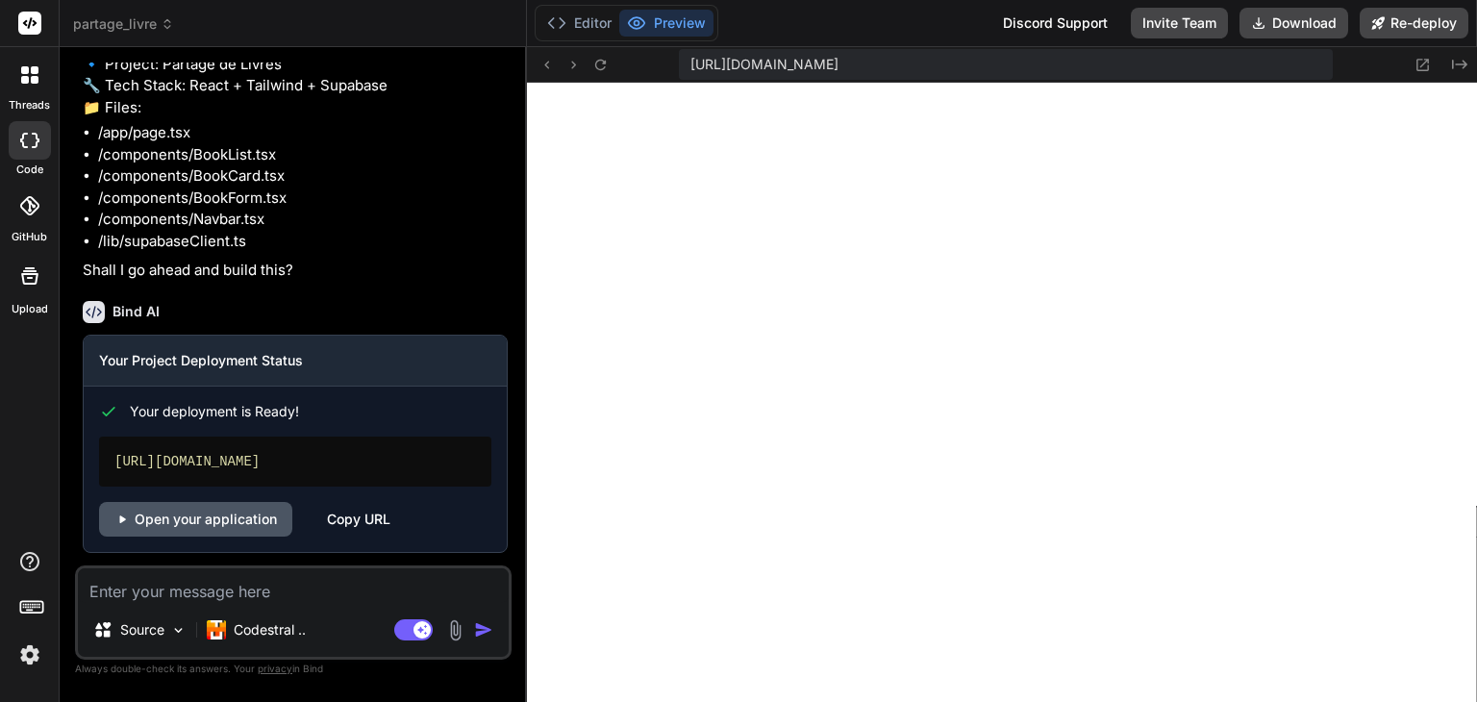
click at [200, 520] on link "Open your application" at bounding box center [195, 519] width 193 height 35
click at [365, 516] on div "Copy URL" at bounding box center [358, 519] width 63 height 35
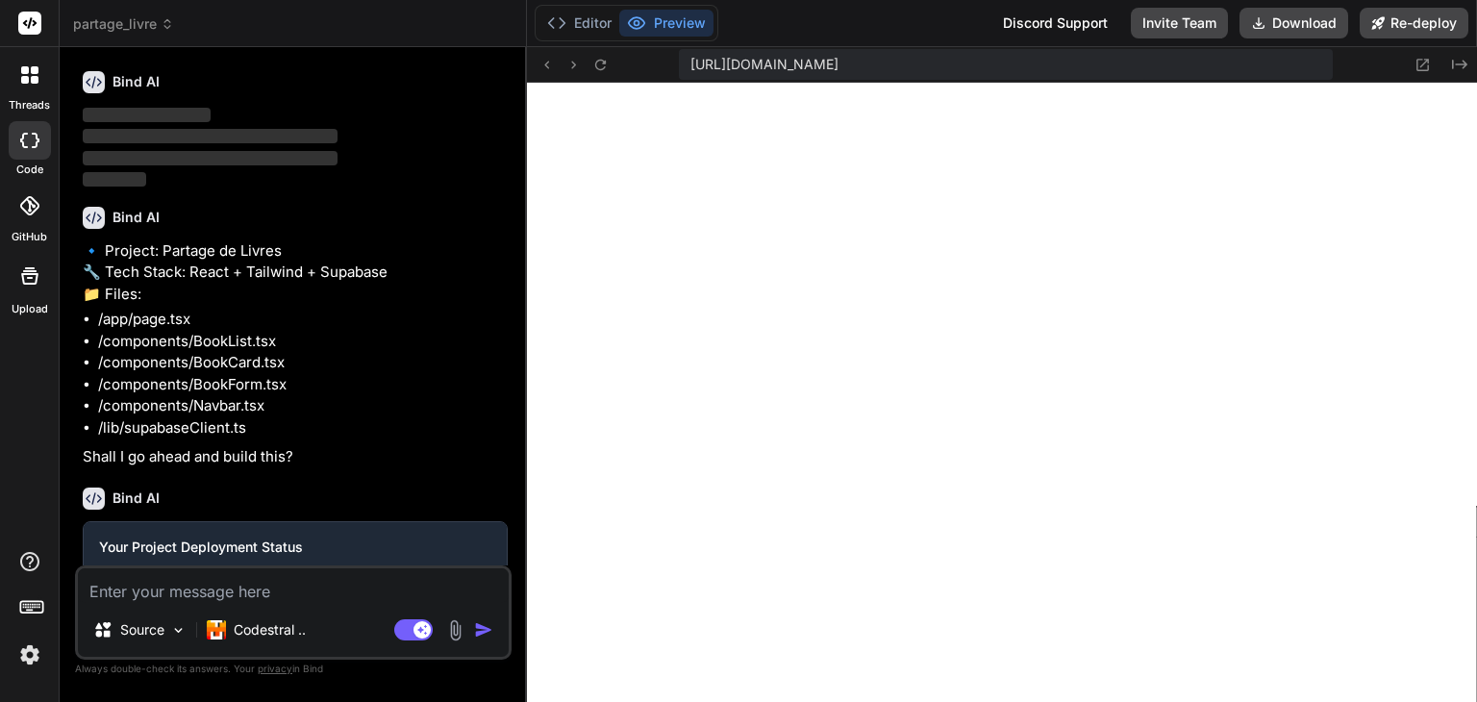
scroll to position [0, 0]
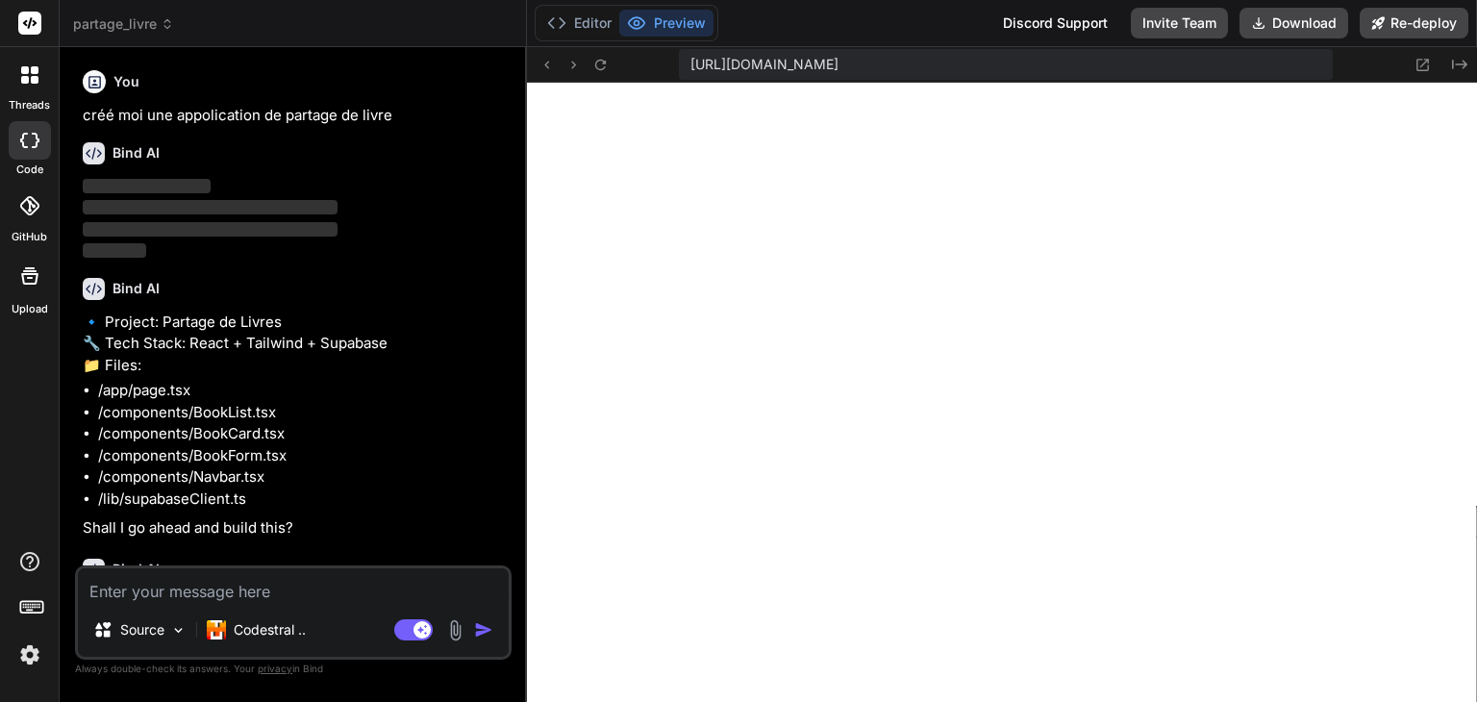
click at [244, 221] on span "‌" at bounding box center [210, 229] width 255 height 18
click at [602, 65] on icon at bounding box center [600, 65] width 16 height 16
click at [334, 234] on p "‌" at bounding box center [295, 230] width 425 height 22
click at [572, 37] on div "Editor Preview" at bounding box center [627, 23] width 184 height 37
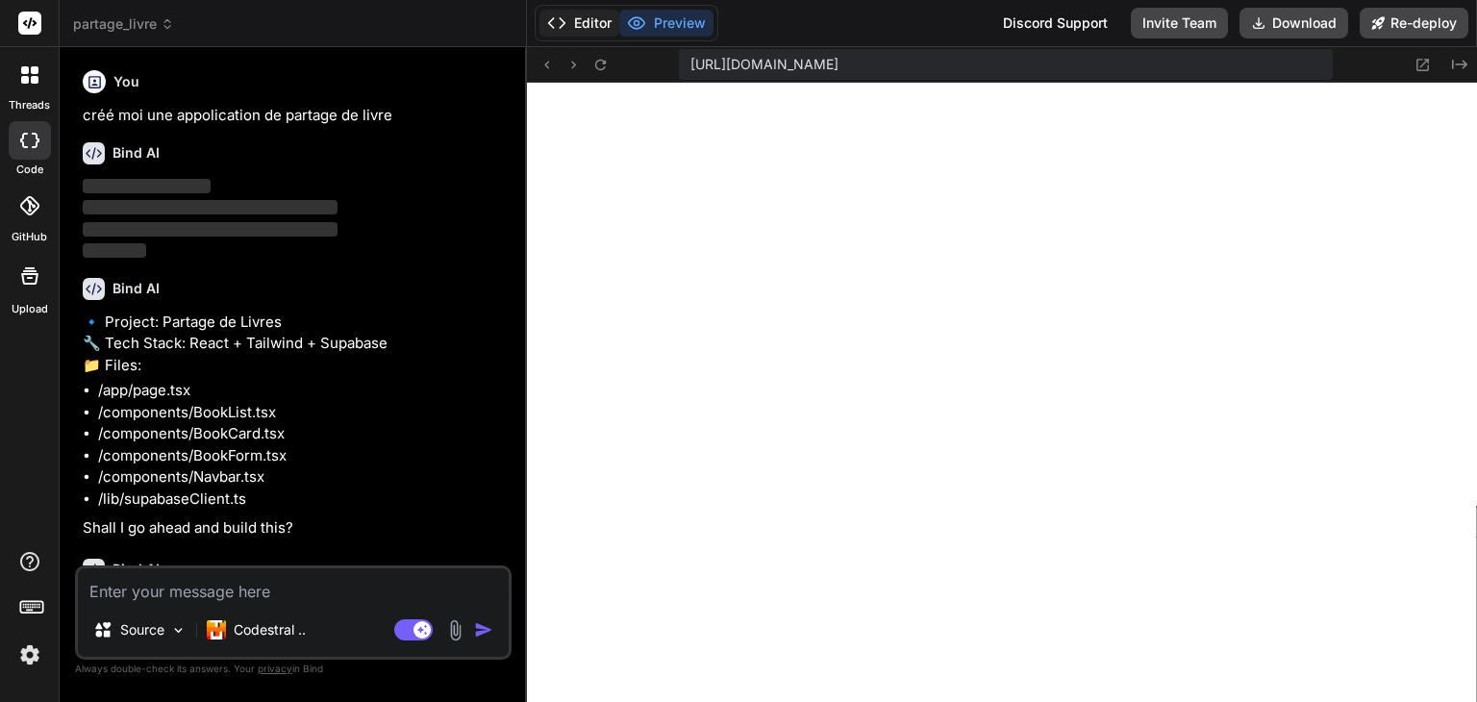
click at [581, 26] on button "Editor" at bounding box center [580, 23] width 80 height 27
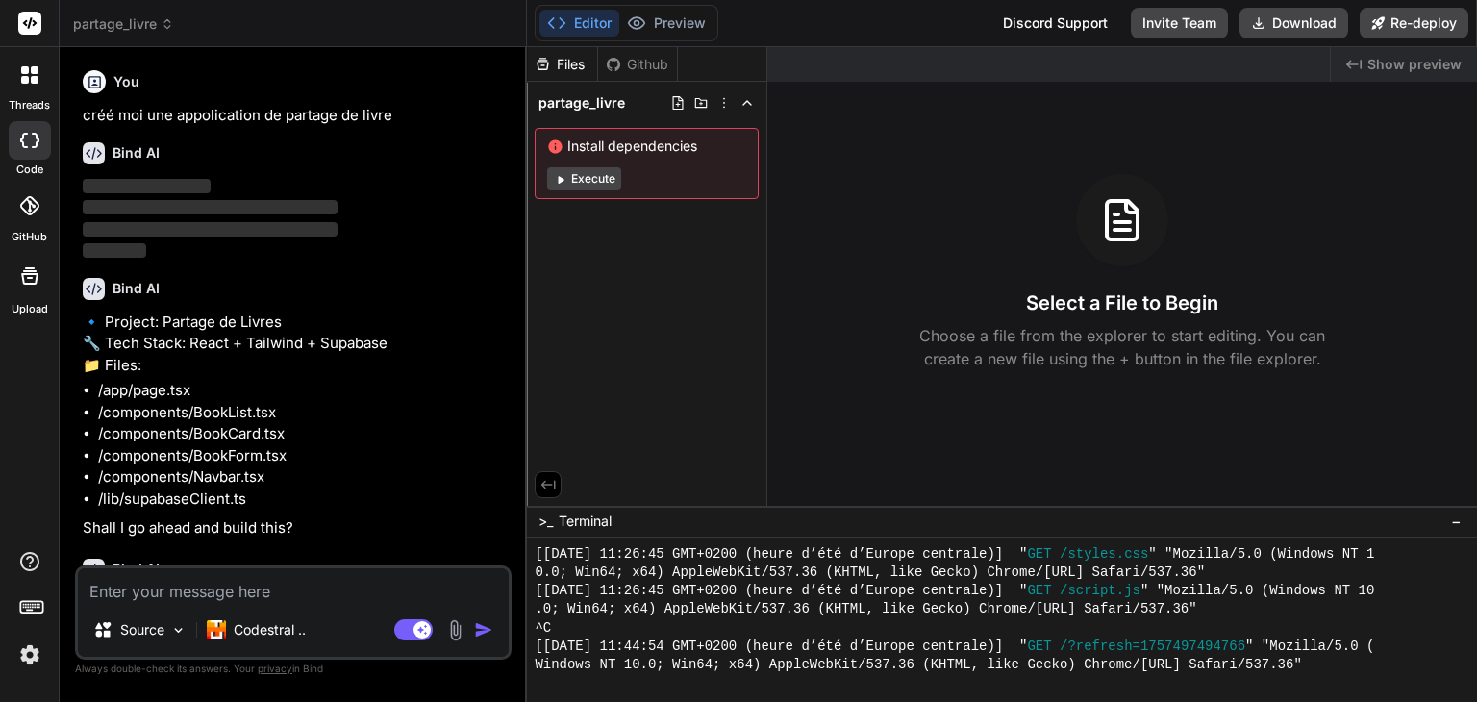
click at [607, 177] on button "Execute" at bounding box center [584, 178] width 74 height 23
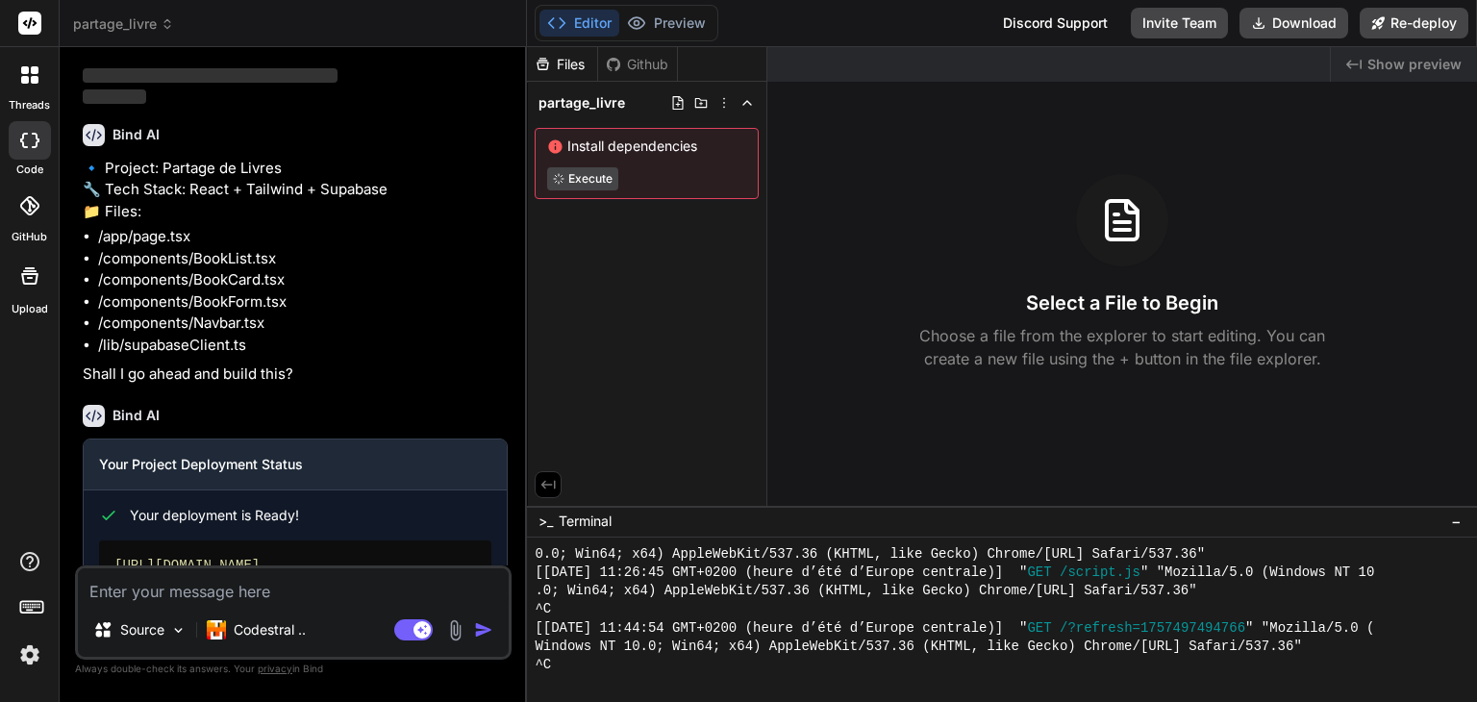
scroll to position [258, 0]
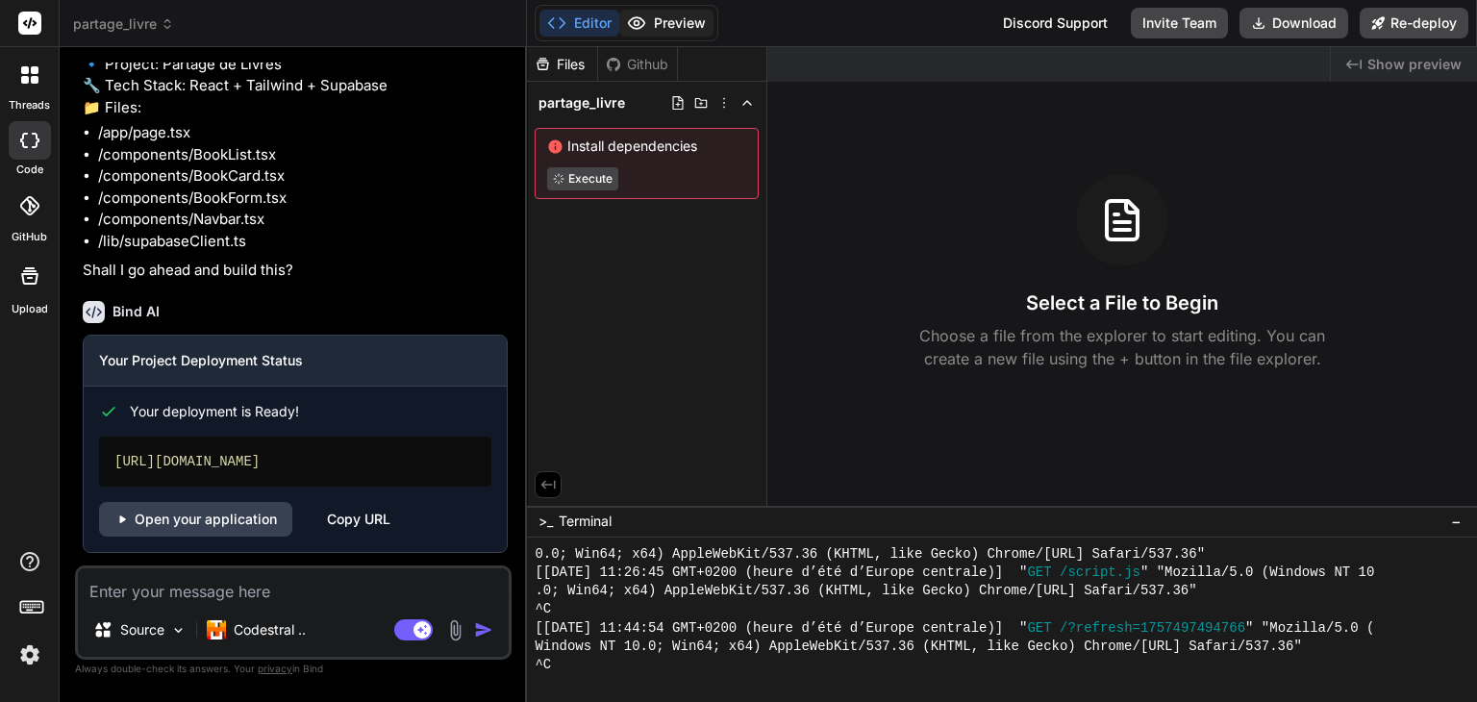
click at [669, 26] on button "Preview" at bounding box center [666, 23] width 94 height 27
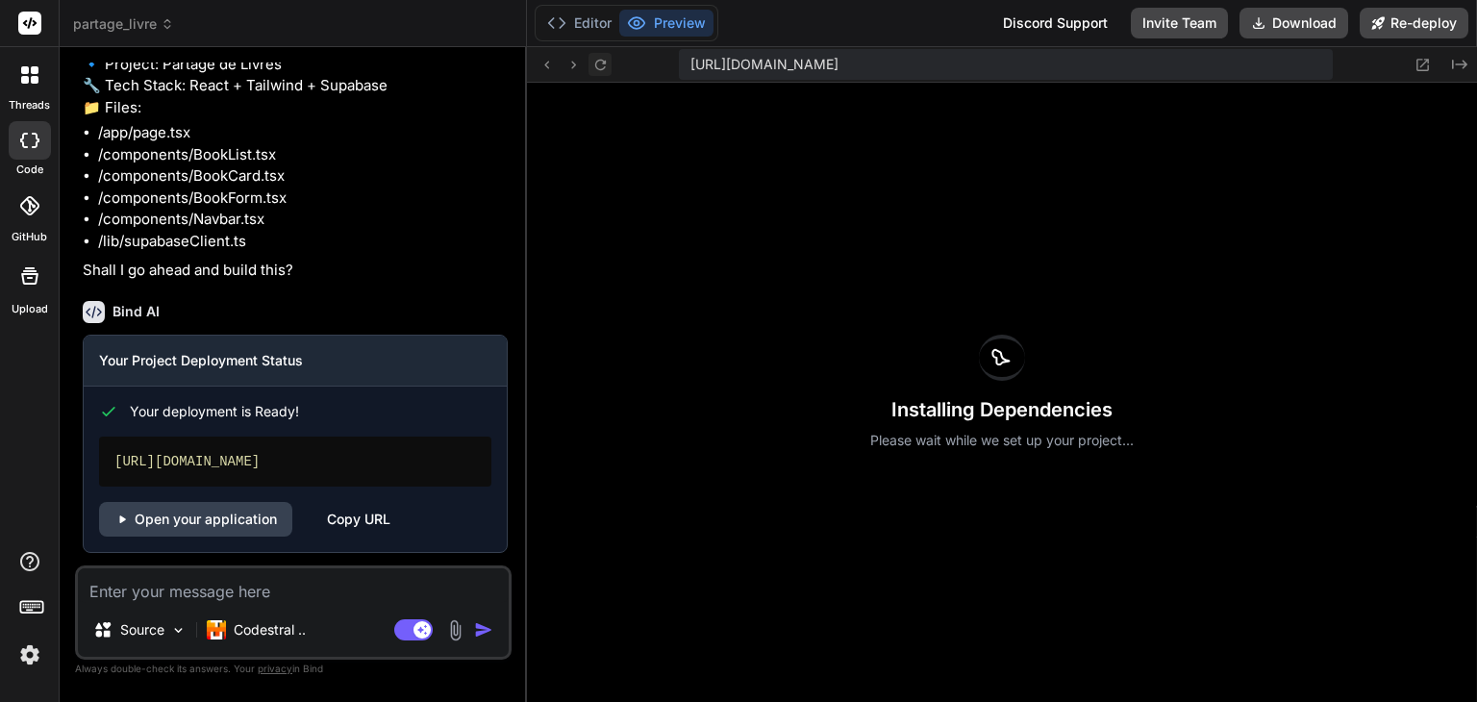
click at [596, 69] on icon at bounding box center [600, 65] width 16 height 16
click at [602, 70] on icon at bounding box center [600, 65] width 16 height 16
click at [591, 17] on button "Editor" at bounding box center [580, 23] width 80 height 27
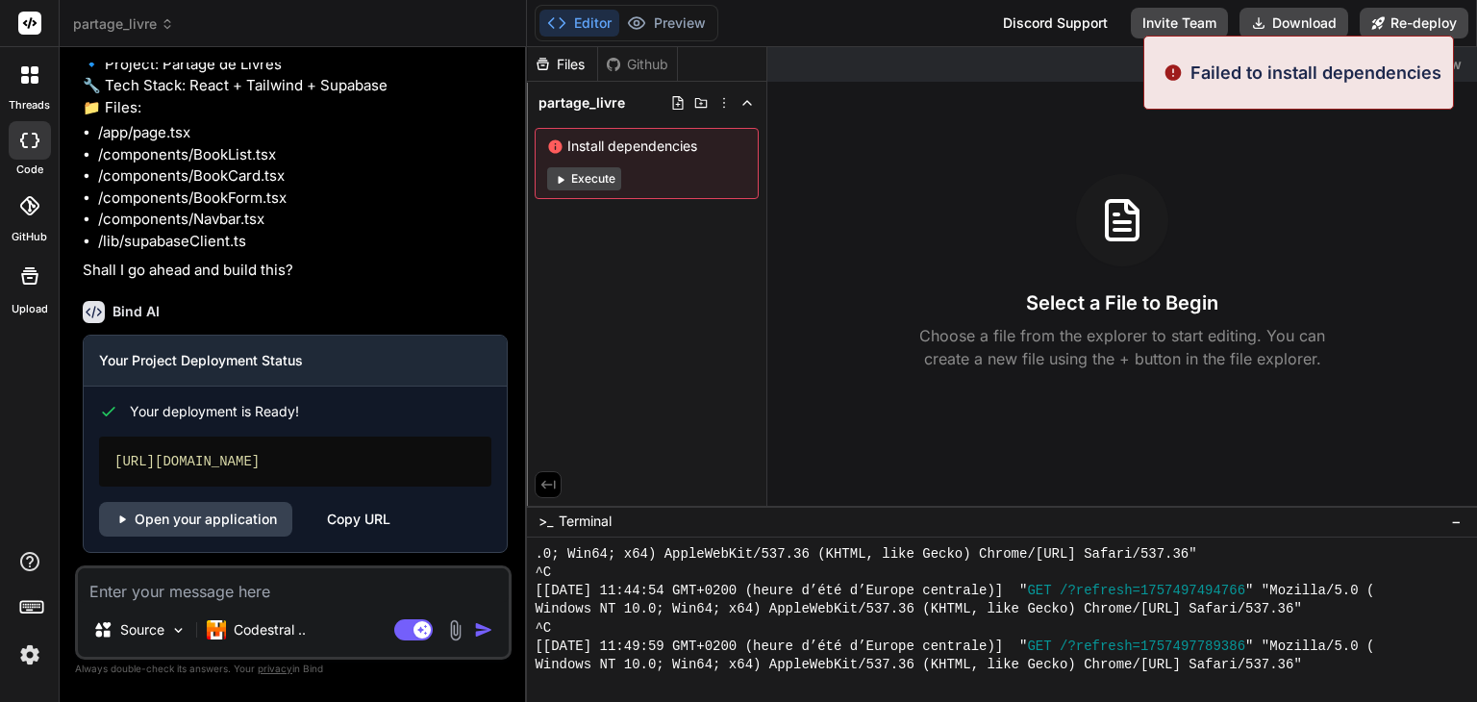
scroll to position [0, 0]
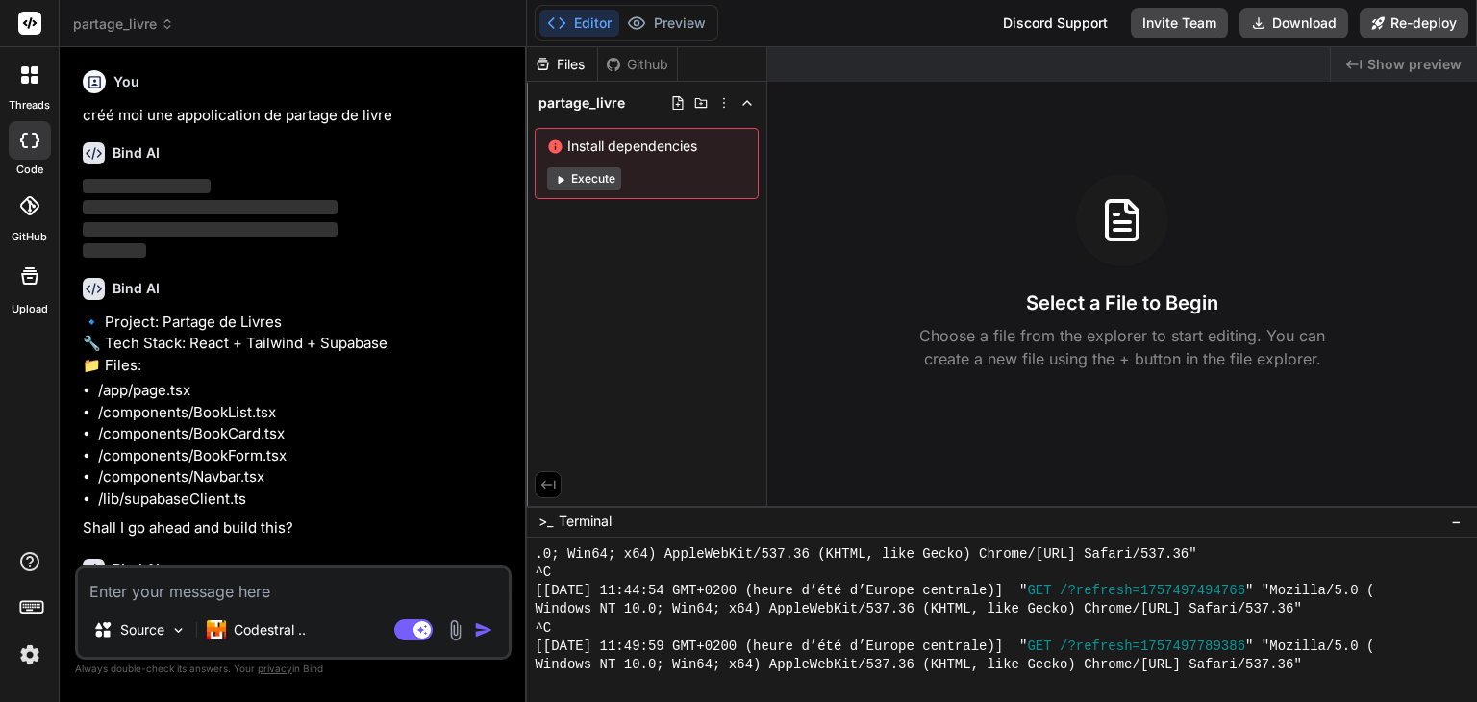
click at [154, 35] on header "partage_livre Created with Pixso." at bounding box center [293, 23] width 467 height 47
click at [148, 23] on span "partage_livre" at bounding box center [123, 23] width 101 height 19
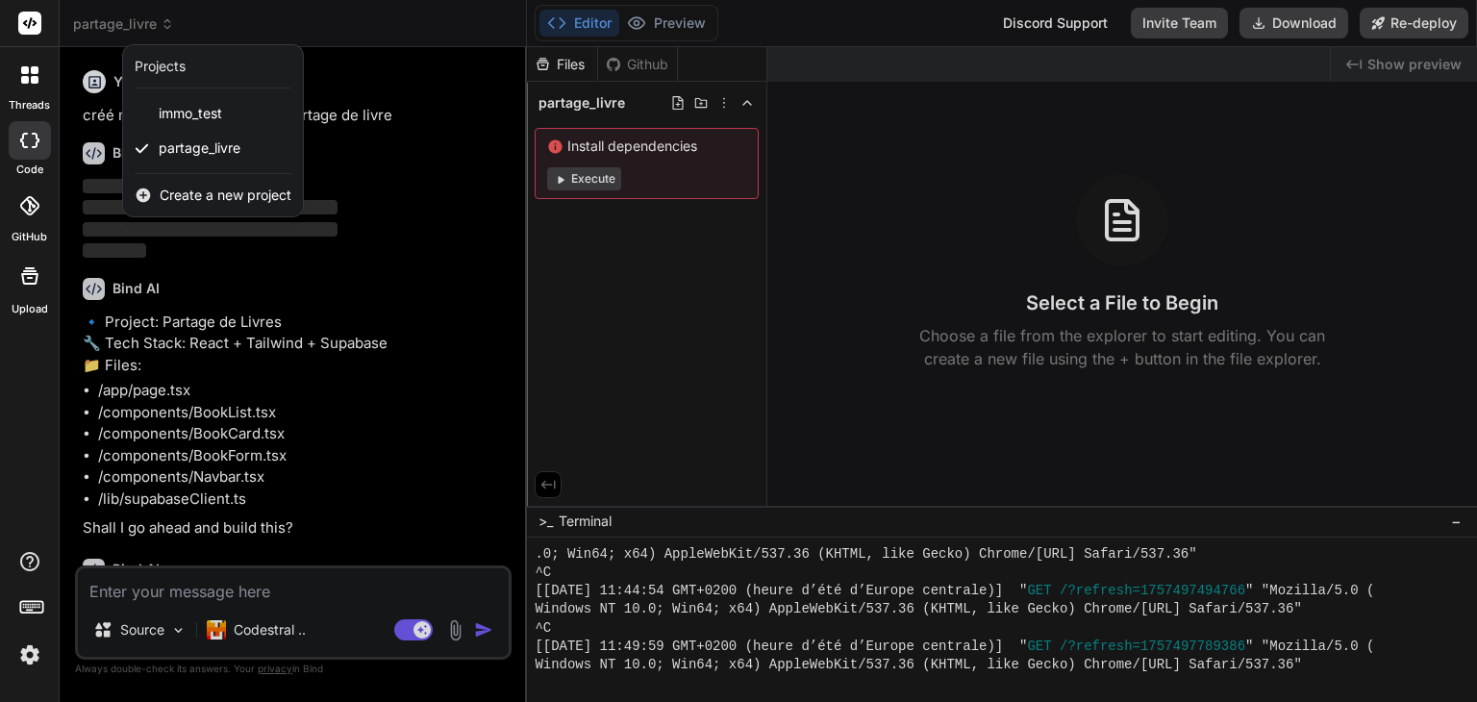
click at [220, 156] on span "partage_livre" at bounding box center [200, 147] width 82 height 19
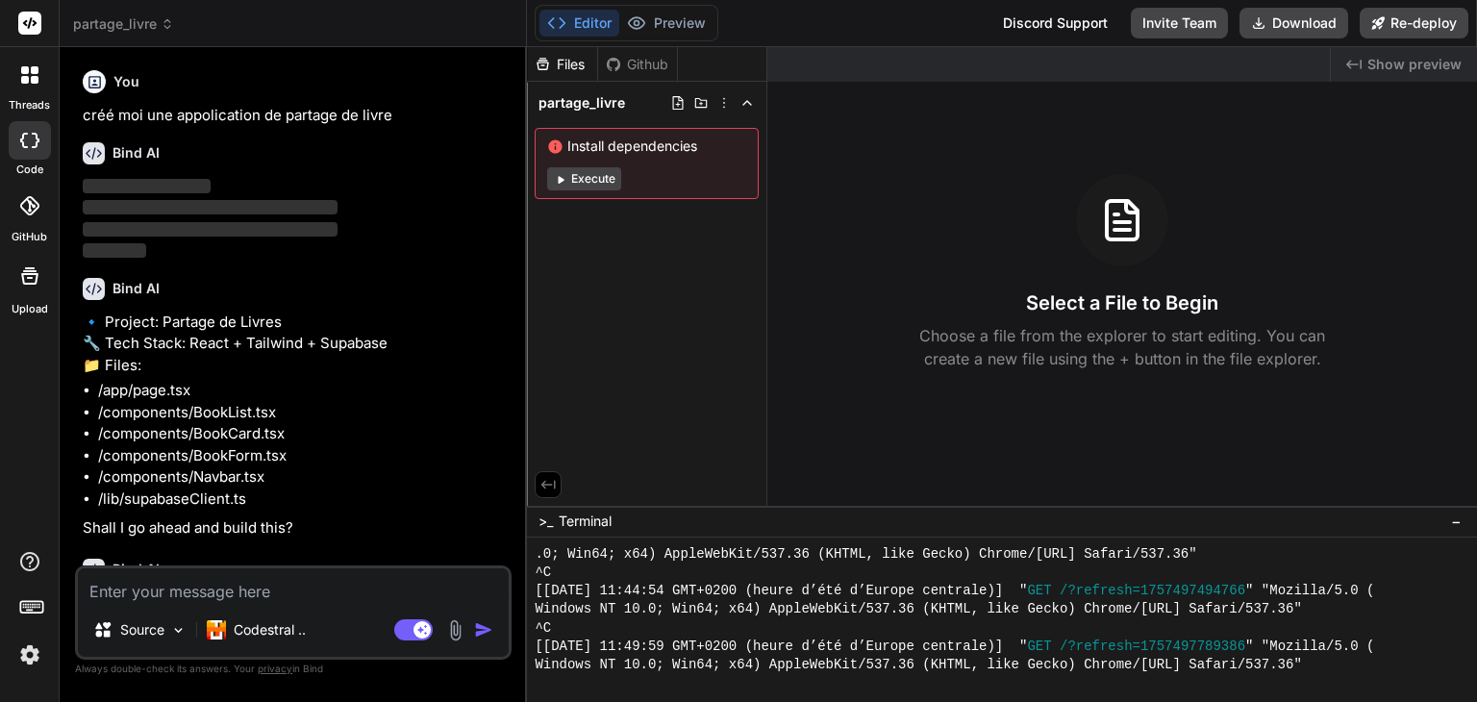
click at [135, 40] on header "partage_livre Created with Pixso." at bounding box center [293, 23] width 467 height 47
click at [138, 25] on span "partage_livre" at bounding box center [123, 23] width 101 height 19
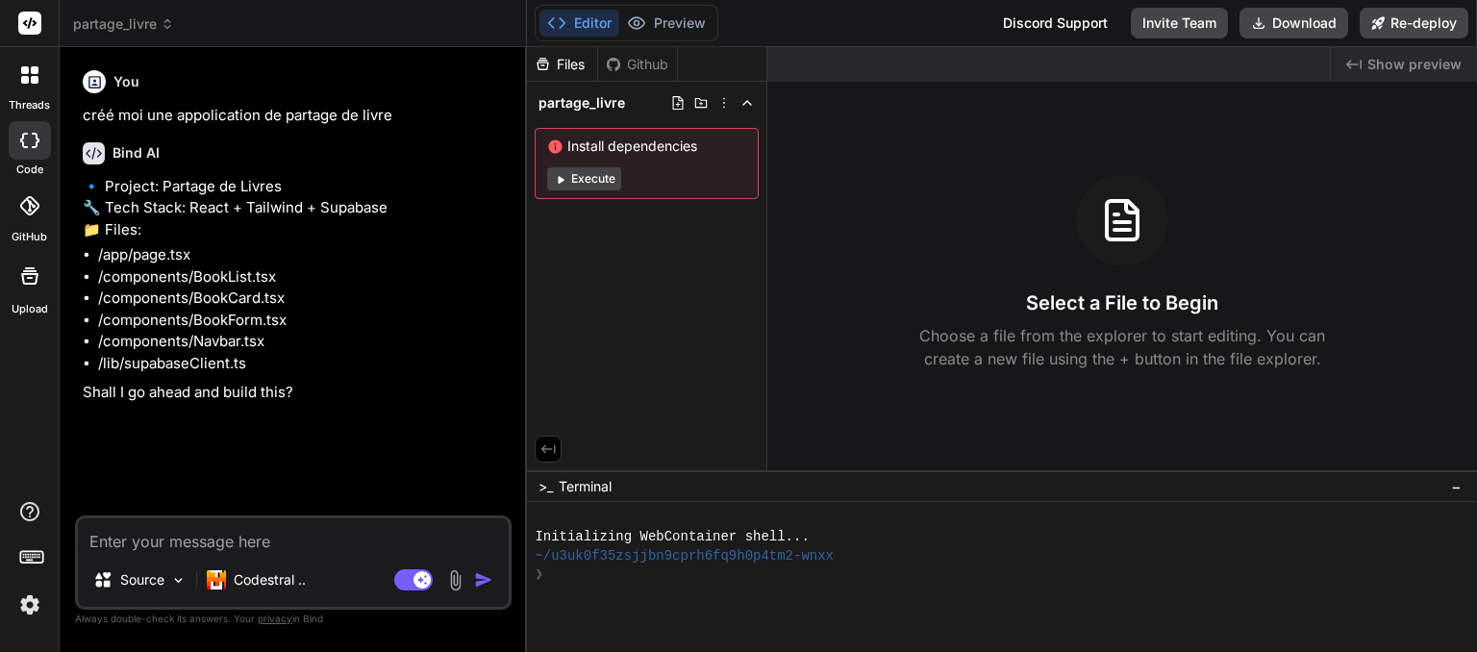
click at [596, 178] on button "Execute" at bounding box center [584, 178] width 74 height 23
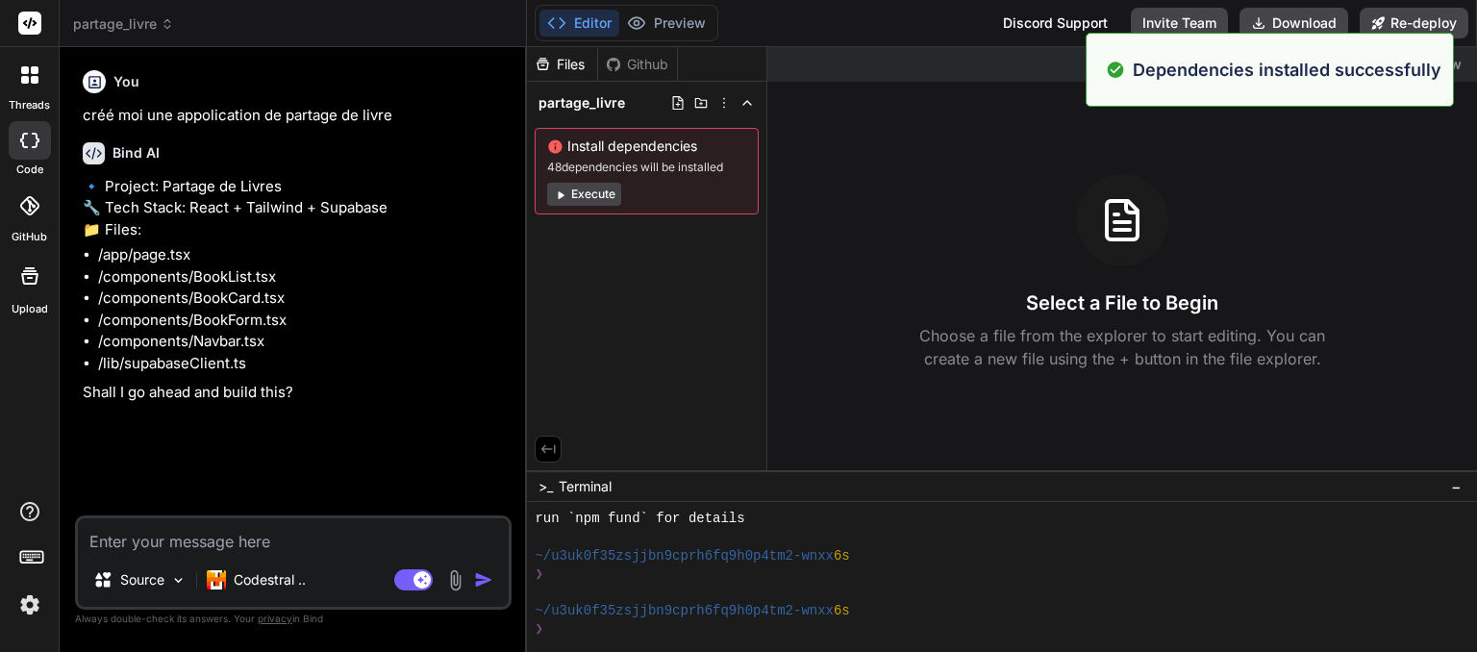
scroll to position [221, 0]
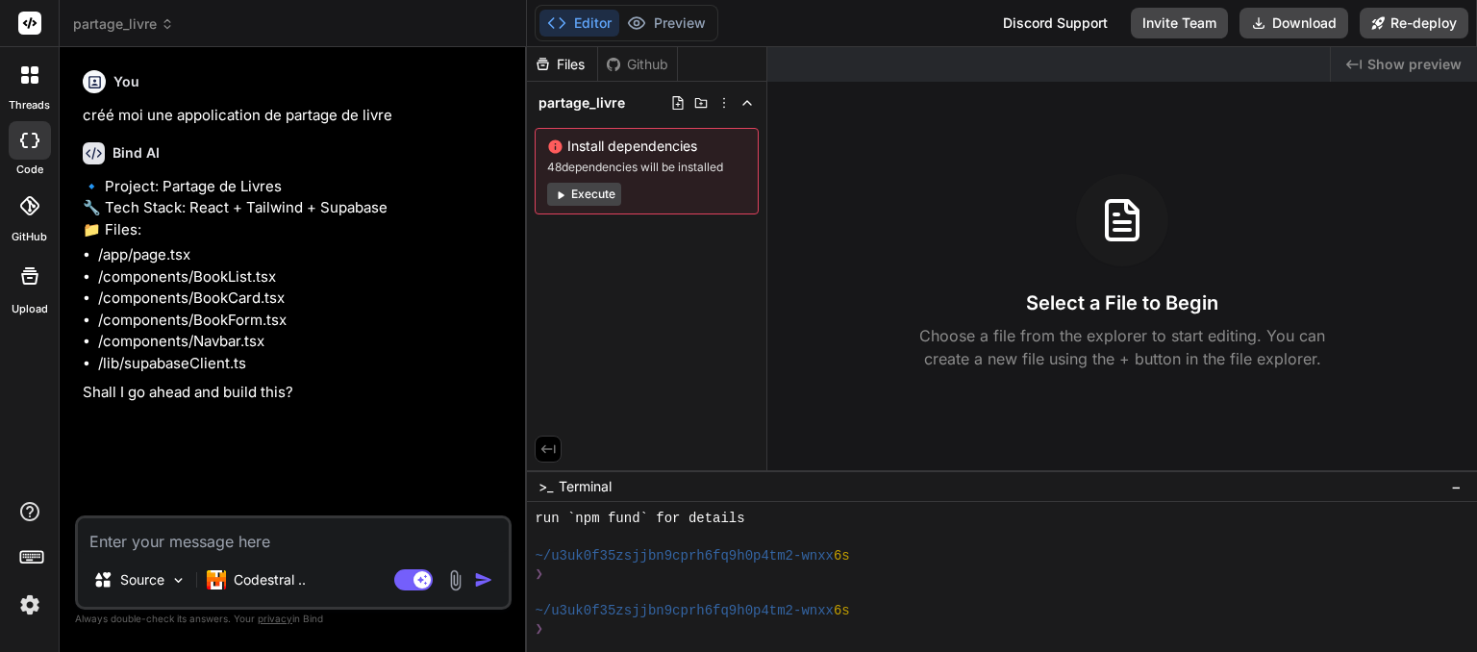
click at [586, 195] on button "Execute" at bounding box center [584, 194] width 74 height 23
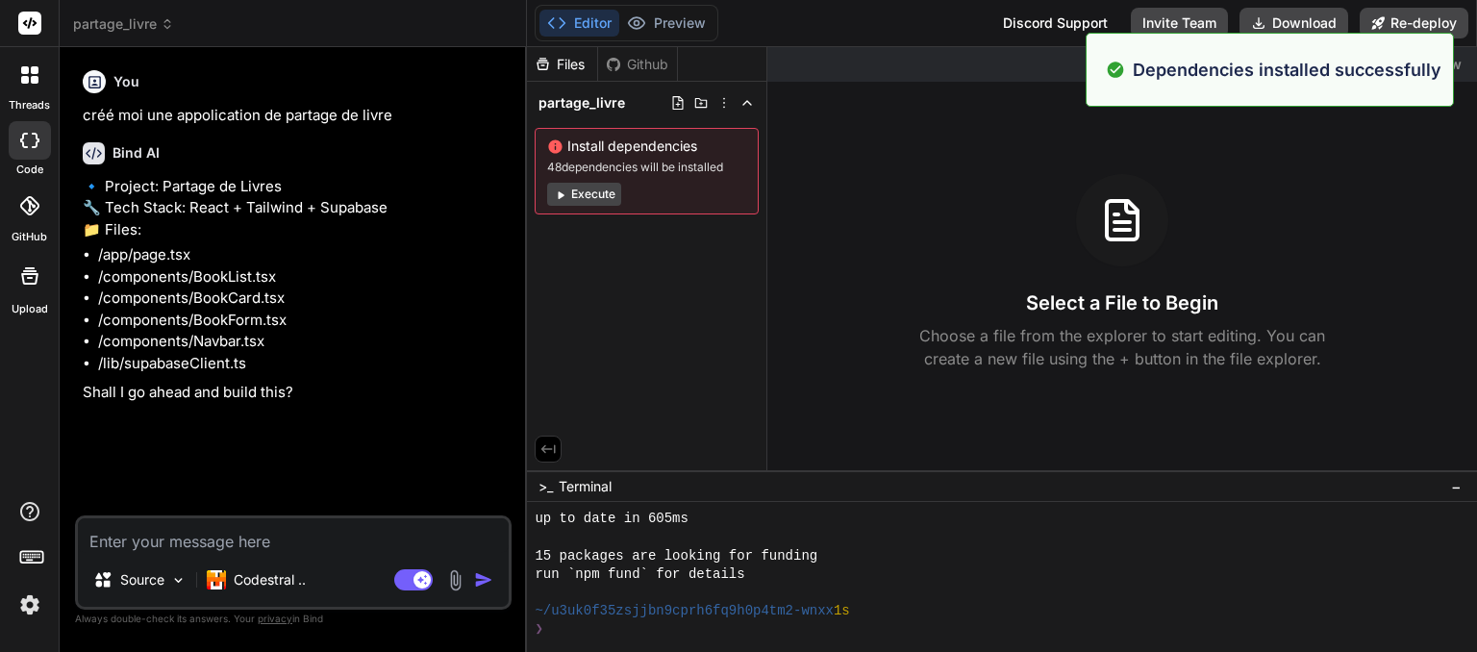
scroll to position [498, 0]
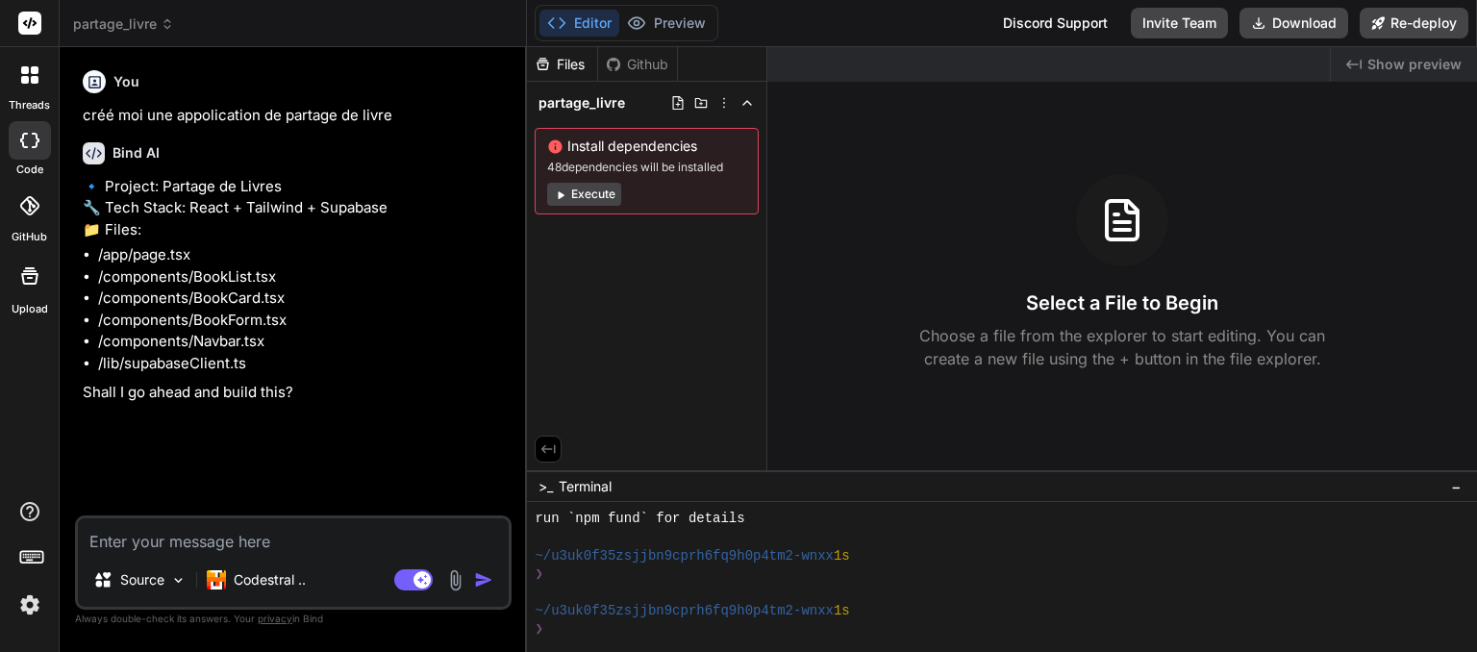
click at [306, 242] on div "🔹 Project: Partage de Livres 🔧 Tech Stack: React + Tailwind + Supabase 📁 Files:…" at bounding box center [295, 290] width 425 height 228
click at [231, 537] on textarea at bounding box center [293, 535] width 431 height 35
type textarea "x"
type textarea "y"
type textarea "x"
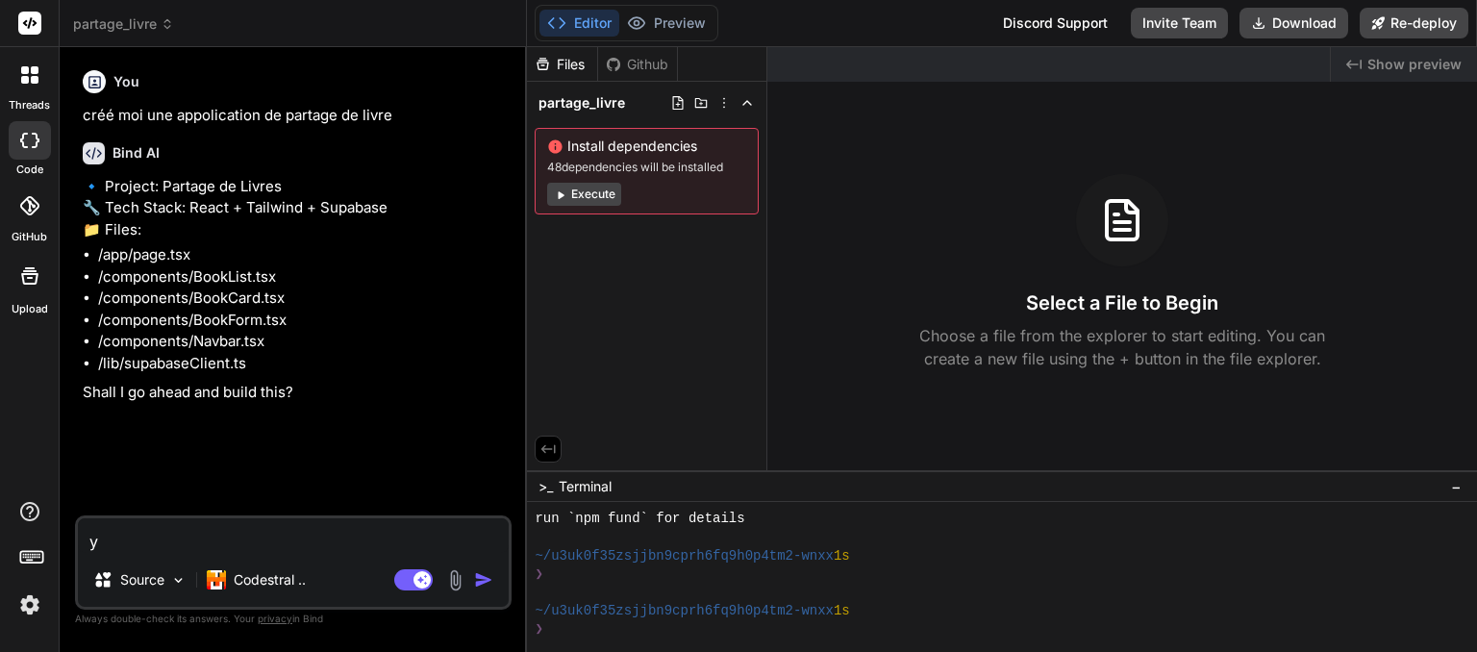
type textarea "ye"
type textarea "x"
type textarea "yes"
type textarea "x"
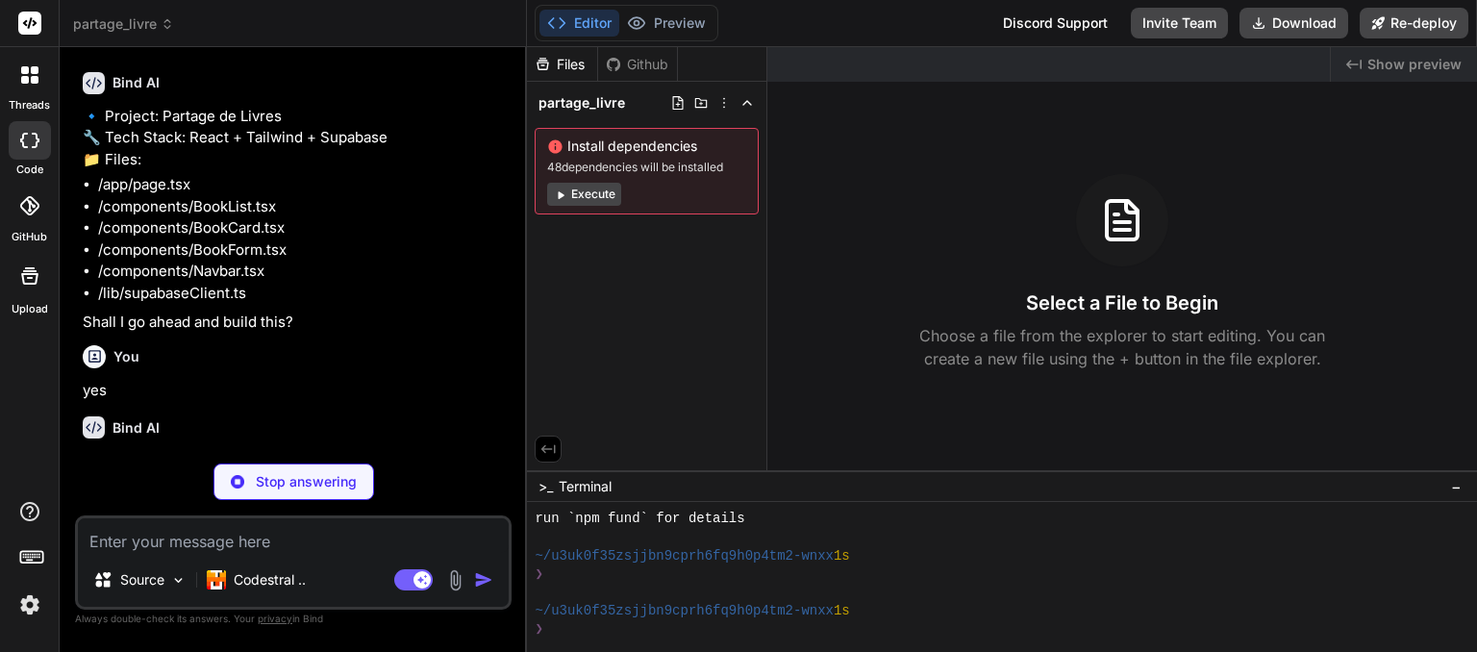
scroll to position [90, 0]
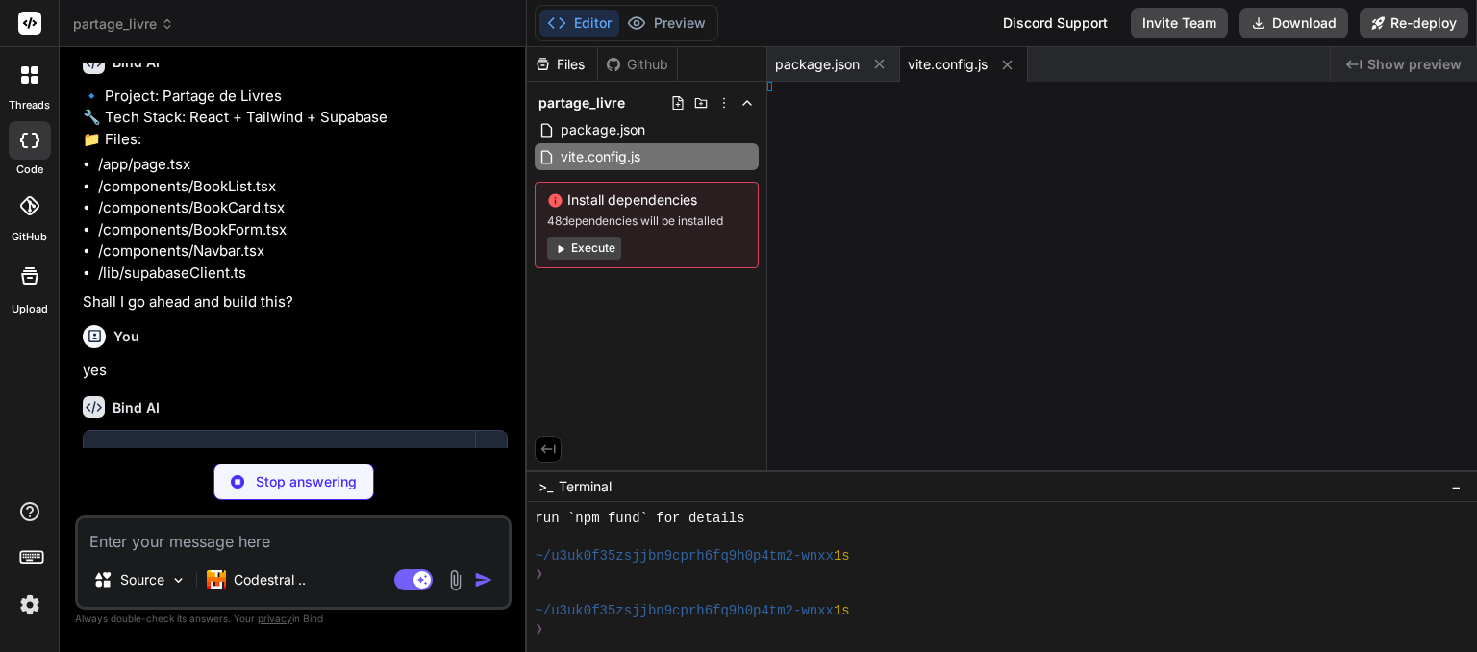
type textarea "x"
type textarea "import { defineConfig } from 'vite' import react from '@vitejs/plugin-react' //…"
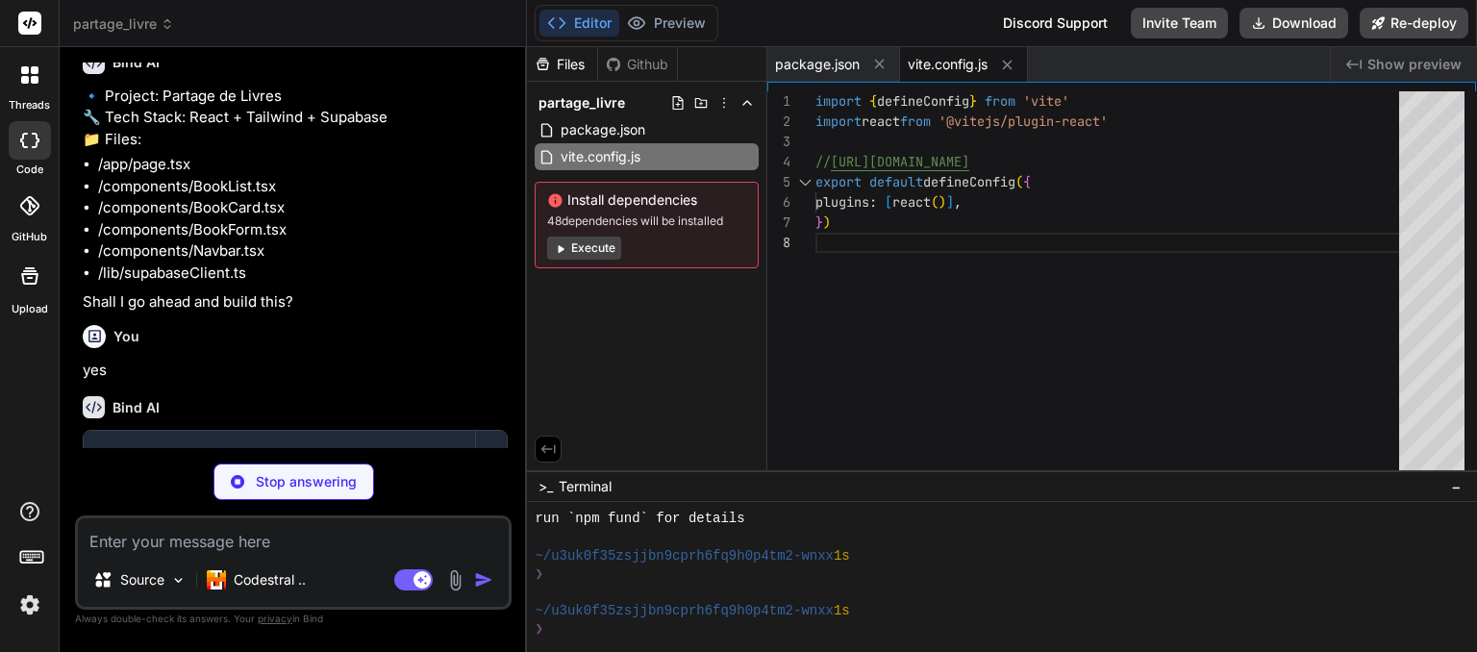
type textarea "x"
type textarea ""accordion-down": "accordion-down 0.2s ease-out", "accordion-up": "accordion-up…"
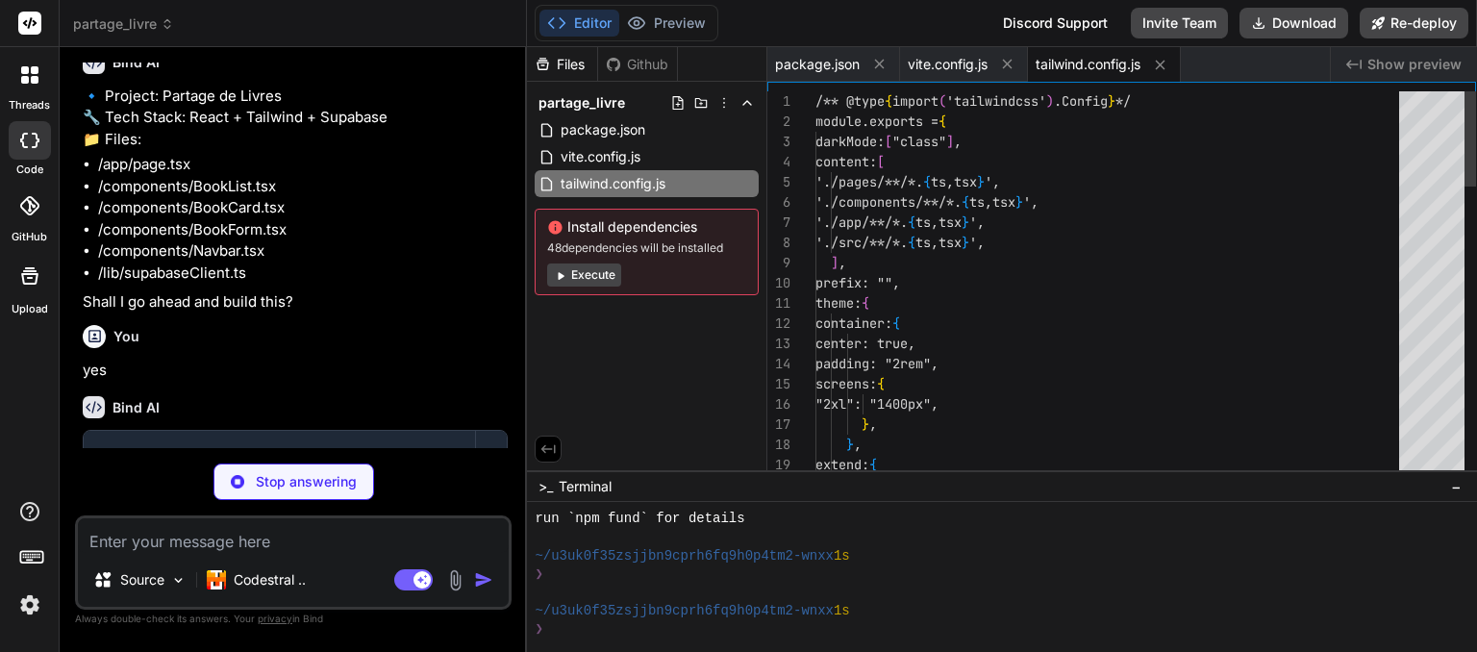
type textarea "x"
type textarea "export default { plugins: { tailwindcss: {}, autoprefixer: {}, }, }"
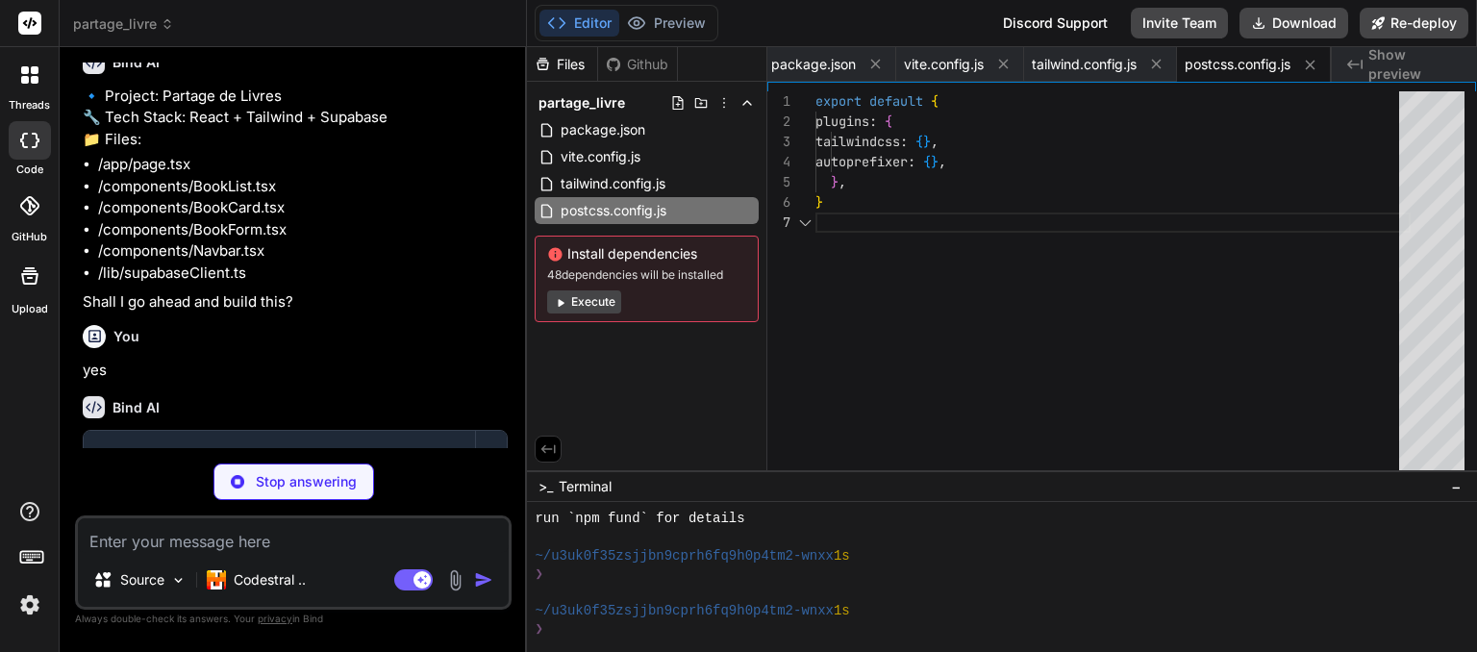
type textarea "x"
type textarea "<div id="root"></div> <script type="module" src="/src/main.jsx"></script> </bod…"
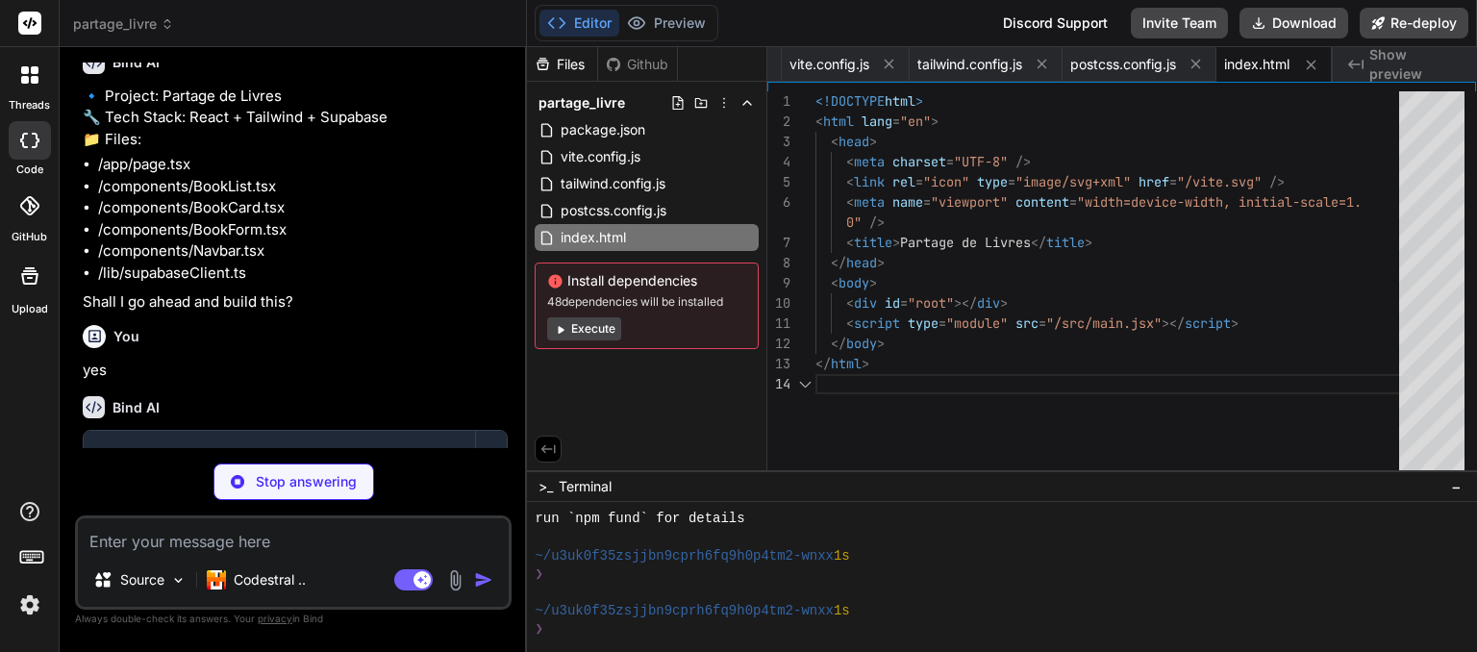
type textarea "x"
type textarea "@tailwind base; @tailwind components; @tailwind utilities;"
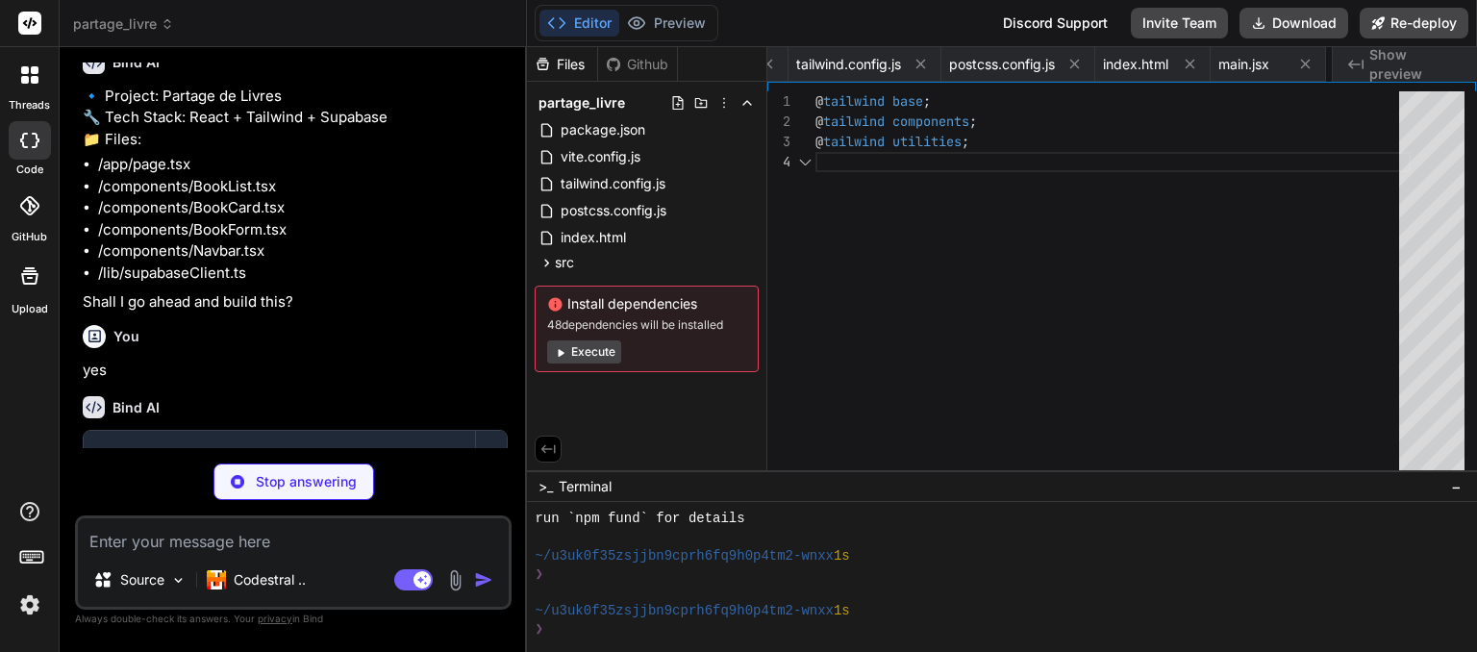
scroll to position [0, 355]
type textarea "x"
type textarea "</div> </div> ) } export default App"
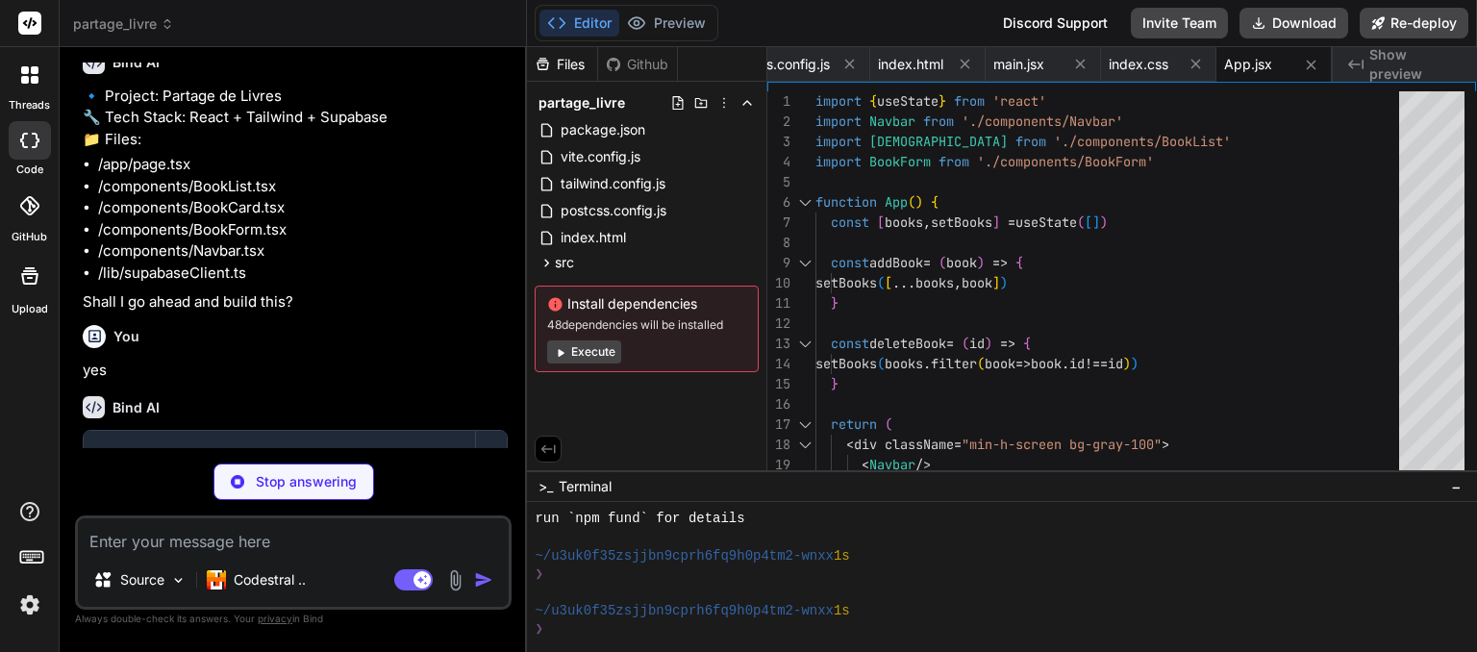
type textarea "x"
type textarea "</div> </div> </div> </nav> ) } export default Navbar"
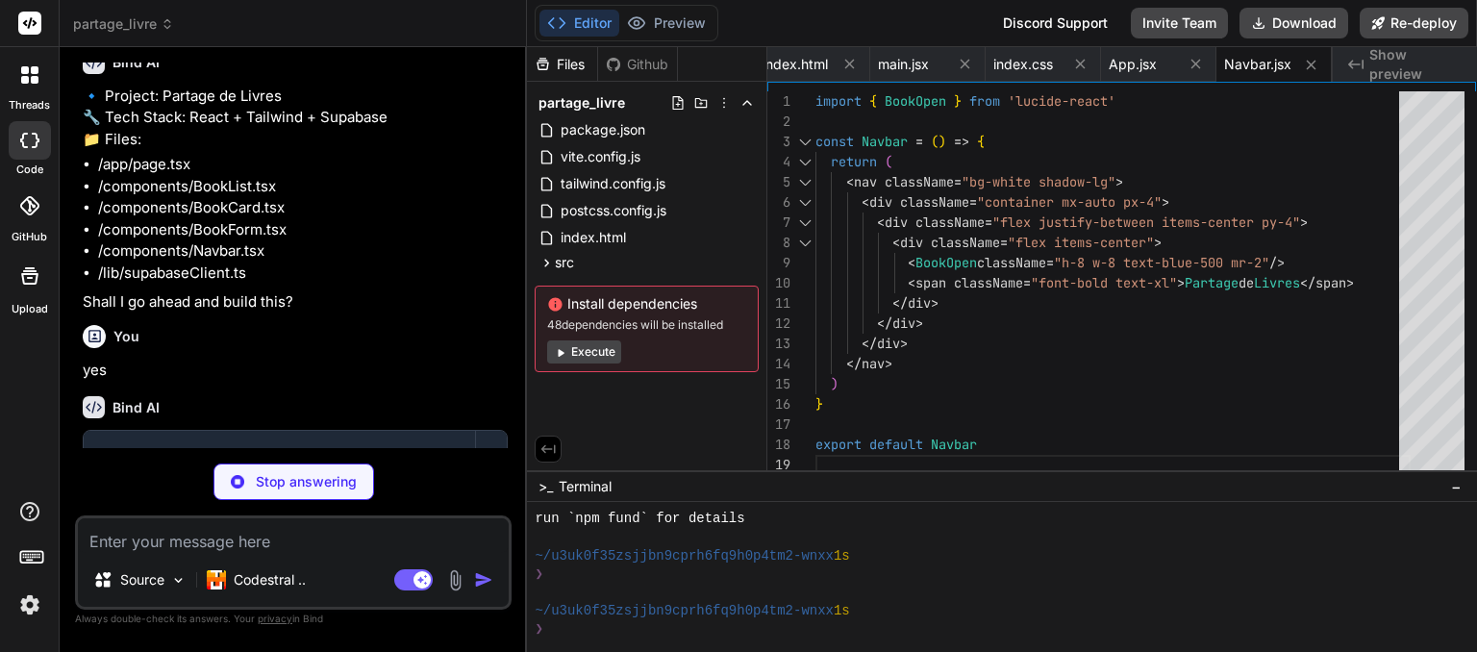
type textarea "x"
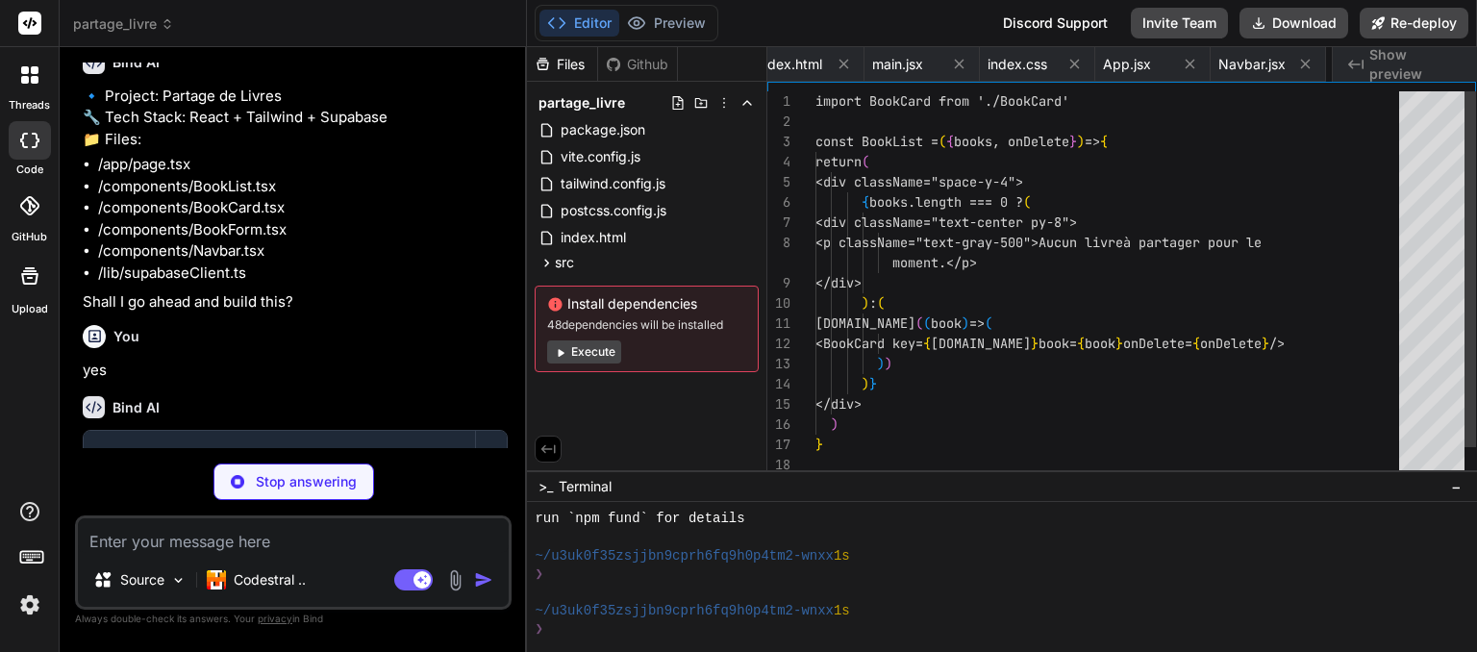
scroll to position [0, 710]
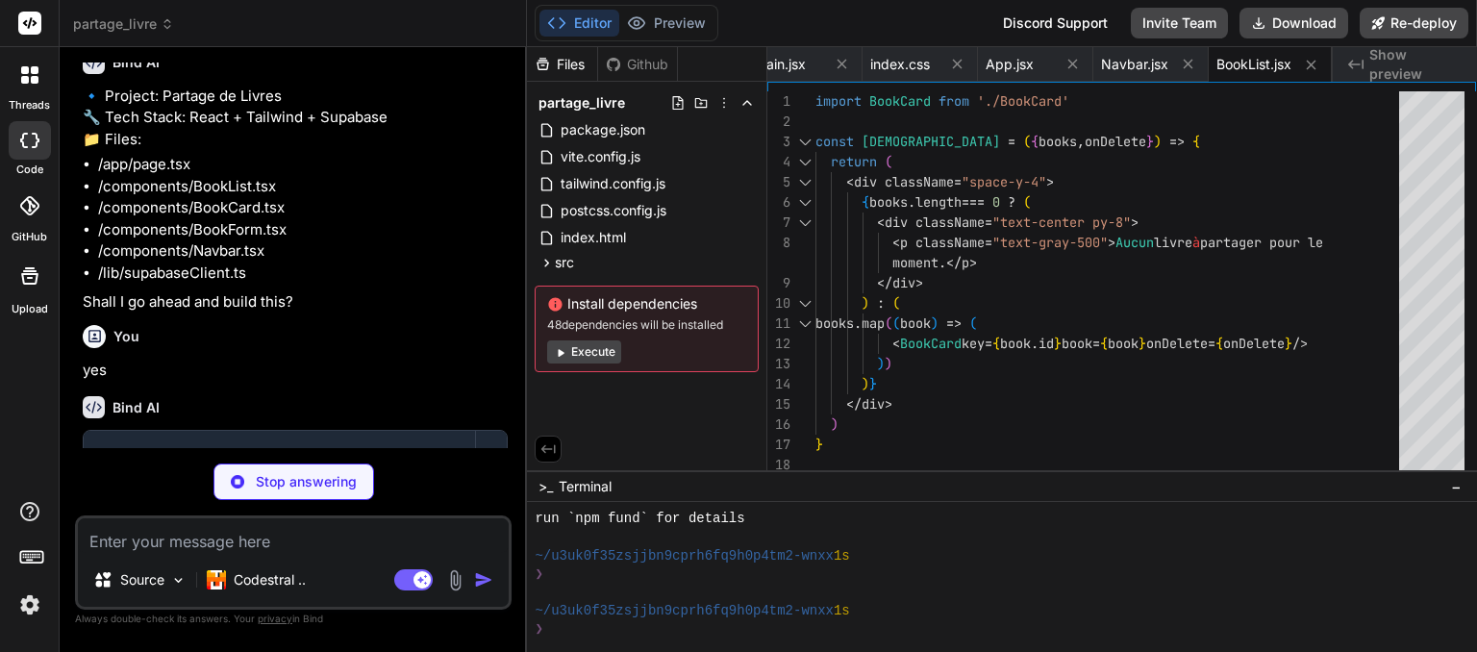
type textarea "x"
type textarea "</CardFooter> </Card> ) } export default BookCard"
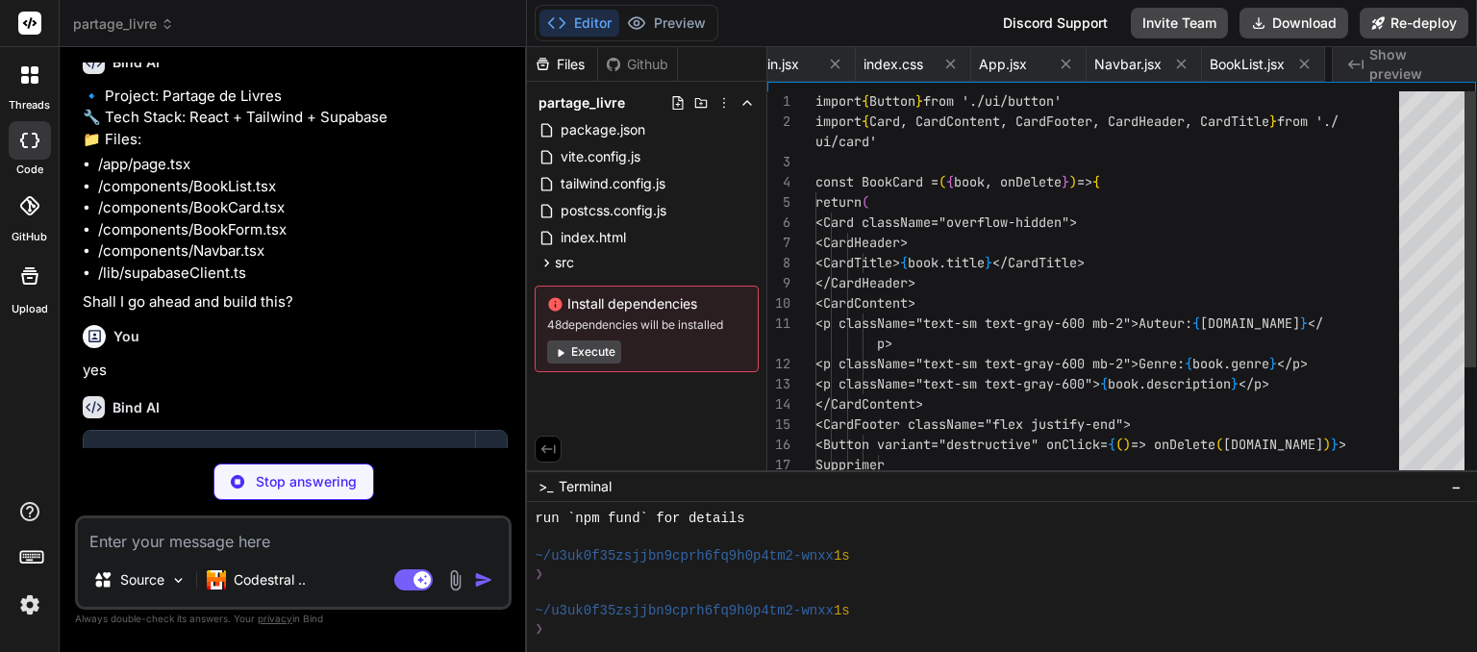
scroll to position [0, 843]
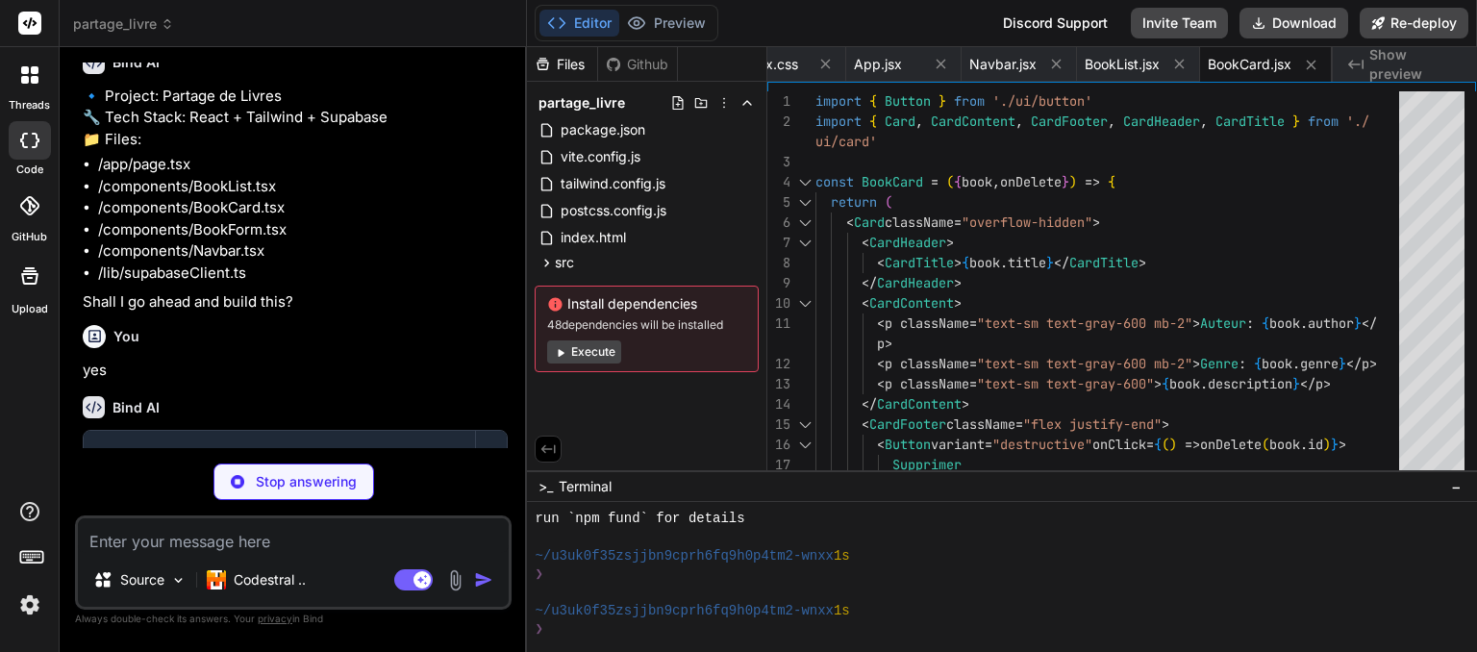
type textarea "x"
type textarea "</form> </CardContent> </Card> ) } export default BookForm"
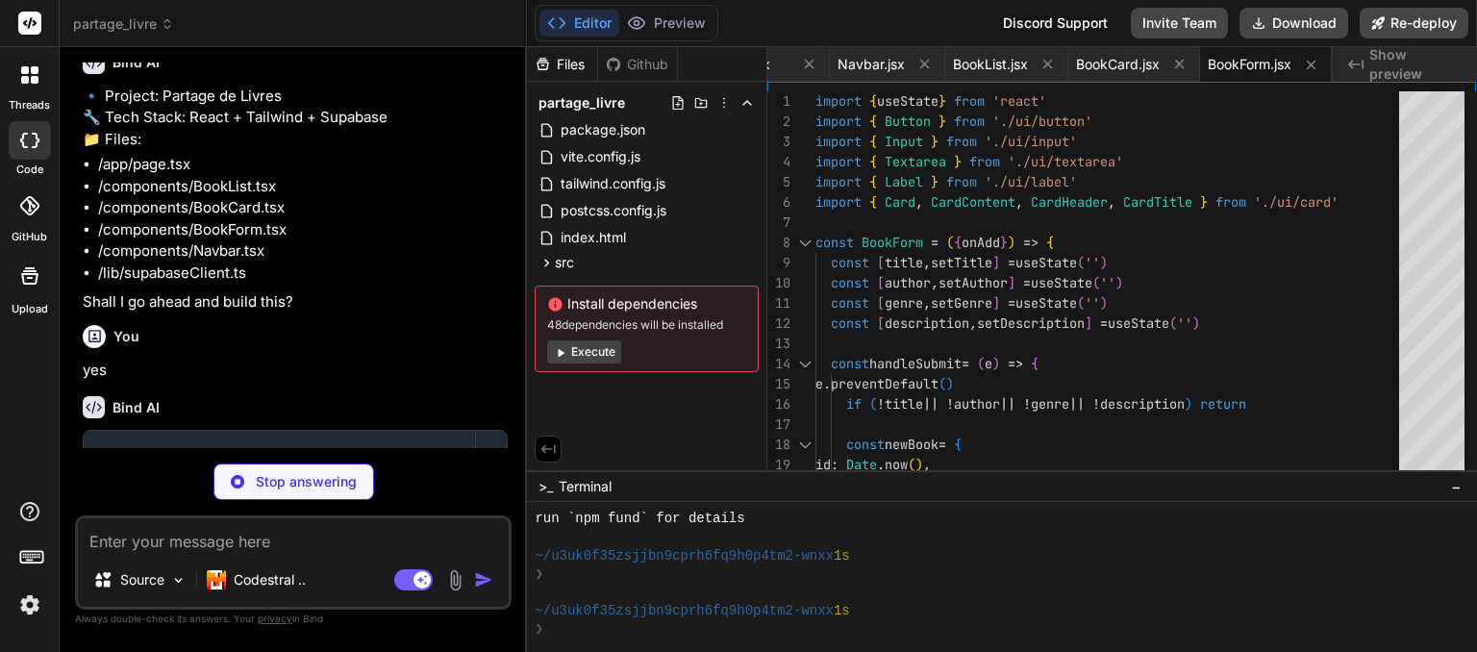
type textarea "x"
type textarea ") }) Button.displayName = "Button" export { Button, buttonVariants }"
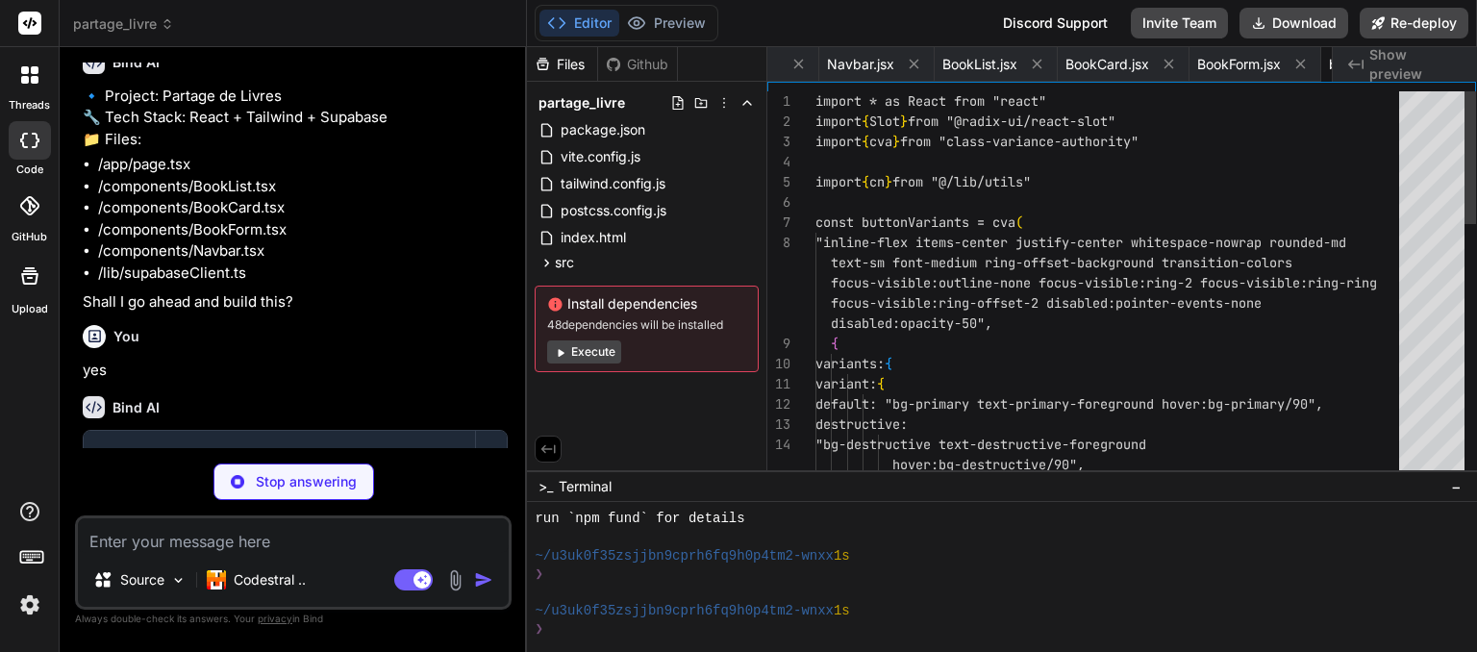
scroll to position [0, 1093]
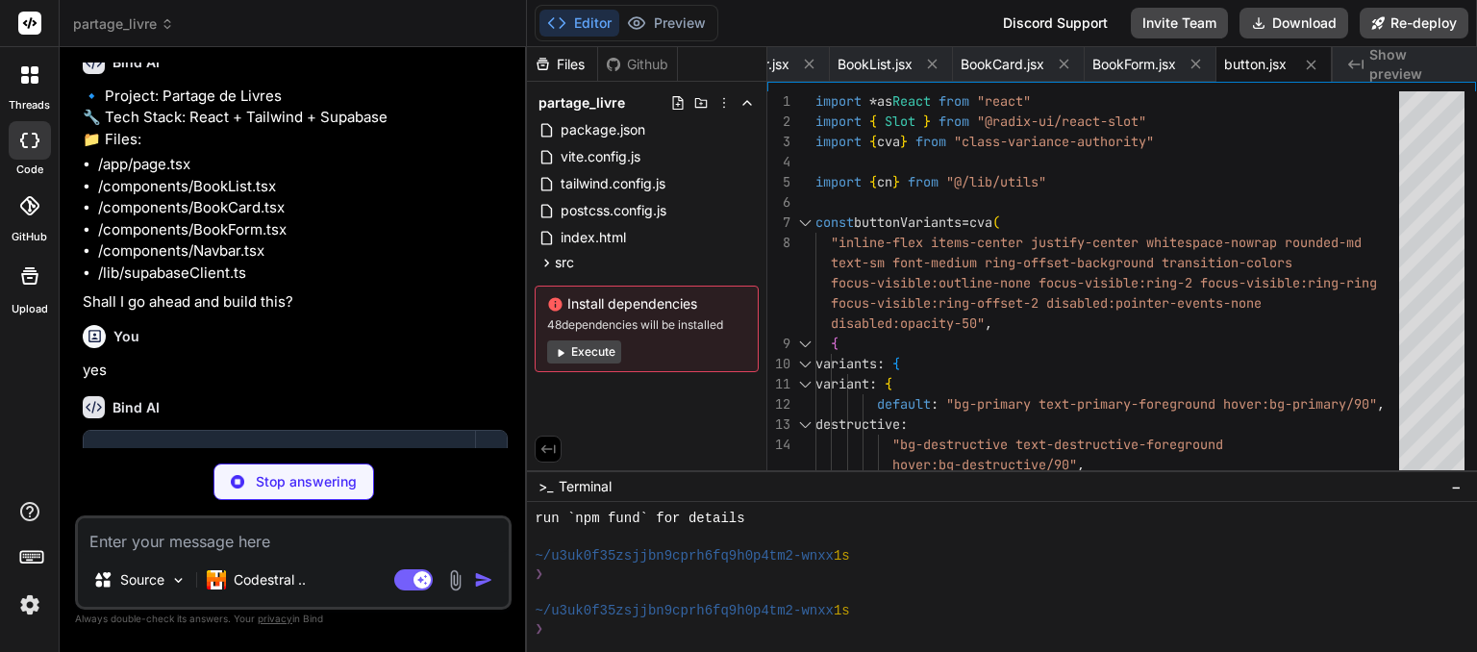
type textarea "x"
type textarea "export { Card, CardHeader, CardFooter, CardTitle, CardDescription, CardContent }"
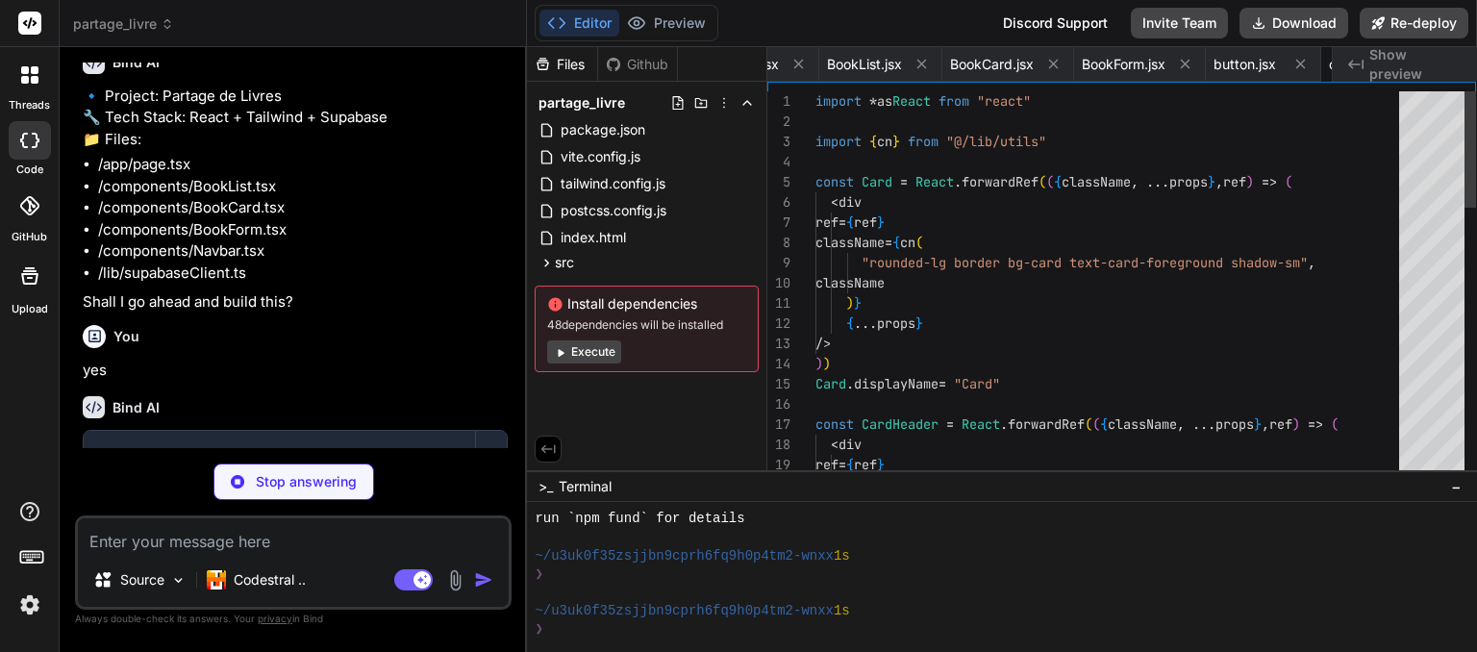
scroll to position [0, 1208]
type textarea "x"
type textarea "/> ) }) Input.displayName = "Input" export { Input }"
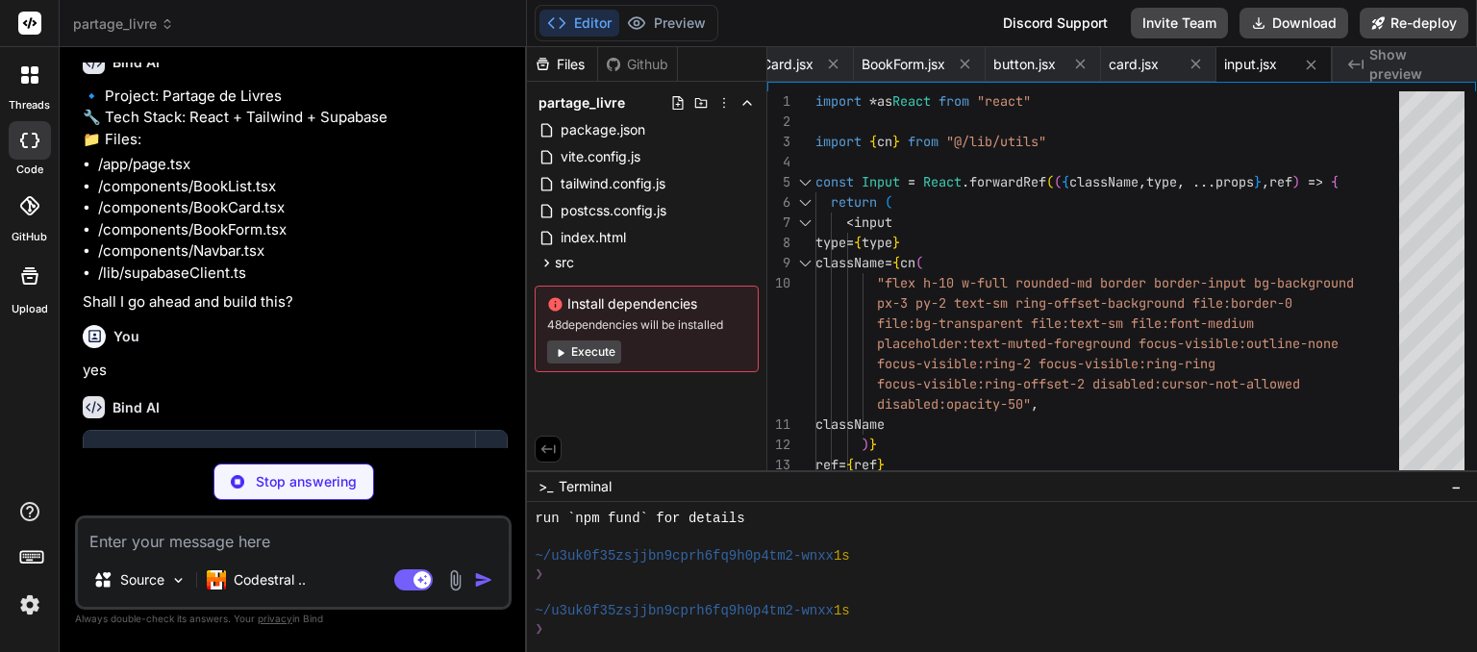
type textarea "x"
type textarea "export { Label }"
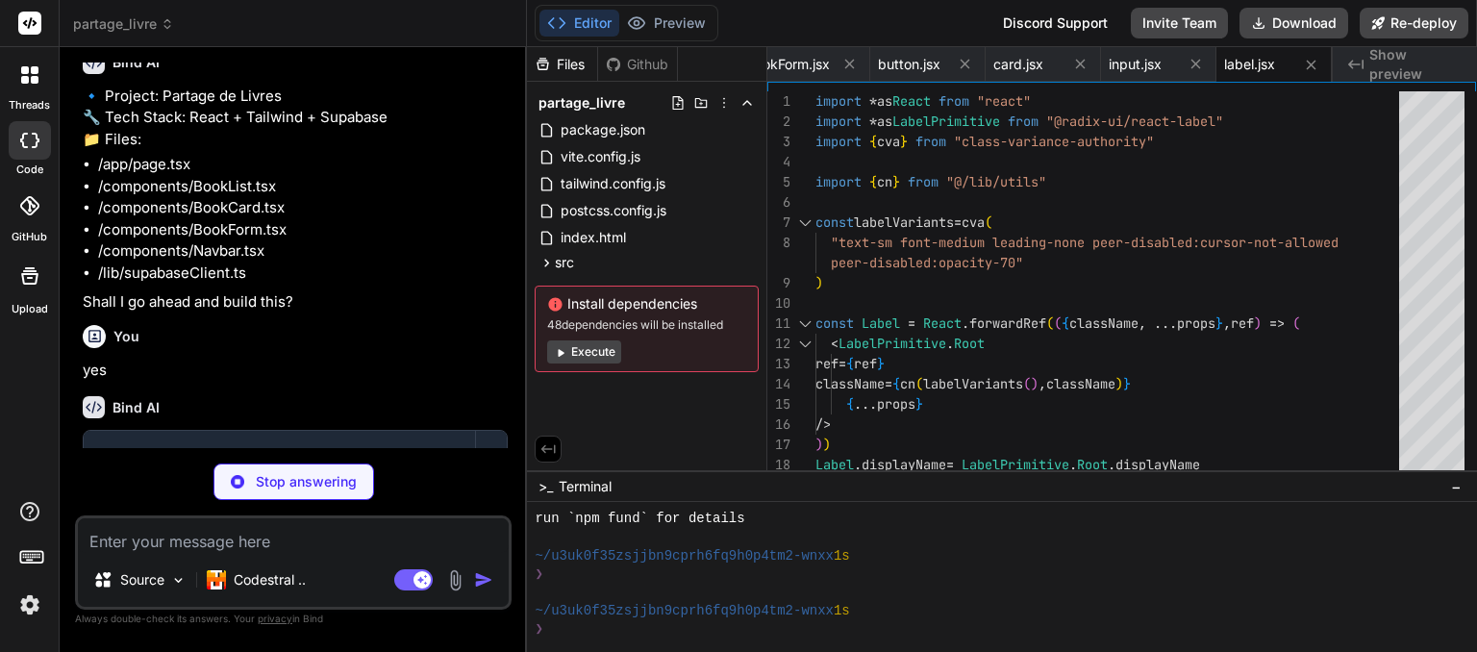
type textarea "x"
type textarea "}) Textarea.displayName = "Textarea" export { Textarea }"
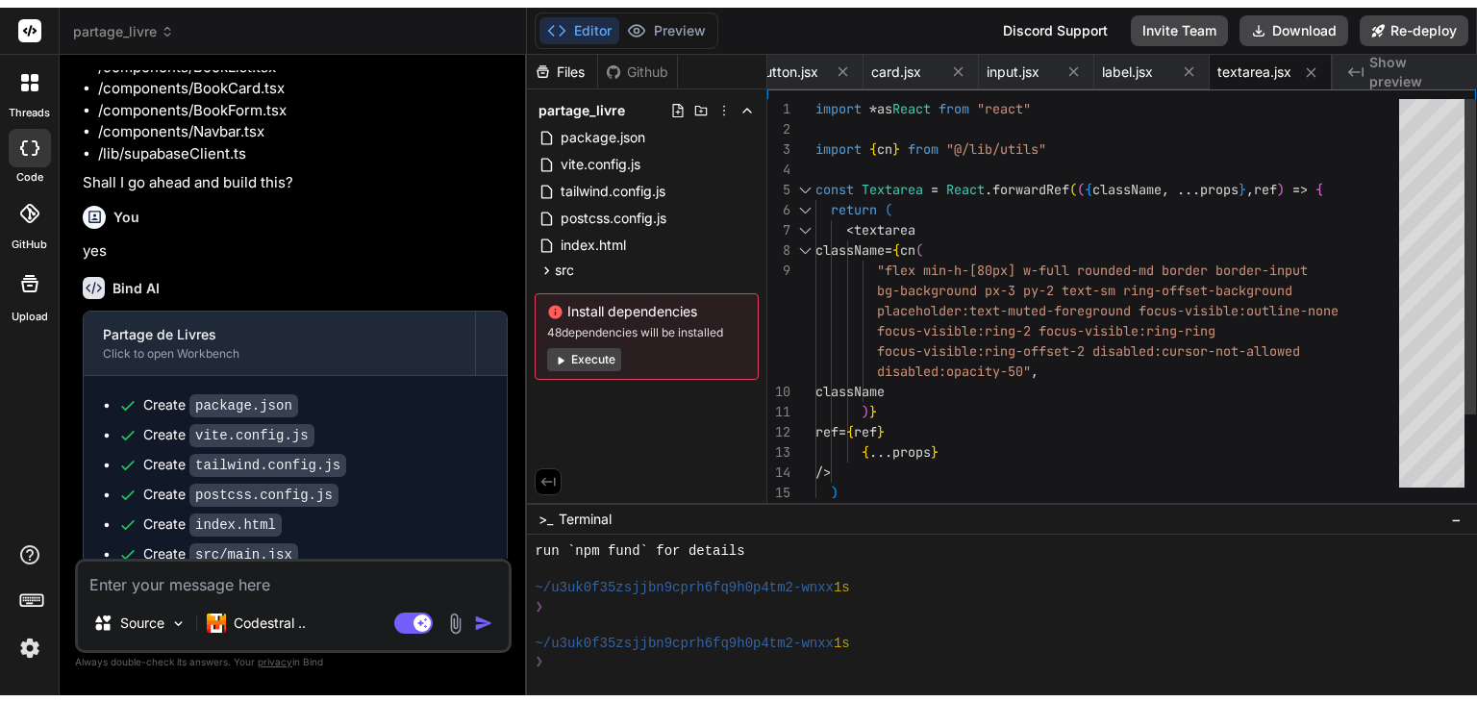
scroll to position [462, 0]
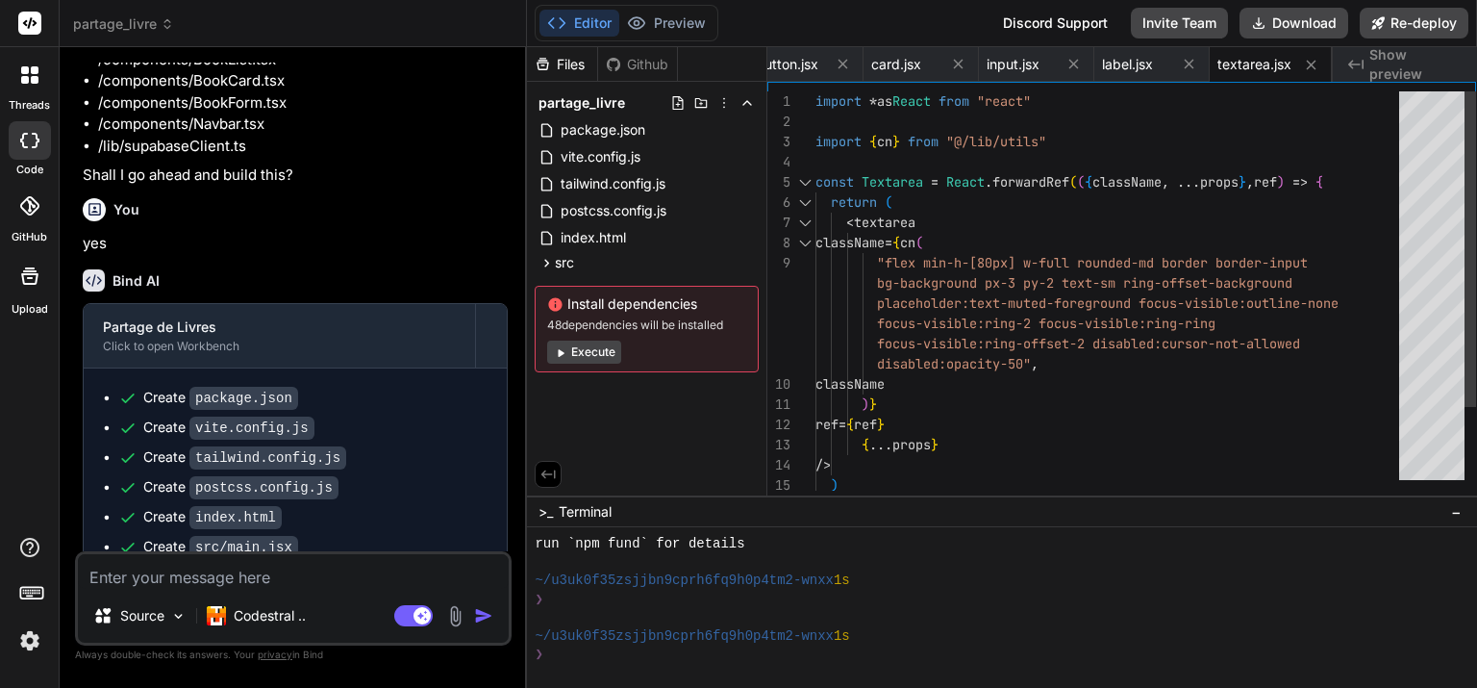
type textarea "x"
